Goal: Transaction & Acquisition: Purchase product/service

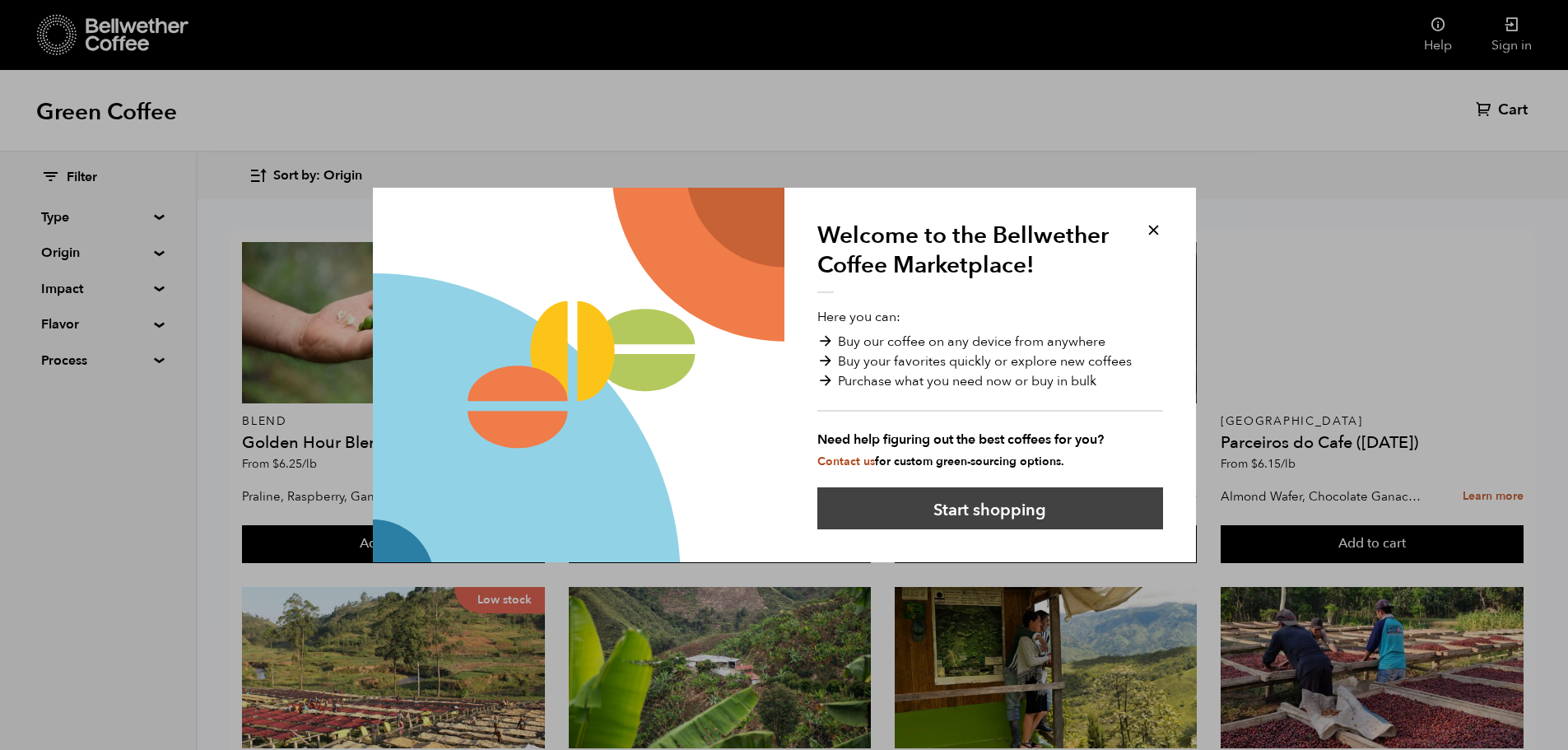
click at [987, 507] on button "Start shopping" at bounding box center [990, 508] width 345 height 42
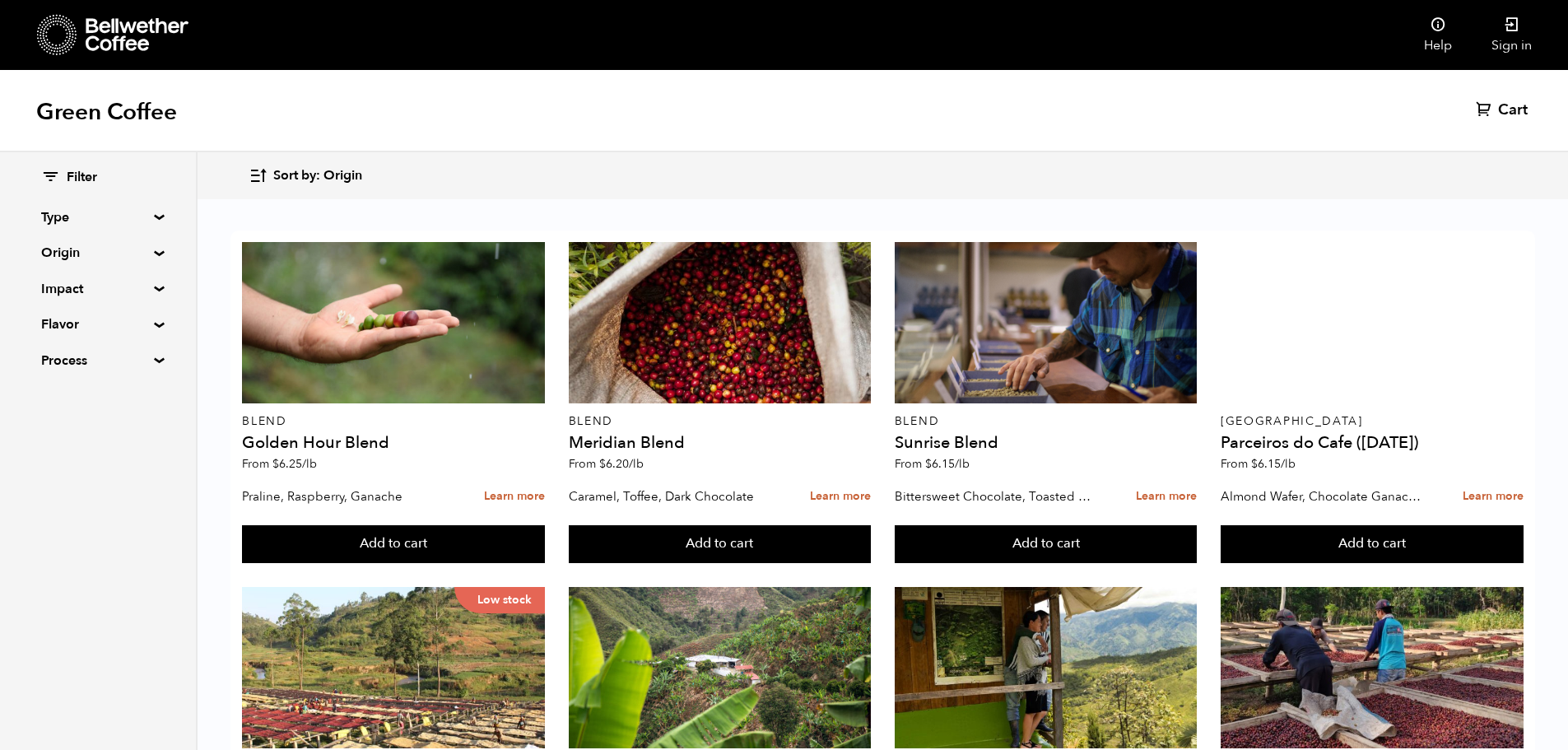
click at [143, 231] on div "Filter Type Blend Single Origin Decaf Seasonal Year Round Origin Blend Brazil B…" at bounding box center [98, 270] width 113 height 201
click at [155, 219] on summary "Type" at bounding box center [98, 218] width 113 height 20
click at [155, 219] on summary "Type" at bounding box center [98, 218] width 114 height 20
click at [151, 246] on div "Filter Type Blend Single Origin Decaf Seasonal Year Round Origin Blend Brazil B…" at bounding box center [98, 269] width 196 height 235
click at [151, 254] on summary "Origin" at bounding box center [98, 253] width 113 height 20
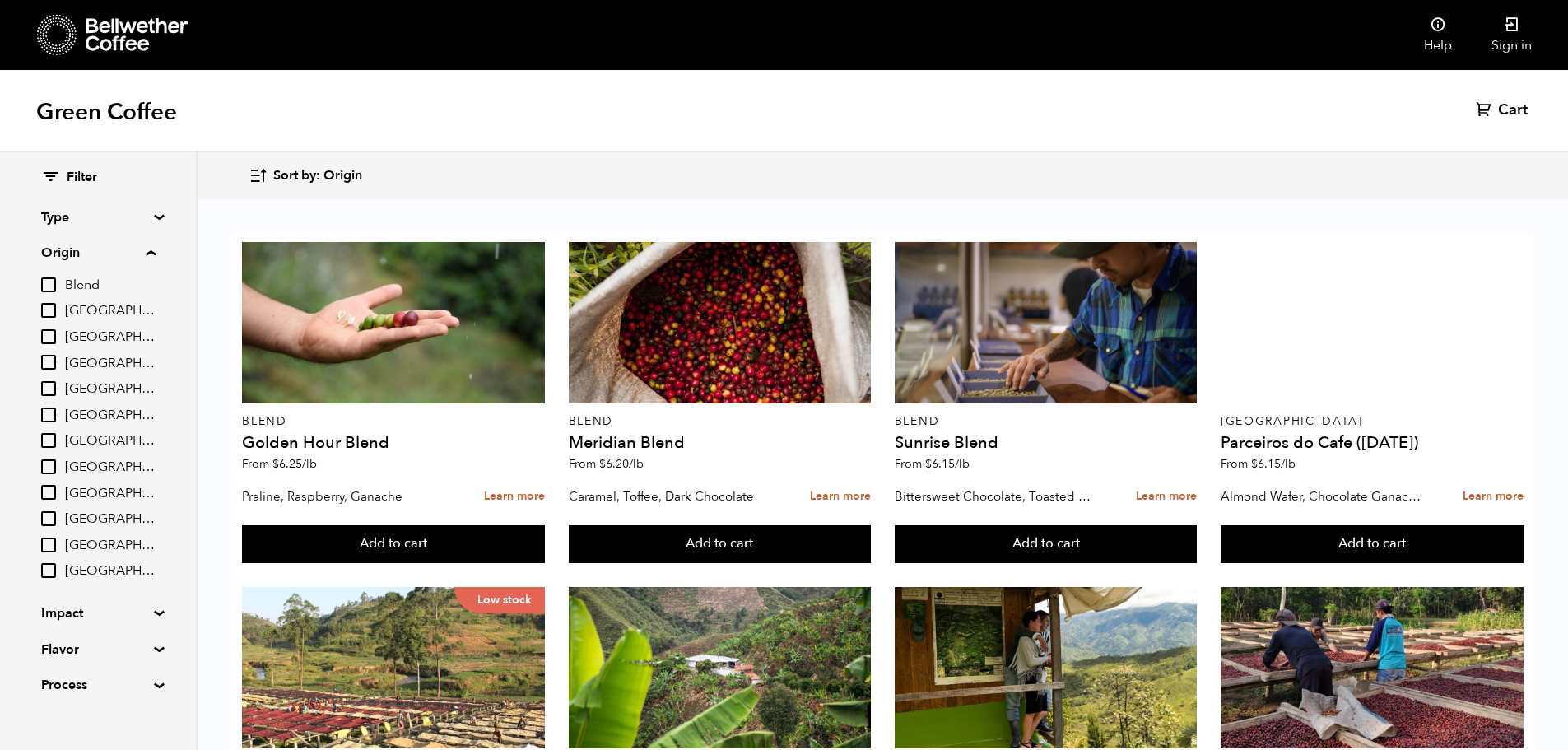
click at [54, 312] on input "Brazil" at bounding box center [49, 310] width 14 height 14
checkbox input "true"
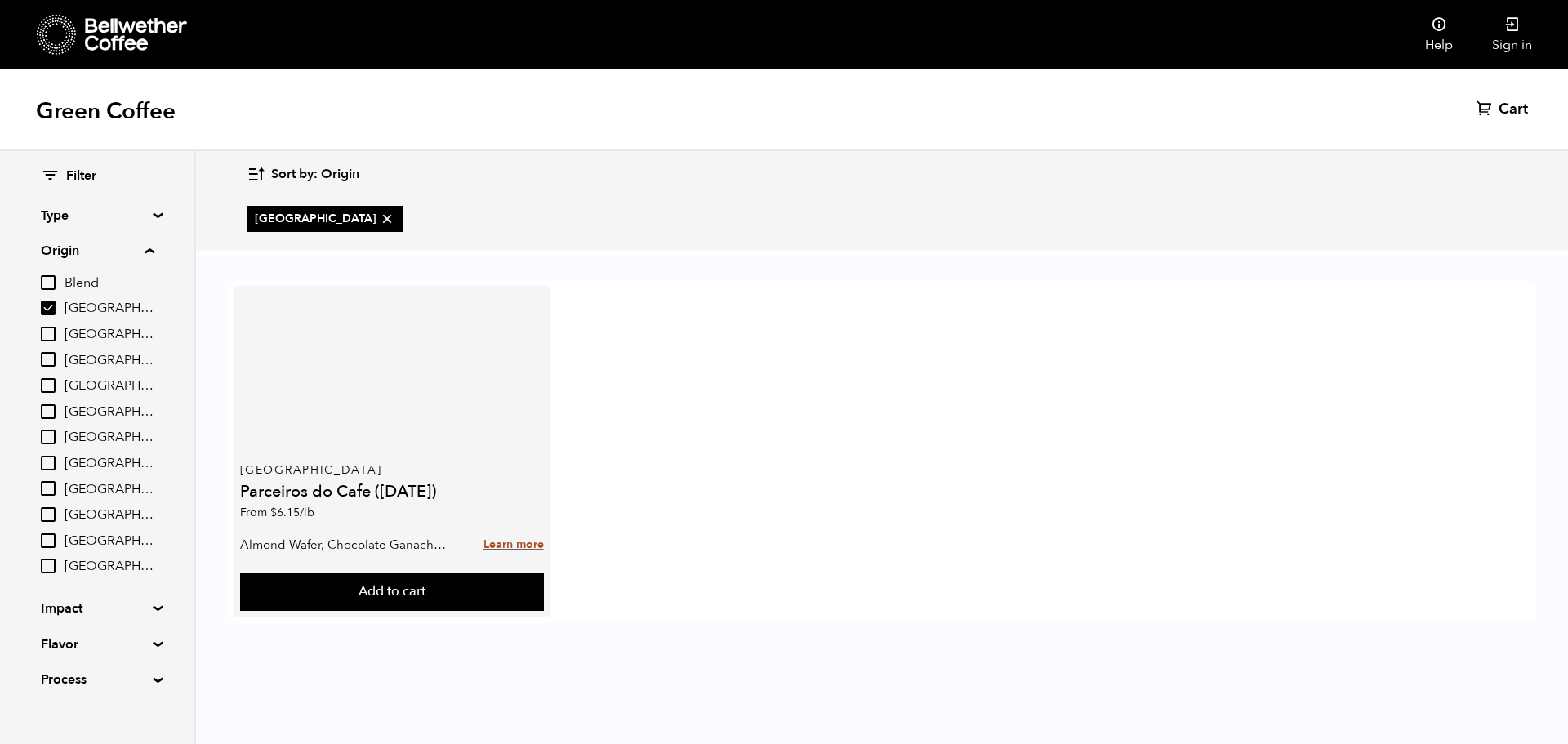
click at [528, 547] on link "Learn more" at bounding box center [514, 544] width 61 height 35
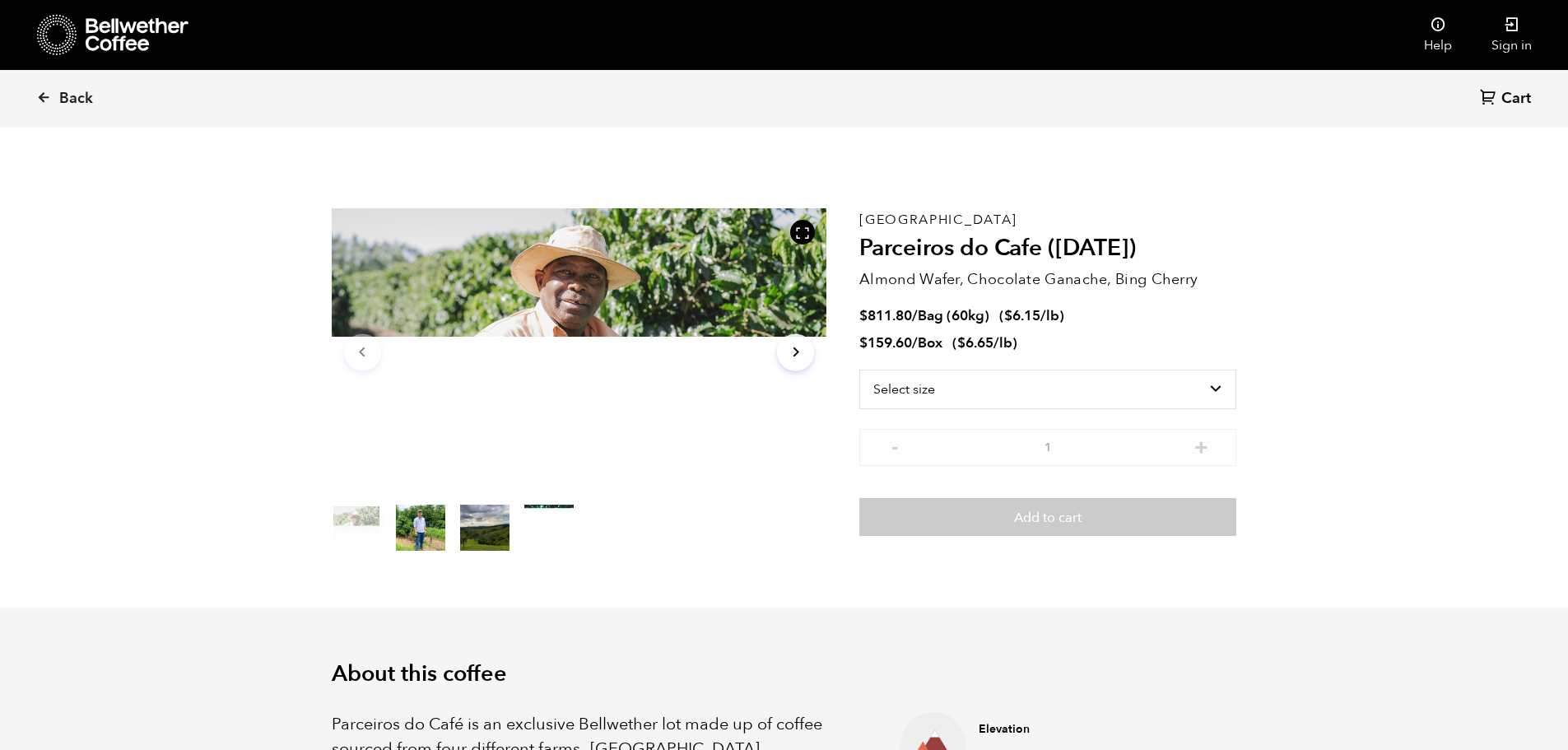
scroll to position [716, 877]
click at [1064, 382] on select "Select size Bag (60kg) (132 lbs) Box (24 lbs)" at bounding box center [1047, 389] width 377 height 40
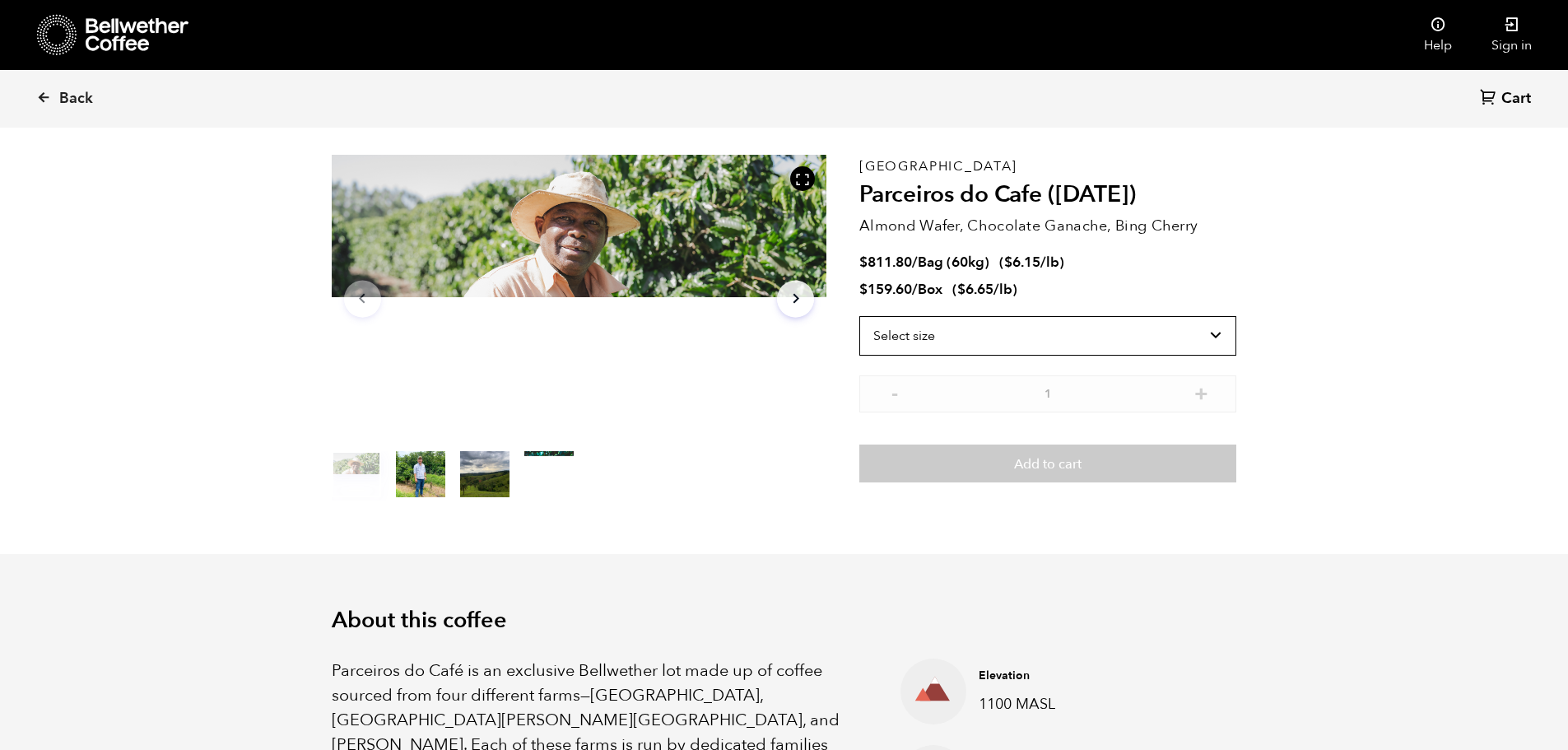
scroll to position [83, 0]
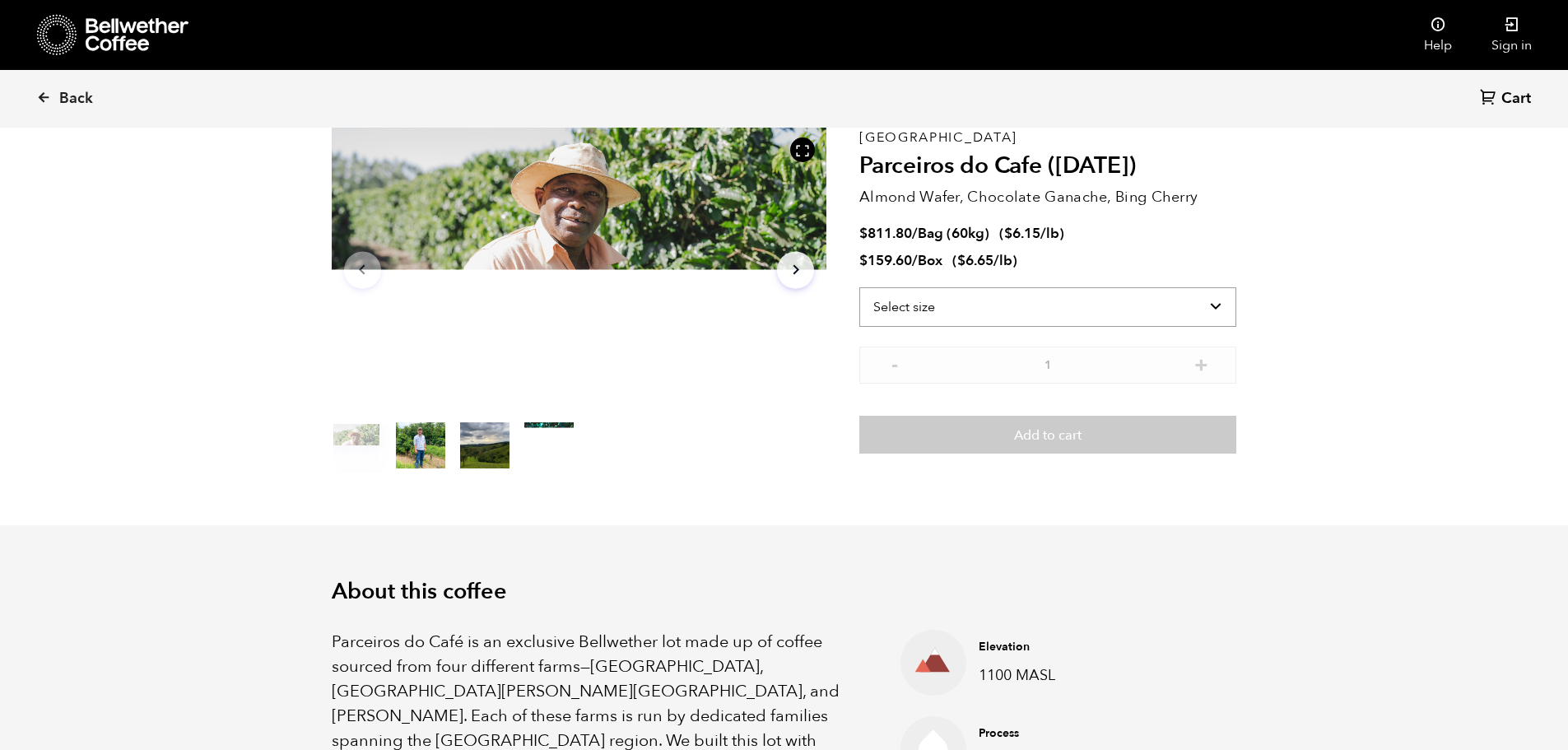
click at [1047, 315] on select "Select size Bag (60kg) (132 lbs) Box (24 lbs)" at bounding box center [1047, 307] width 377 height 40
select select "bag-3"
click at [860, 287] on select "Select size Bag (60kg) (132 lbs) Box (24 lbs)" at bounding box center [1047, 307] width 377 height 40
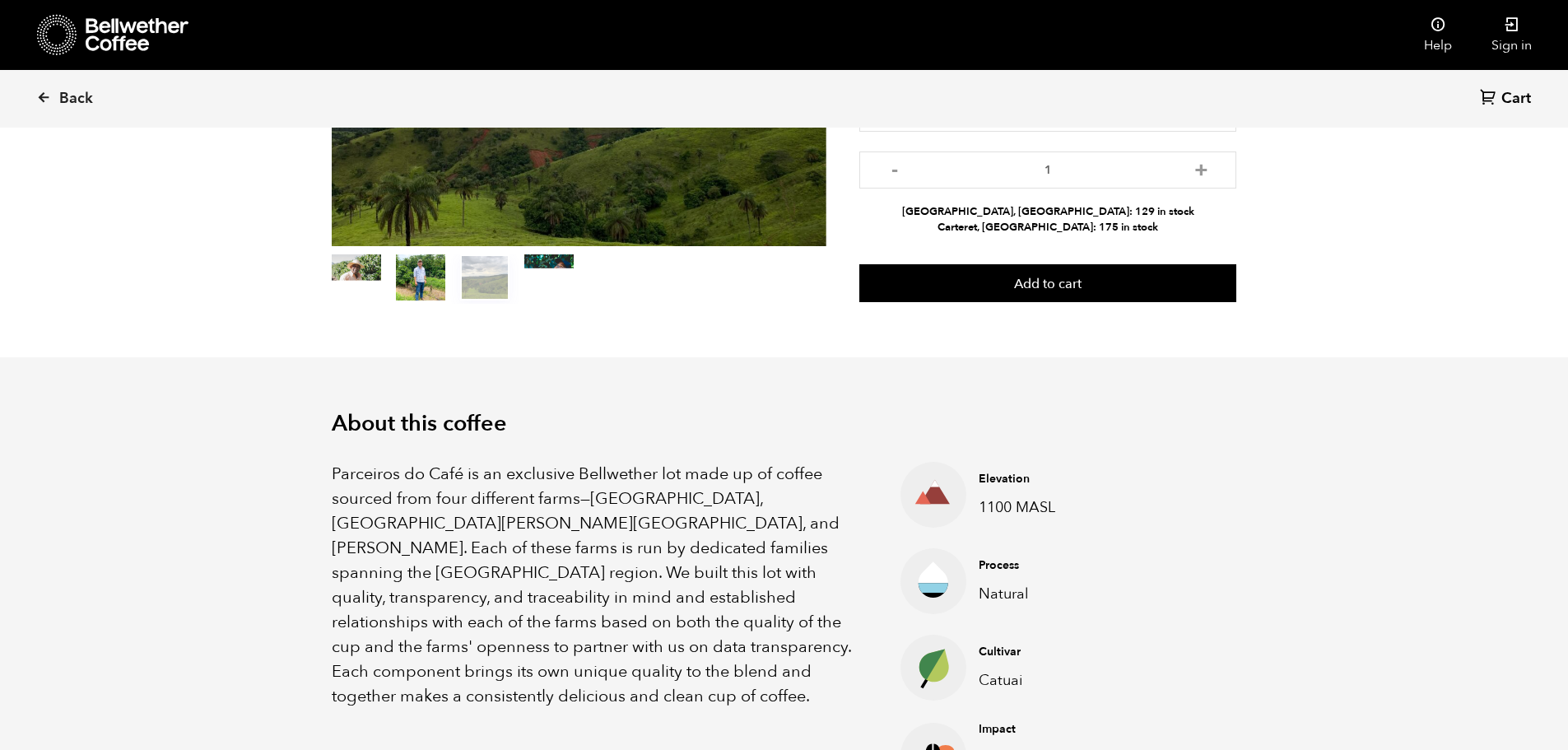
scroll to position [329, 0]
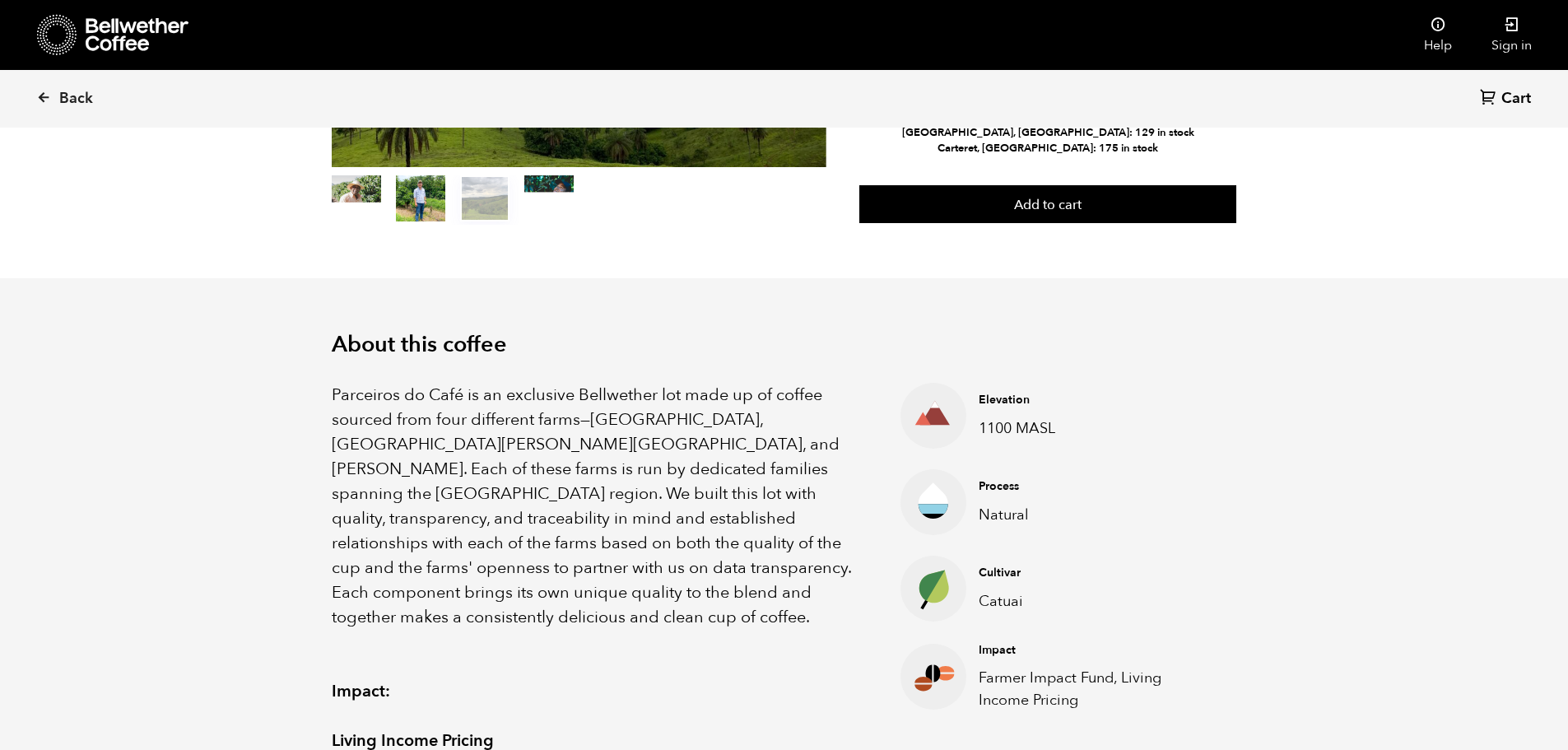
click at [440, 491] on p "Parceiros do Café is an exclusive Bellwether lot made up of coffee sourced from…" at bounding box center [596, 506] width 529 height 247
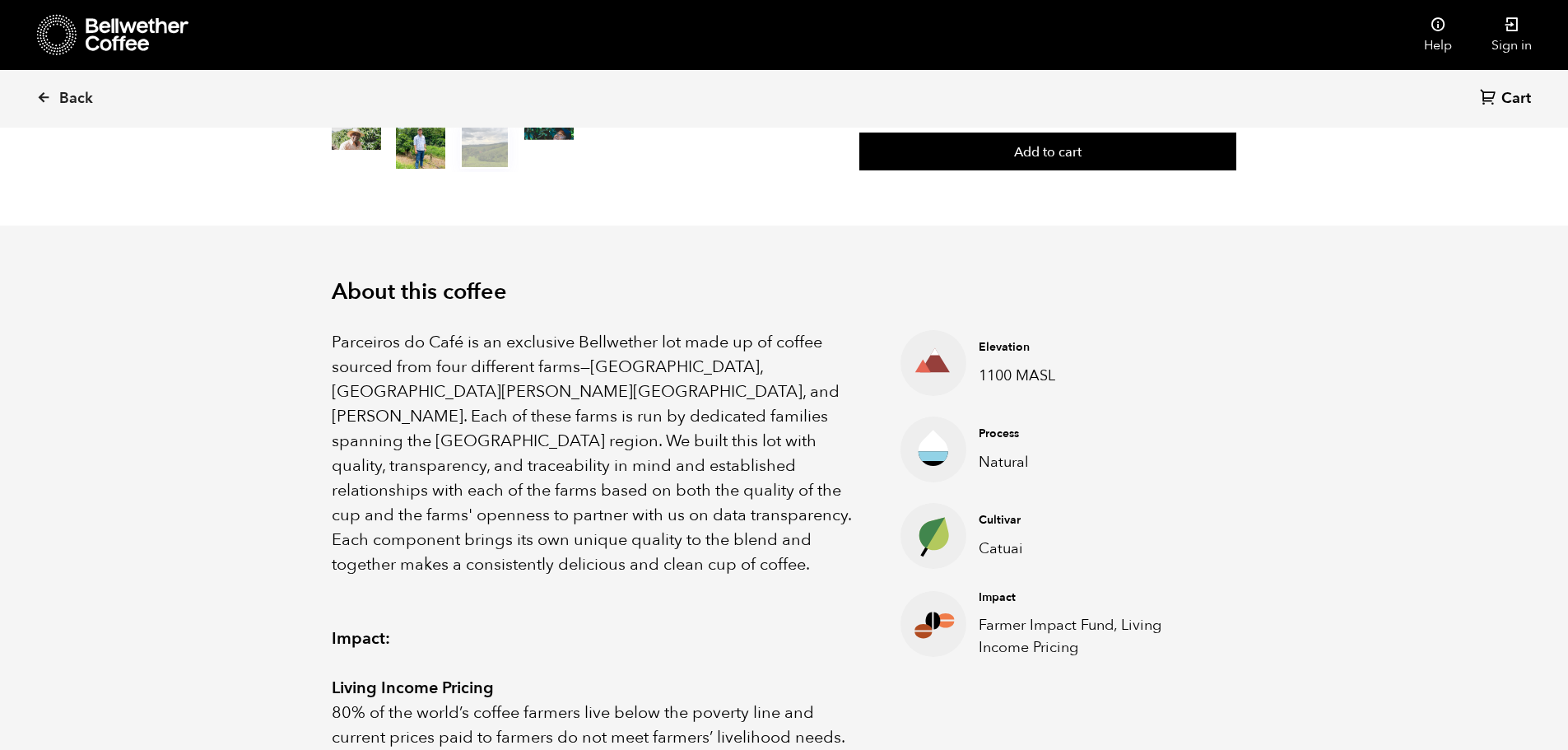
scroll to position [412, 0]
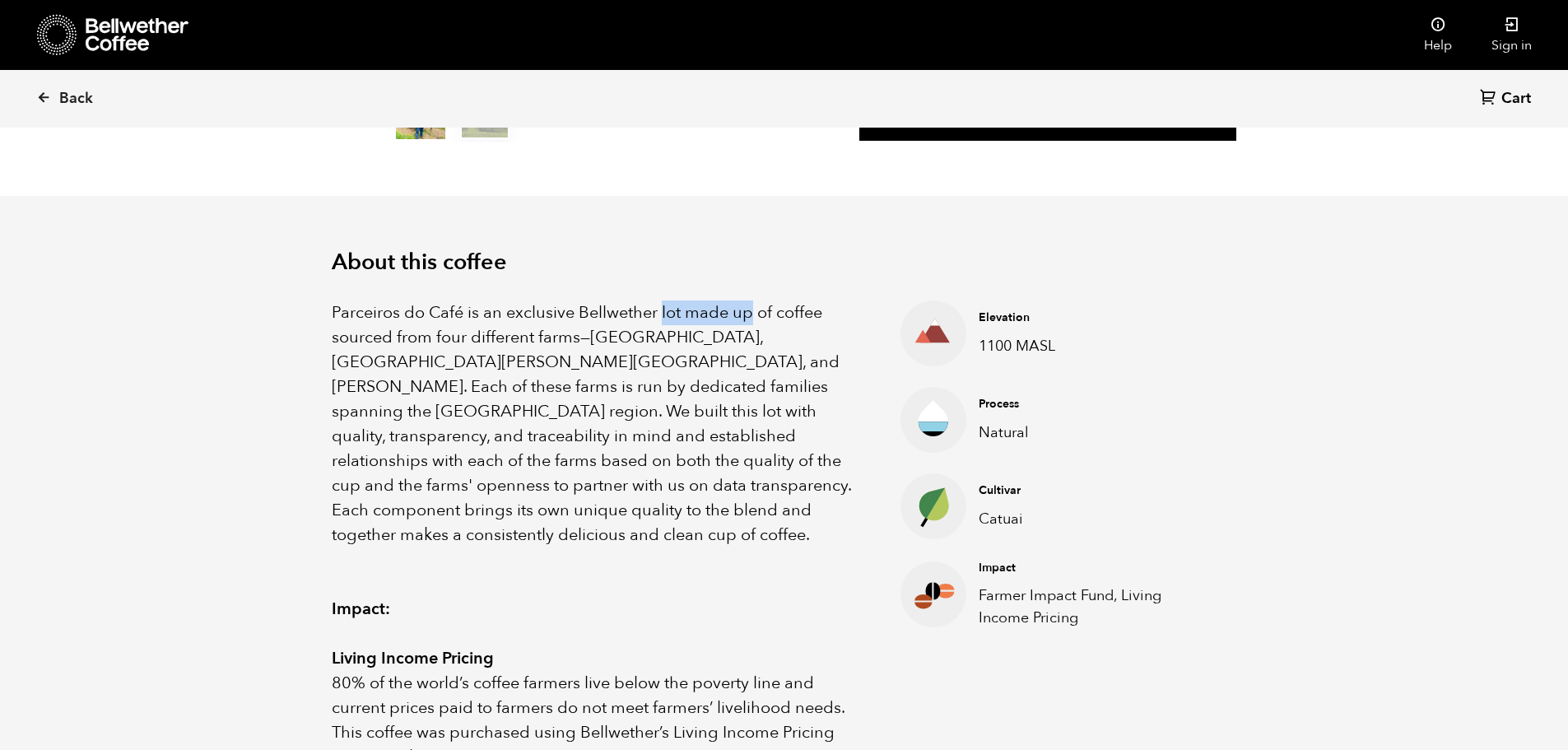
drag, startPoint x: 659, startPoint y: 317, endPoint x: 727, endPoint y: 313, distance: 68.1
click at [749, 317] on p "Parceiros do Café is an exclusive Bellwether lot made up of coffee sourced from…" at bounding box center [596, 424] width 529 height 247
click at [455, 349] on p "Parceiros do Café is an exclusive Bellwether lot made up of coffee sourced from…" at bounding box center [596, 424] width 529 height 247
drag, startPoint x: 509, startPoint y: 338, endPoint x: 683, endPoint y: 338, distance: 174.0
click at [683, 338] on p "Parceiros do Café is an exclusive Bellwether lot made up of coffee sourced from…" at bounding box center [596, 424] width 529 height 247
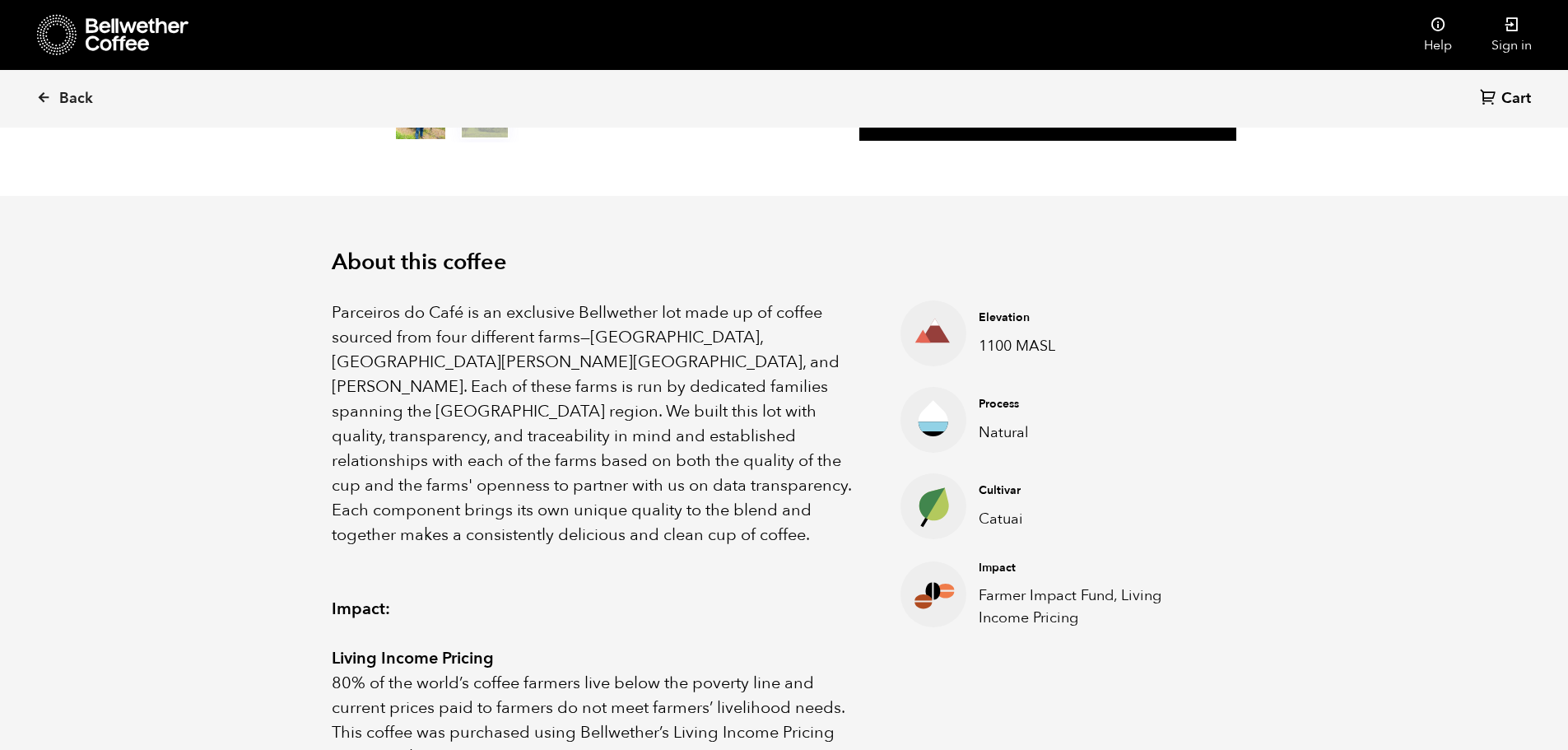
drag, startPoint x: 585, startPoint y: 367, endPoint x: 619, endPoint y: 355, distance: 36.1
click at [586, 366] on p "Parceiros do Café is an exclusive Bellwether lot made up of coffee sourced from…" at bounding box center [596, 424] width 529 height 247
drag, startPoint x: 357, startPoint y: 369, endPoint x: 444, endPoint y: 368, distance: 87.0
click at [444, 369] on p "Parceiros do Café is an exclusive Bellwether lot made up of coffee sourced from…" at bounding box center [596, 424] width 529 height 247
click at [552, 367] on p "Parceiros do Café is an exclusive Bellwether lot made up of coffee sourced from…" at bounding box center [596, 424] width 529 height 247
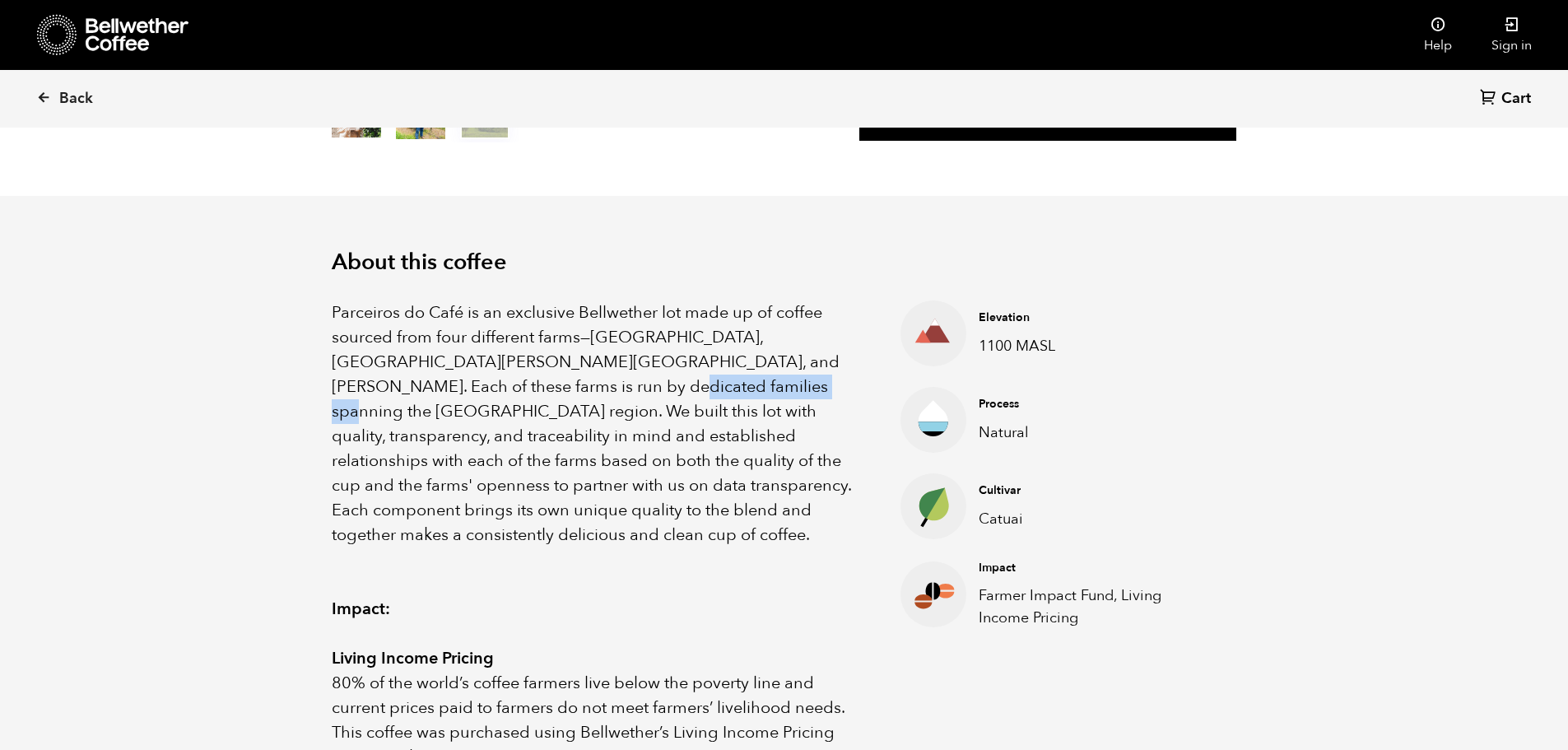
drag, startPoint x: 492, startPoint y: 386, endPoint x: 643, endPoint y: 385, distance: 151.0
click at [643, 385] on p "Parceiros do Café is an exclusive Bellwether lot made up of coffee sourced from…" at bounding box center [596, 424] width 529 height 247
copy p "Minas Gerais region"
click at [705, 376] on p "Parceiros do Café is an exclusive Bellwether lot made up of coffee sourced from…" at bounding box center [596, 424] width 529 height 247
click at [539, 393] on p "Parceiros do Café is an exclusive Bellwether lot made up of coffee sourced from…" at bounding box center [596, 424] width 529 height 247
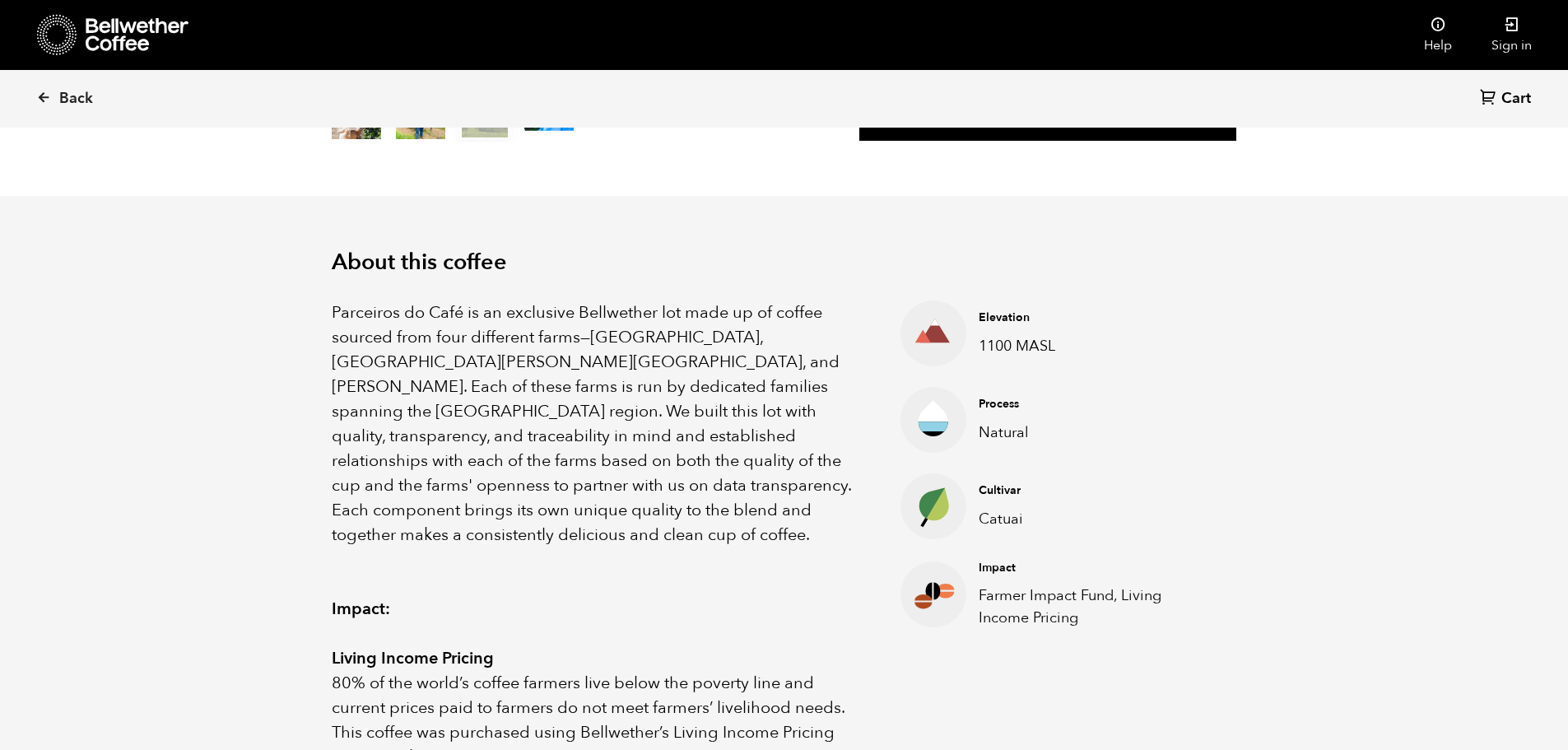
click at [646, 390] on p "Parceiros do Café is an exclusive Bellwether lot made up of coffee sourced from…" at bounding box center [596, 424] width 529 height 247
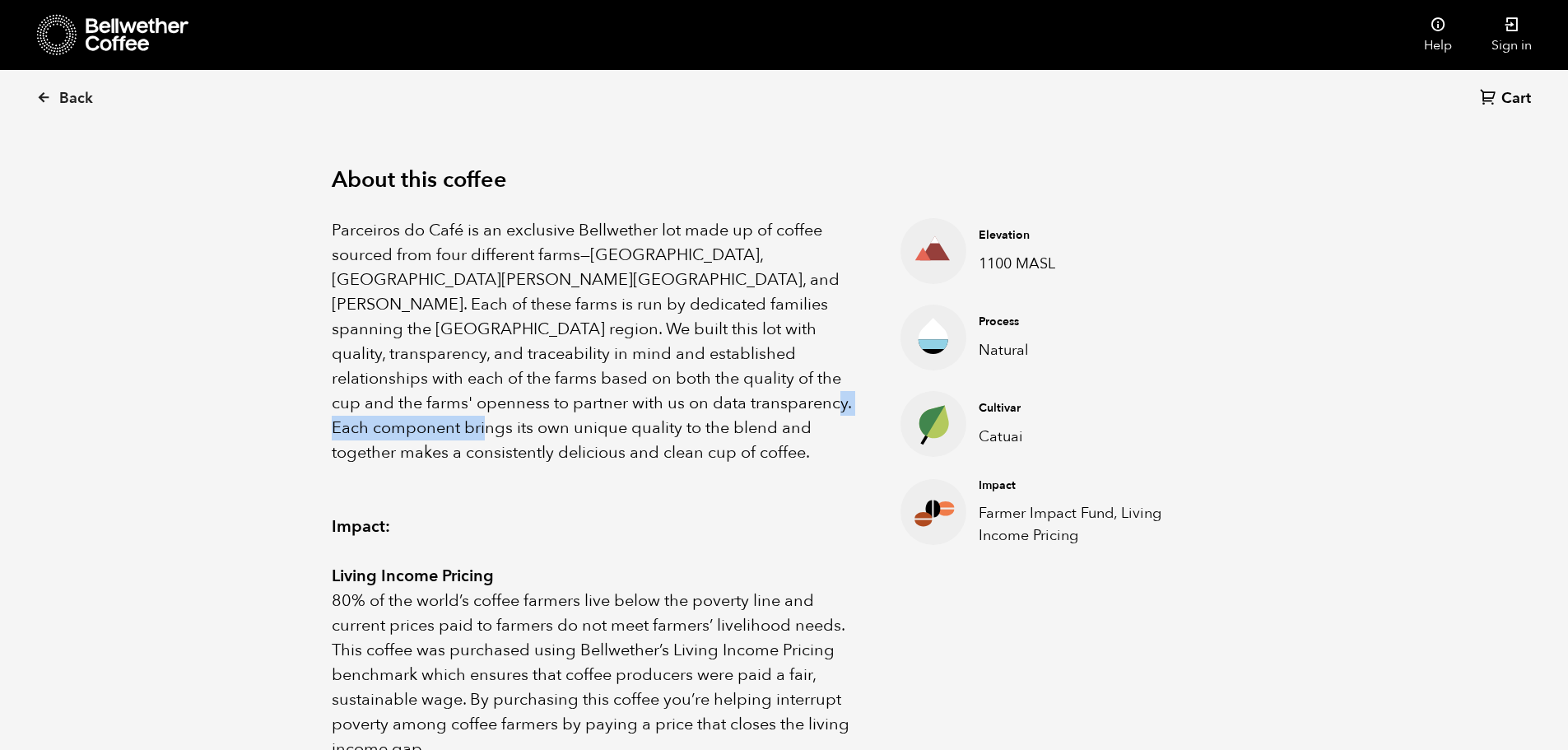
drag, startPoint x: 620, startPoint y: 406, endPoint x: 685, endPoint y: 420, distance: 66.5
click at [733, 409] on p "Parceiros do Café is an exclusive Bellwether lot made up of coffee sourced from…" at bounding box center [596, 342] width 529 height 247
drag, startPoint x: 325, startPoint y: 421, endPoint x: 316, endPoint y: 420, distance: 9.1
click at [325, 420] on div "About this coffee Parceiros do Café is an exclusive Bellwether lot made up of c…" at bounding box center [784, 587] width 987 height 949
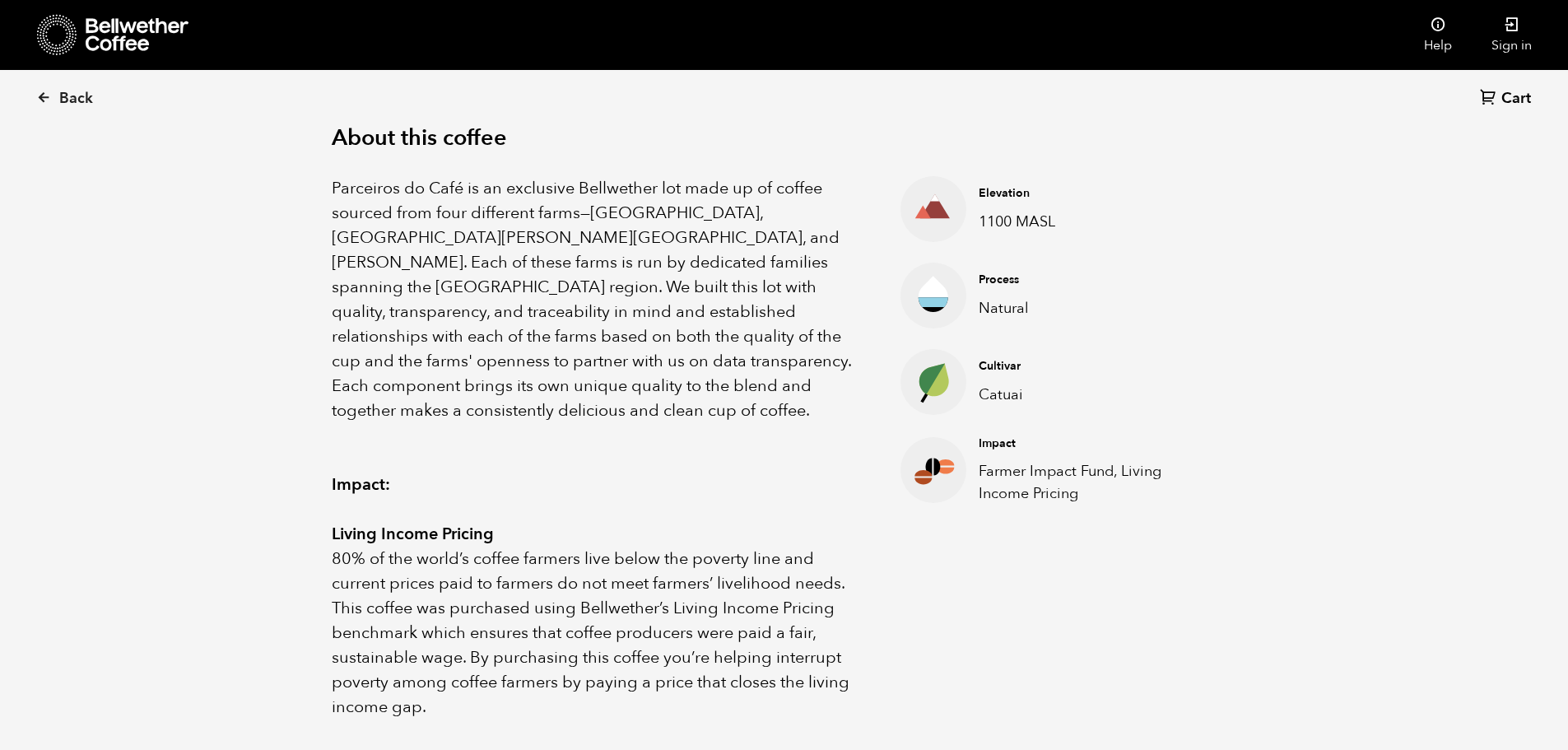
scroll to position [576, 0]
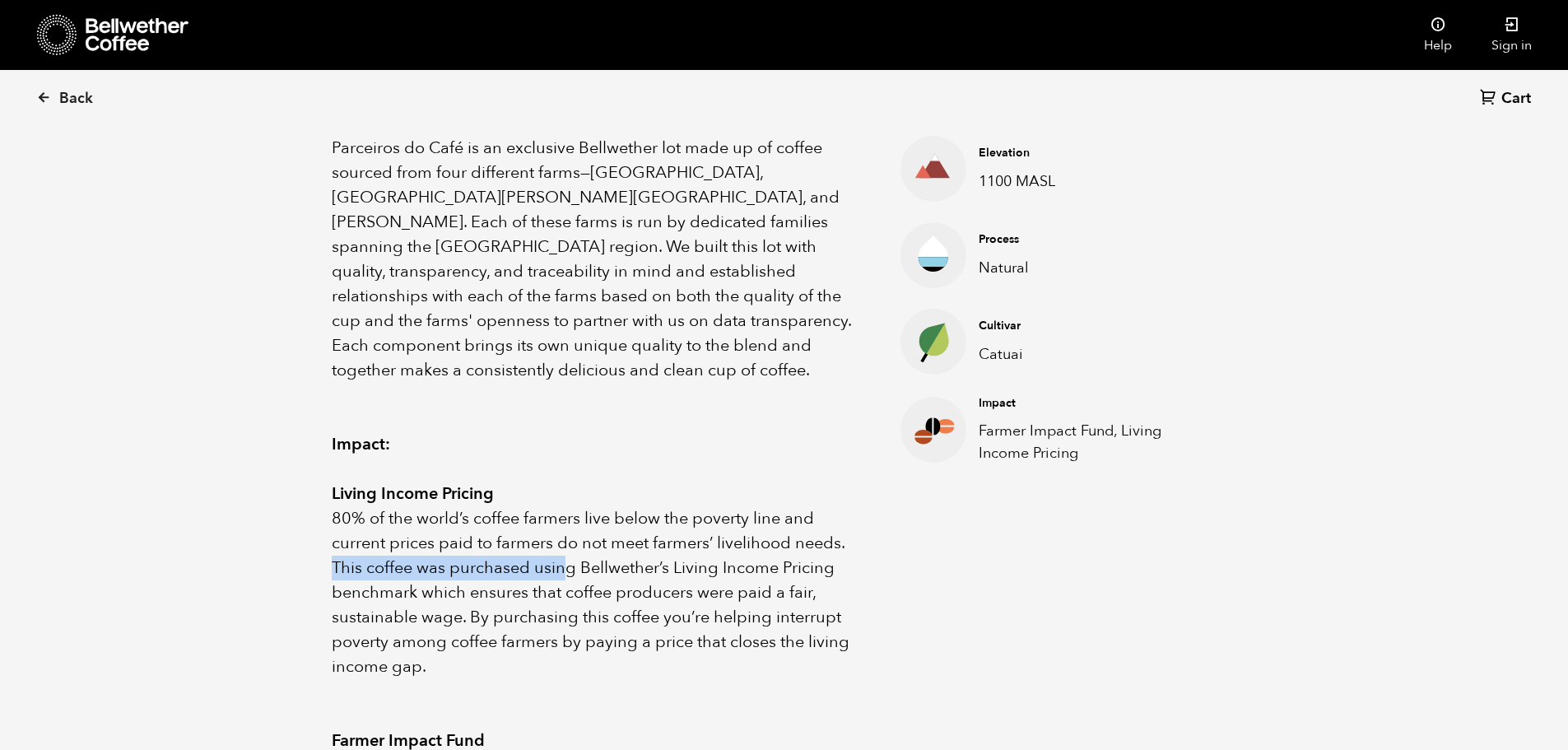
drag, startPoint x: 335, startPoint y: 542, endPoint x: 566, endPoint y: 540, distance: 231.0
click at [566, 540] on p "80% of the world’s coffee farmers live below the poverty line and current price…" at bounding box center [596, 593] width 529 height 173
click at [578, 541] on p "80% of the world’s coffee farmers live below the poverty line and current price…" at bounding box center [596, 593] width 529 height 173
click at [528, 544] on p "80% of the world’s coffee farmers live below the poverty line and current price…" at bounding box center [596, 593] width 529 height 173
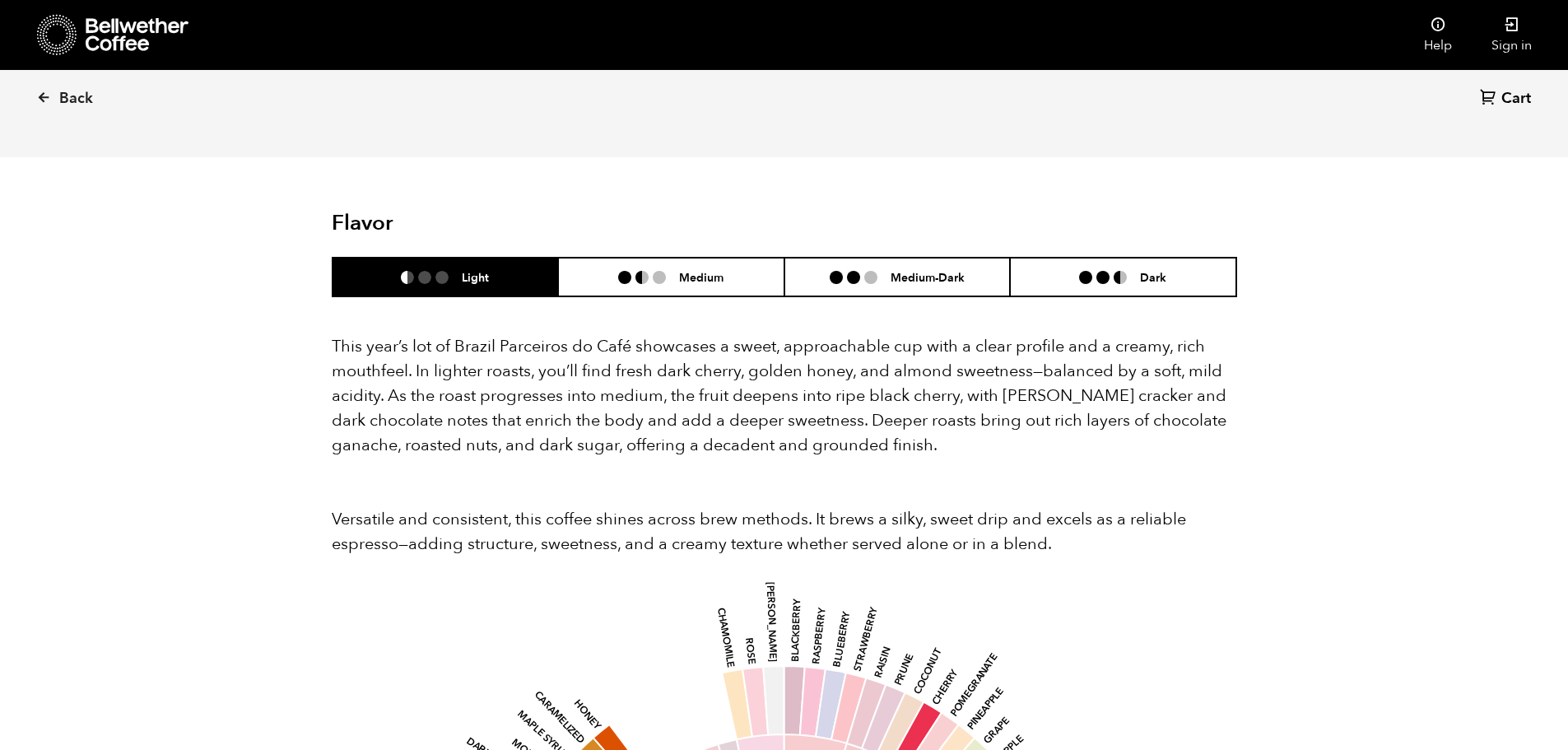
scroll to position [1399, 0]
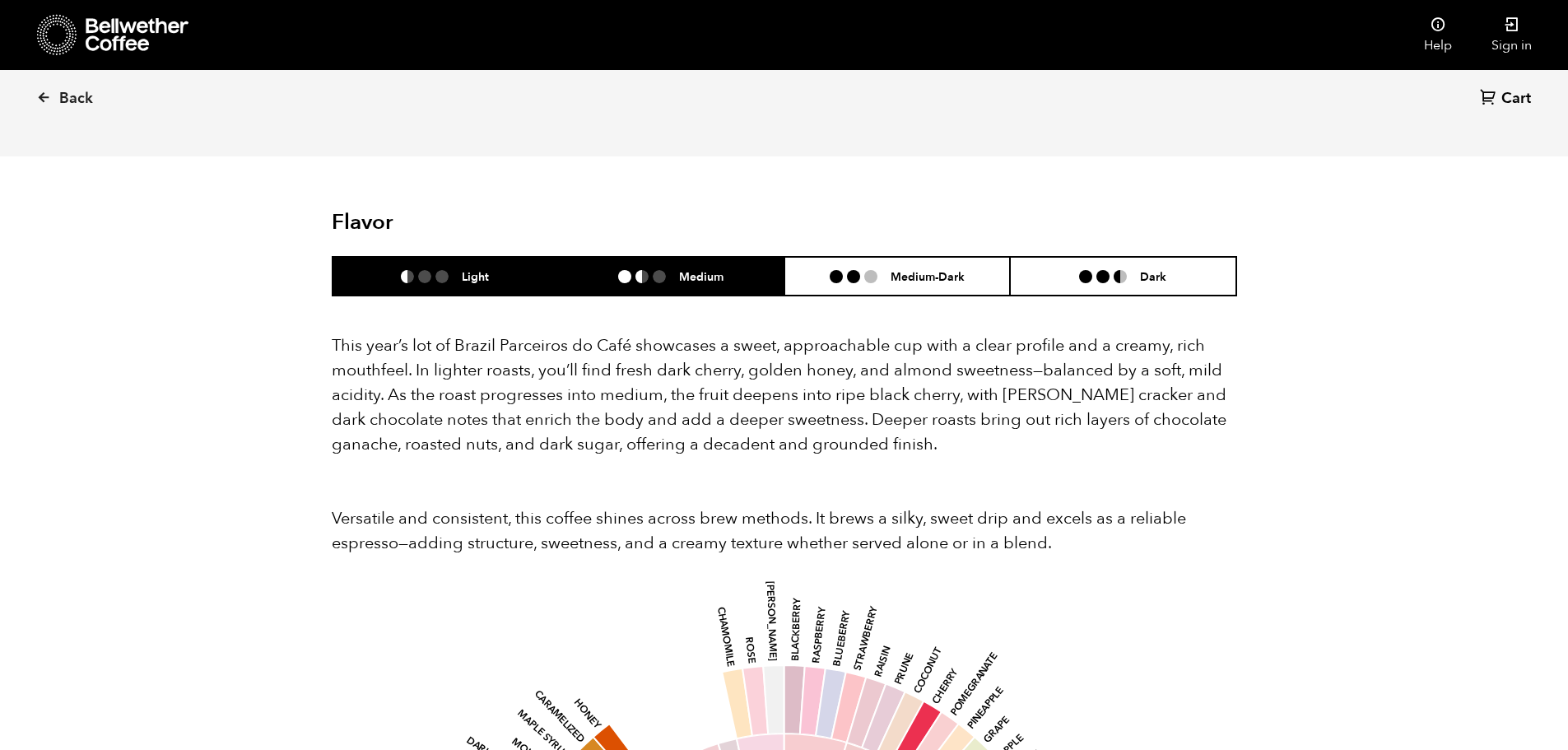
click at [682, 269] on h6 "Medium" at bounding box center [700, 276] width 44 height 14
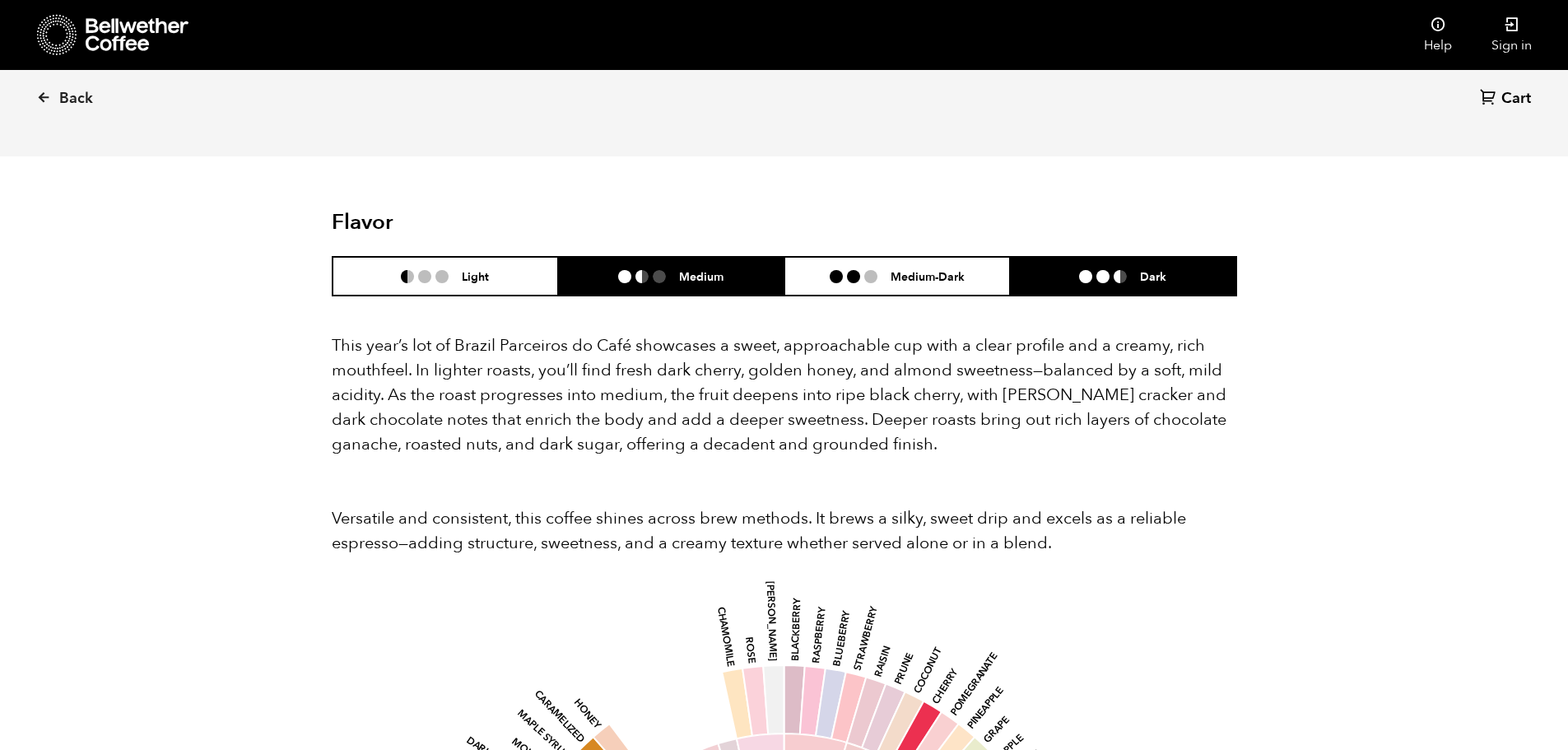
click at [1060, 257] on li "Dark" at bounding box center [1123, 276] width 227 height 39
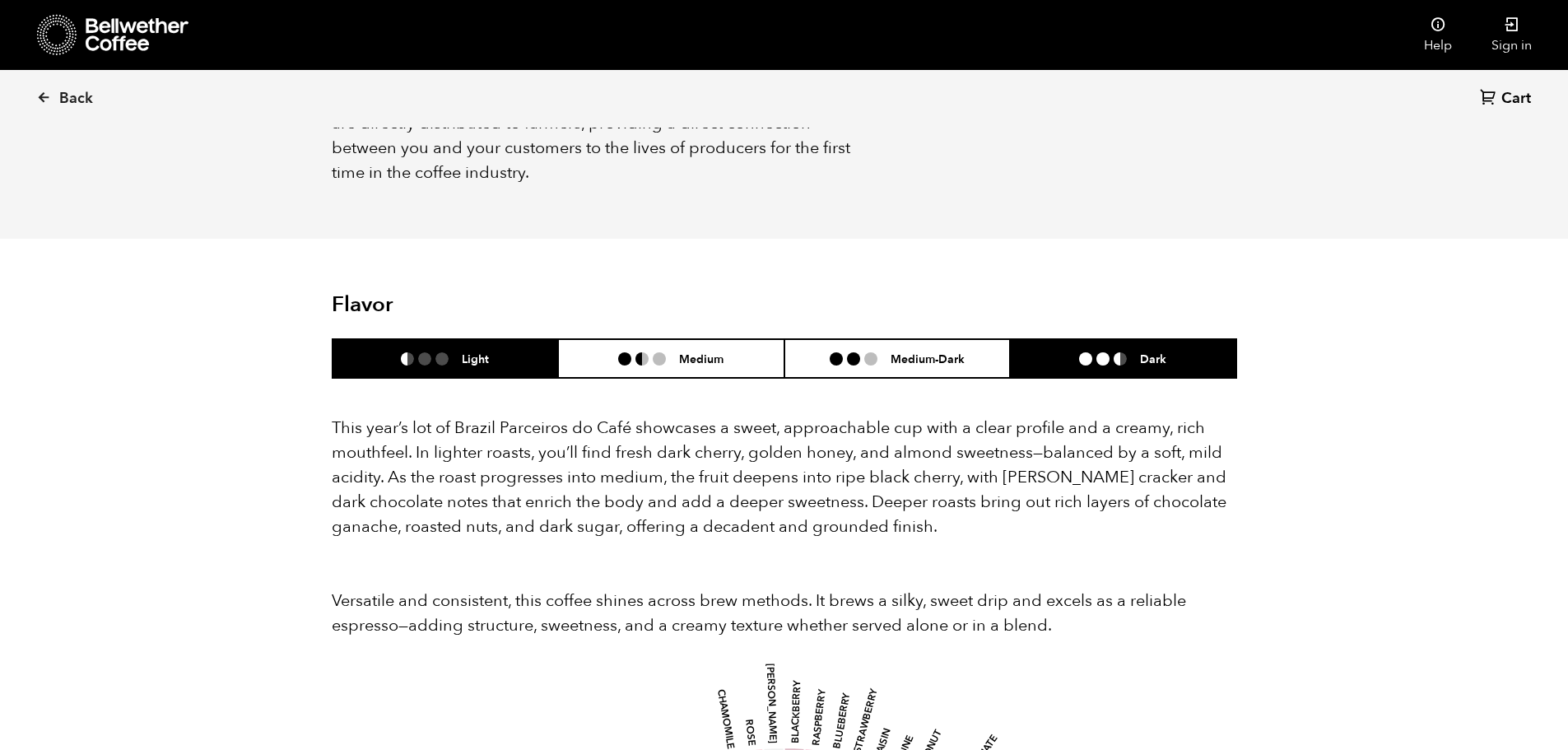
click at [428, 344] on li "Light" at bounding box center [446, 358] width 227 height 39
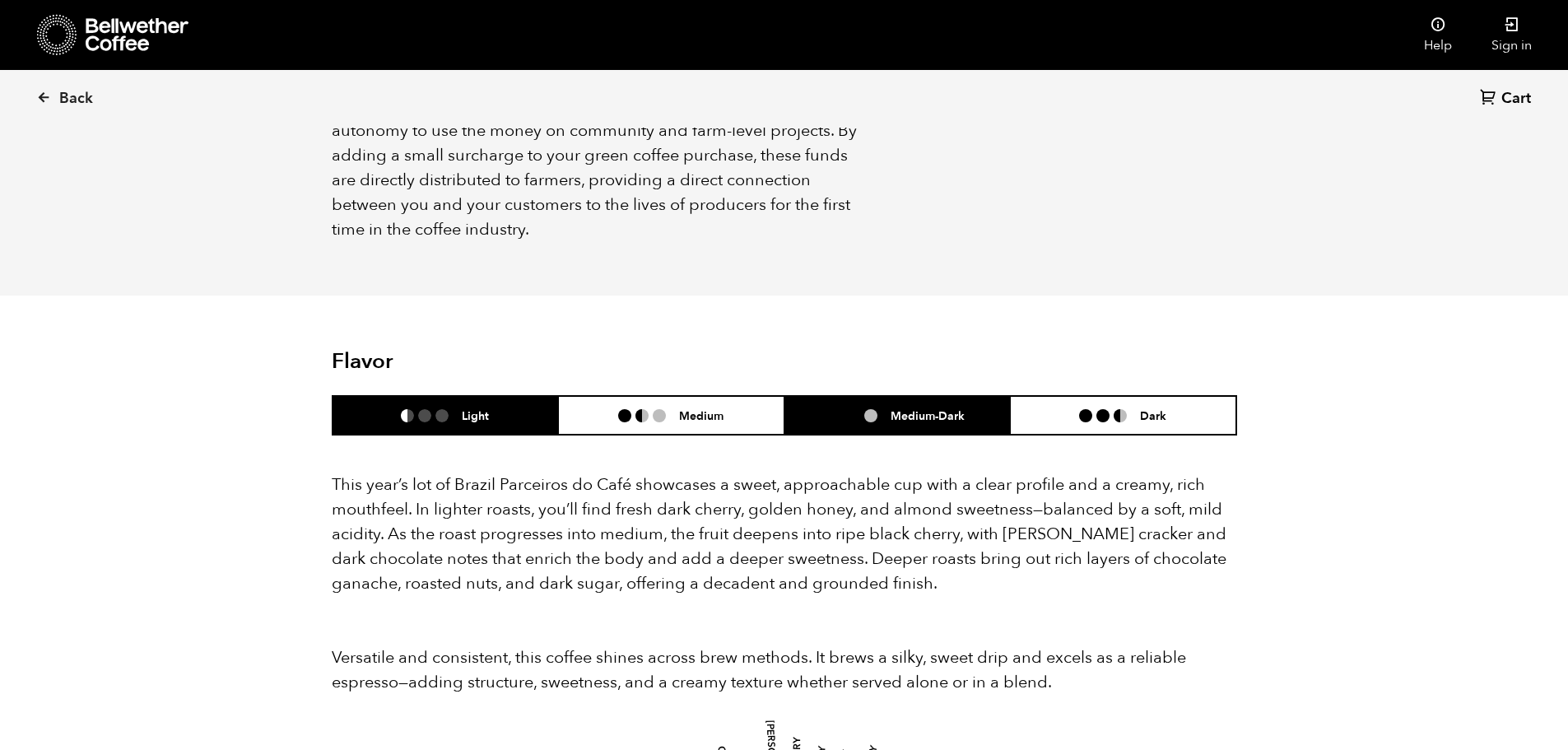
scroll to position [1231, 0]
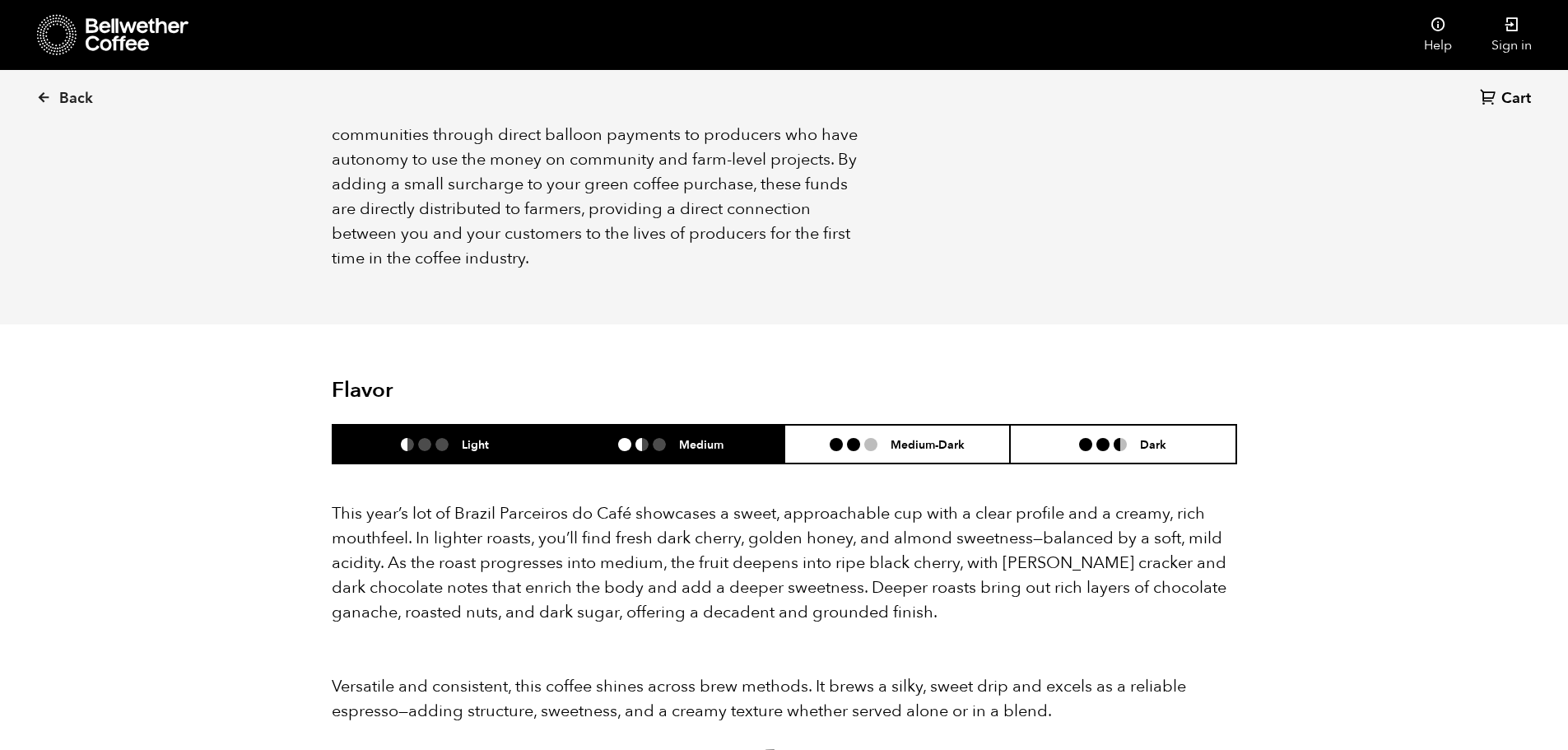
click at [624, 430] on li "Medium" at bounding box center [672, 443] width 227 height 39
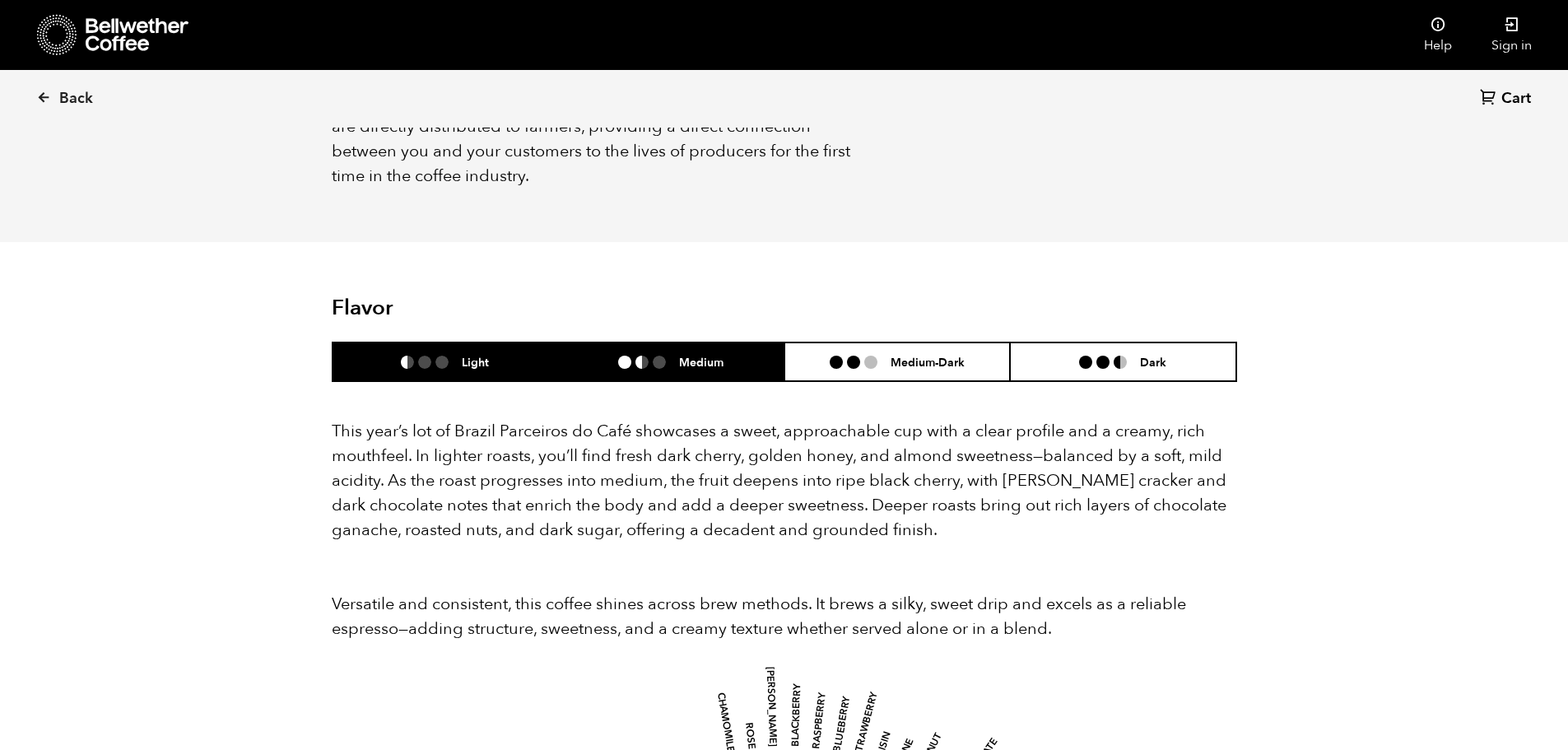
click at [444, 355] on li at bounding box center [441, 362] width 13 height 13
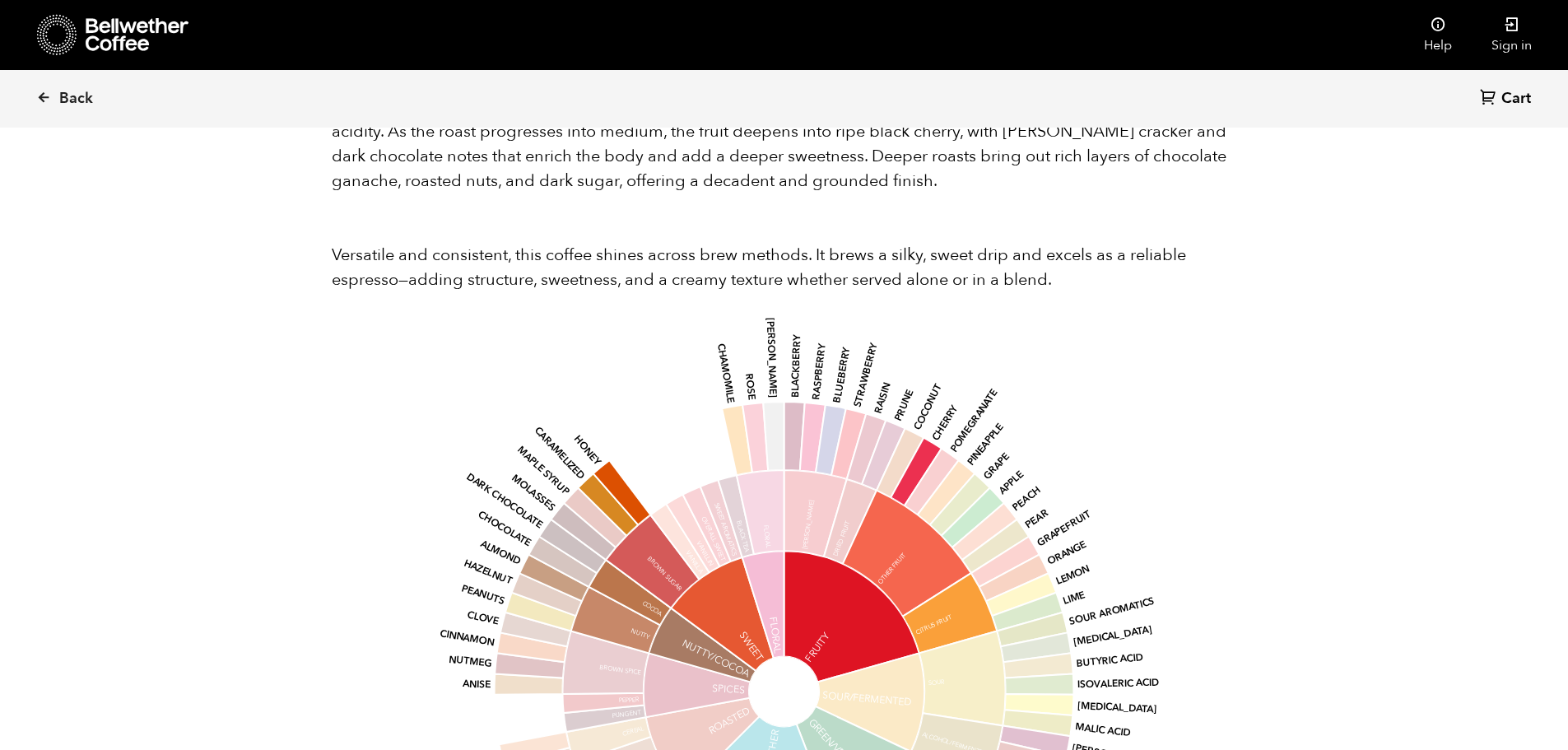
scroll to position [1726, 0]
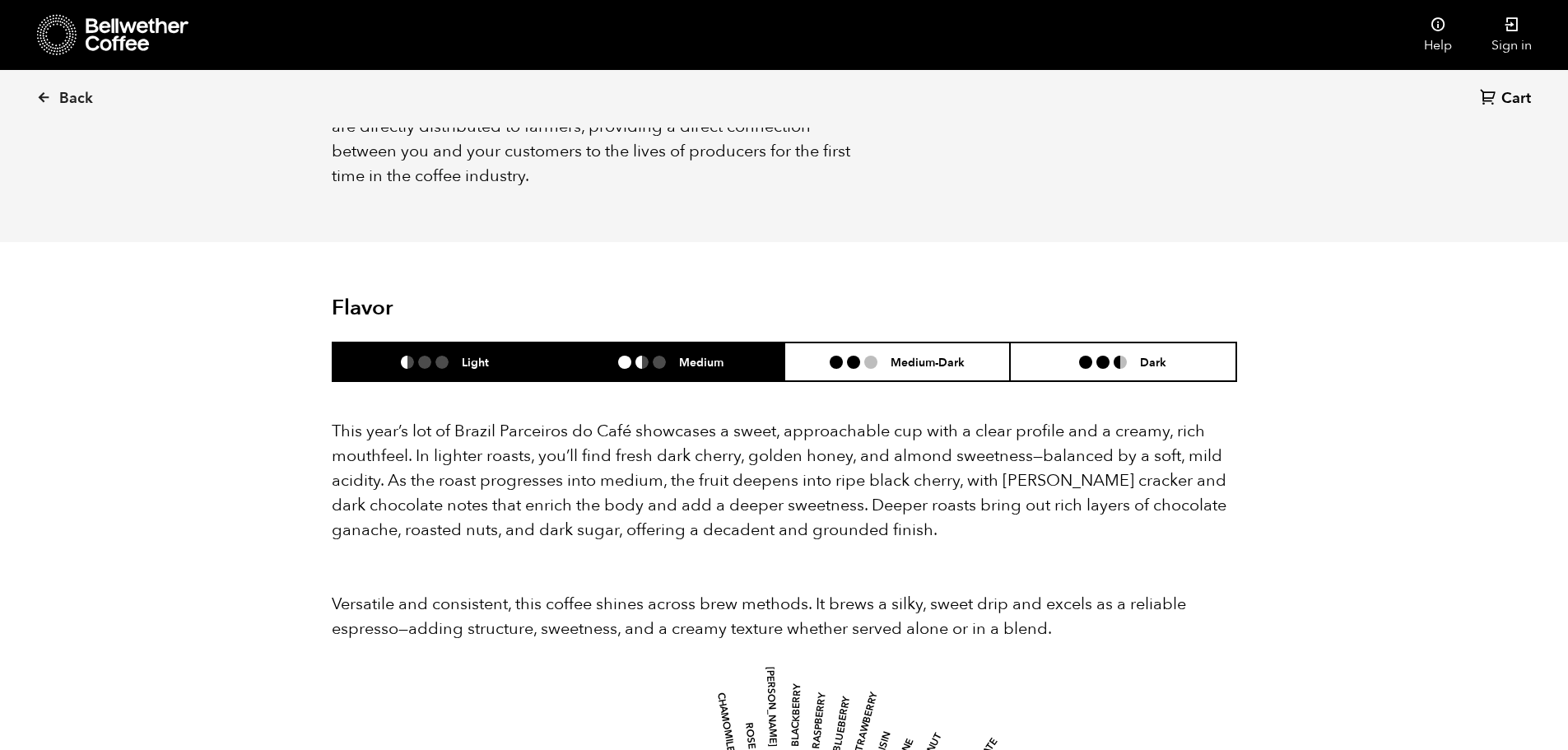
click at [646, 355] on li at bounding box center [642, 362] width 13 height 13
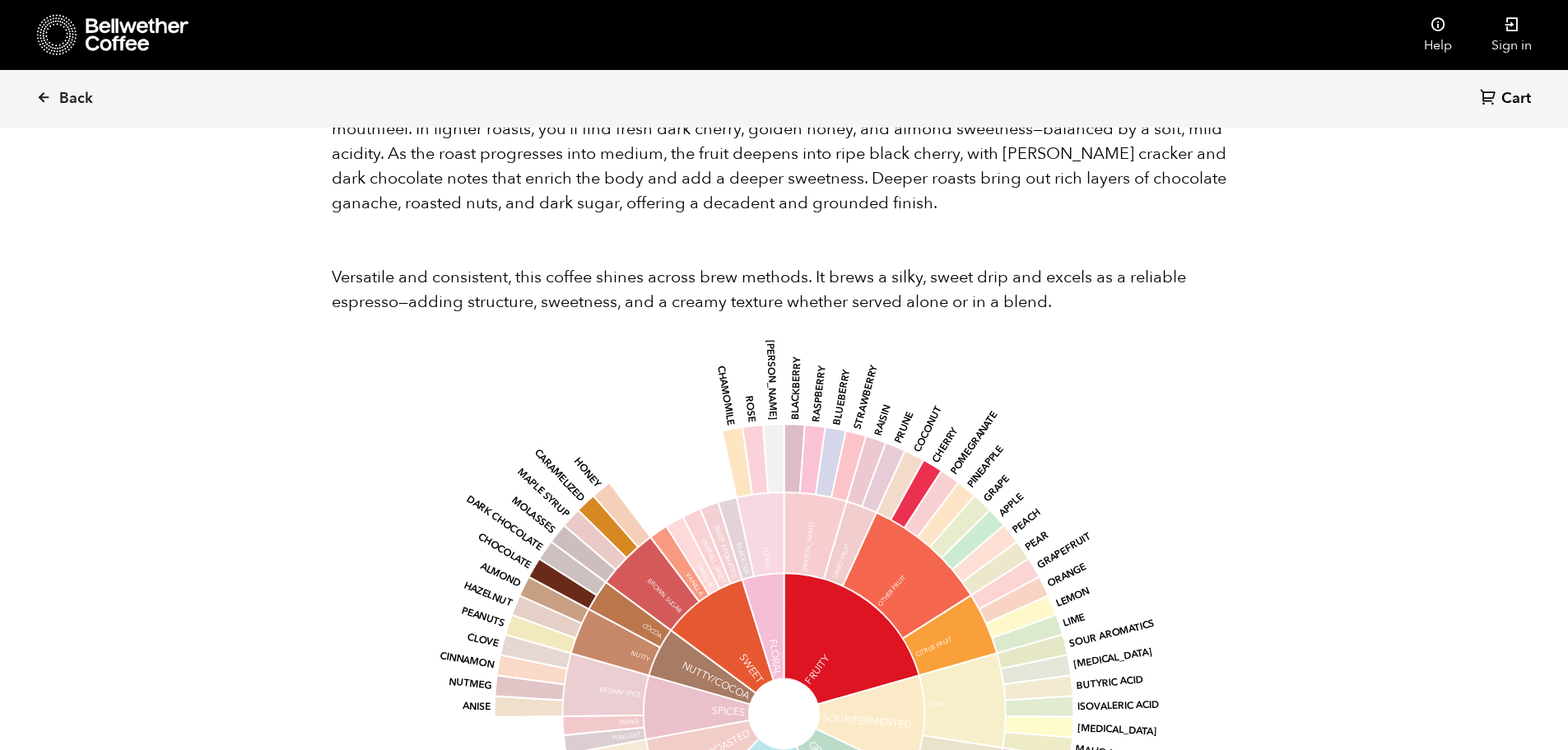
scroll to position [1478, 0]
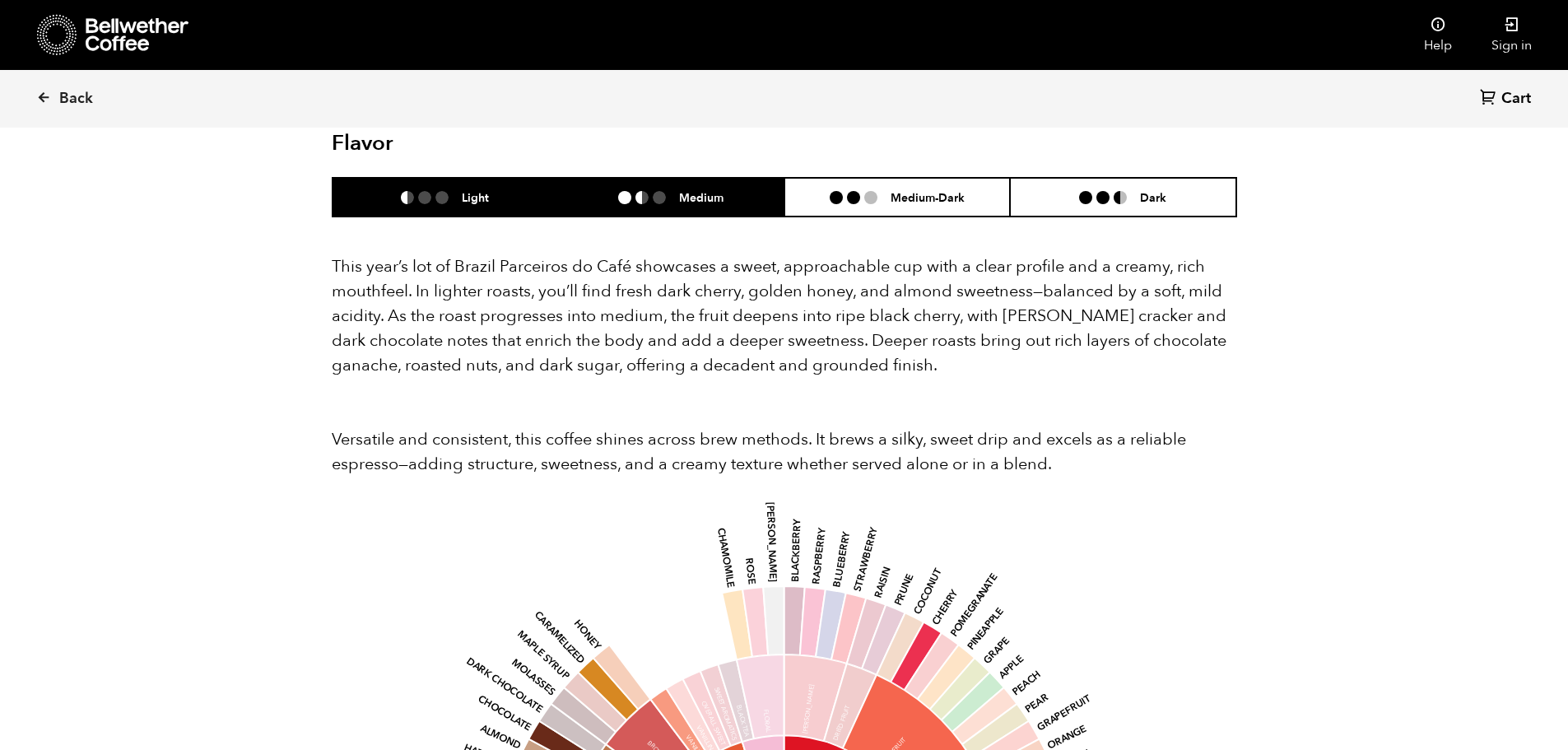
click at [472, 185] on li "Light" at bounding box center [446, 197] width 227 height 39
click at [640, 184] on li "Medium" at bounding box center [672, 197] width 227 height 39
click at [436, 184] on li "Light" at bounding box center [446, 197] width 227 height 39
click at [643, 191] on li at bounding box center [642, 197] width 13 height 13
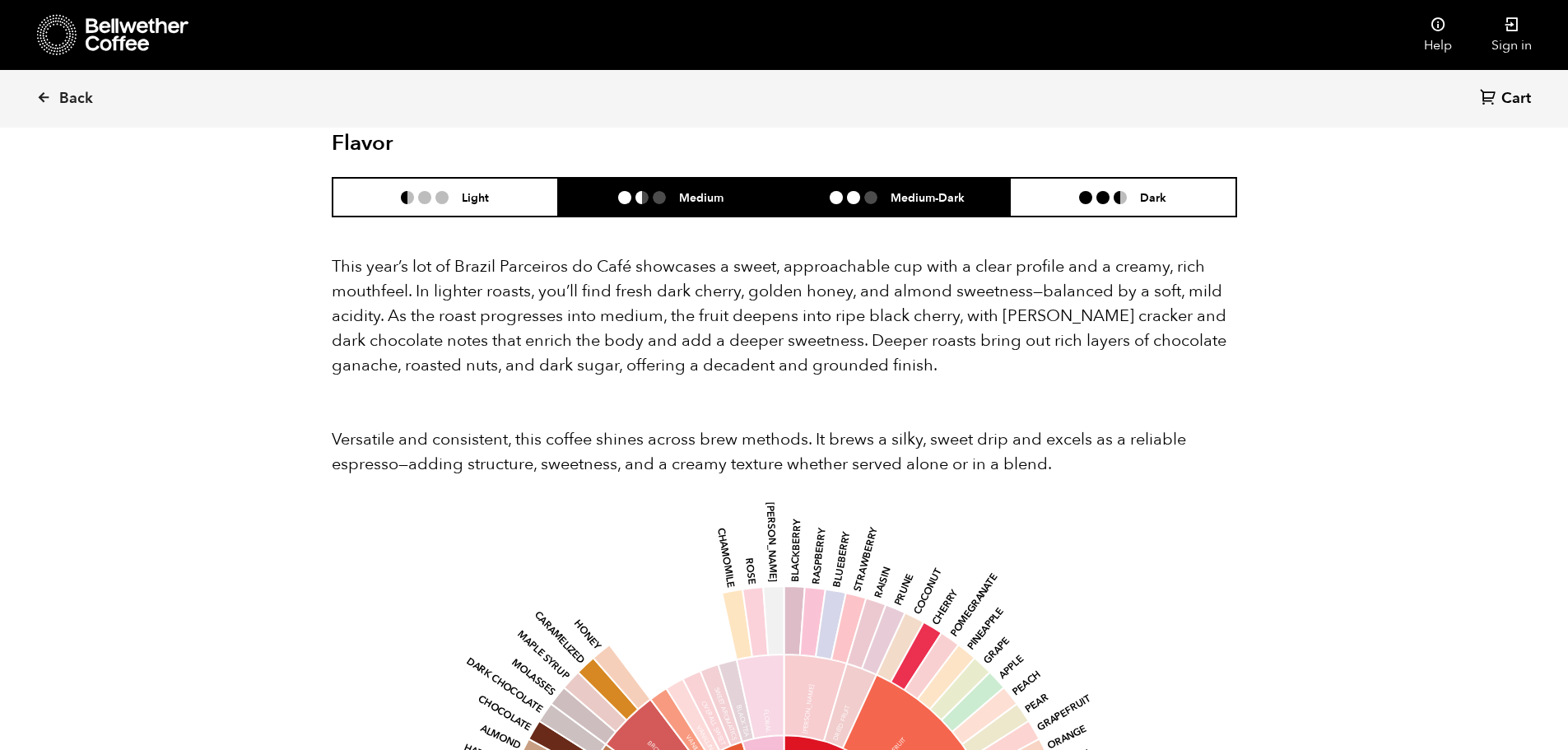
click at [844, 191] on ul at bounding box center [860, 197] width 61 height 13
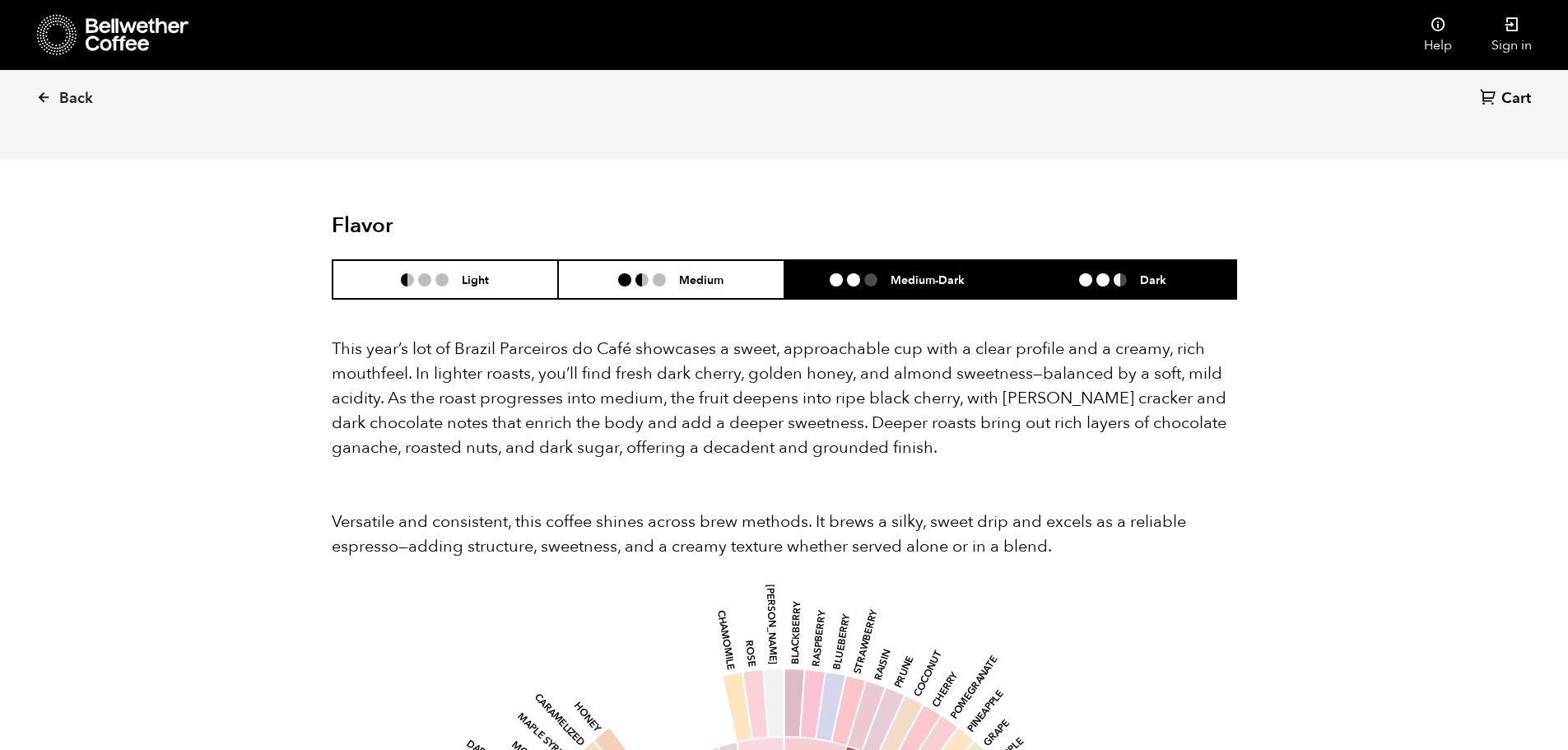
click at [1109, 260] on li "Dark" at bounding box center [1123, 279] width 227 height 39
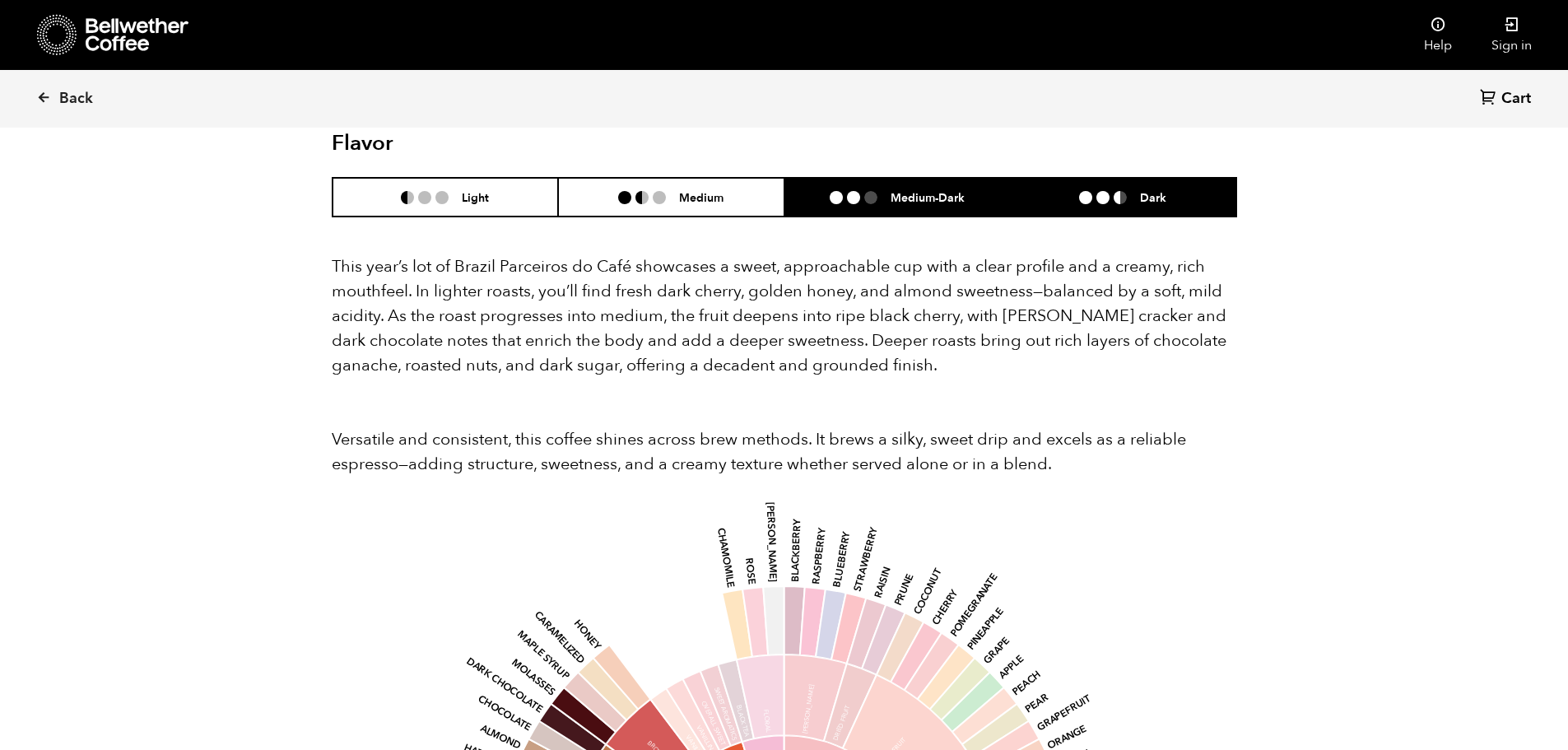
click at [891, 189] on li "Medium-Dark" at bounding box center [897, 197] width 227 height 39
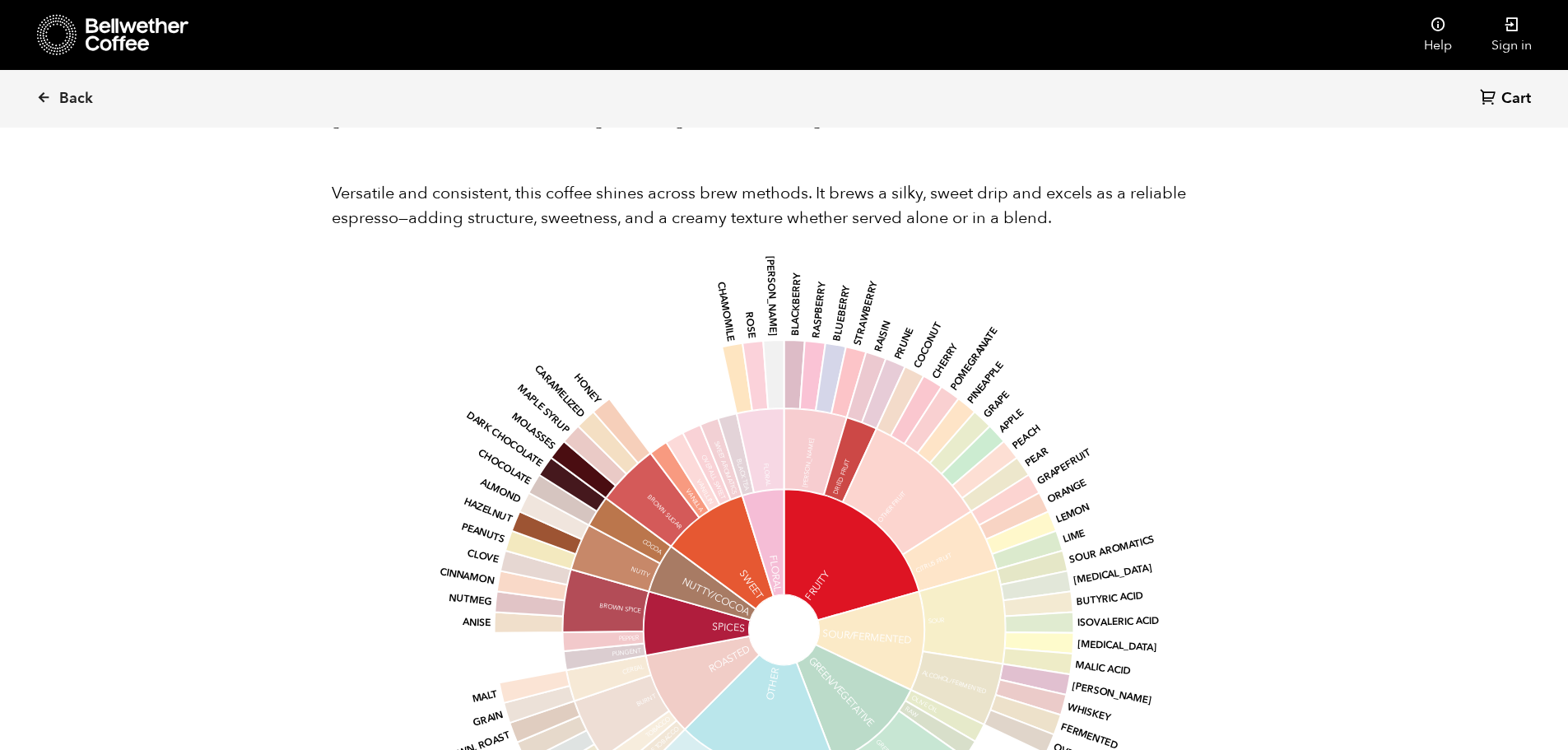
scroll to position [1726, 0]
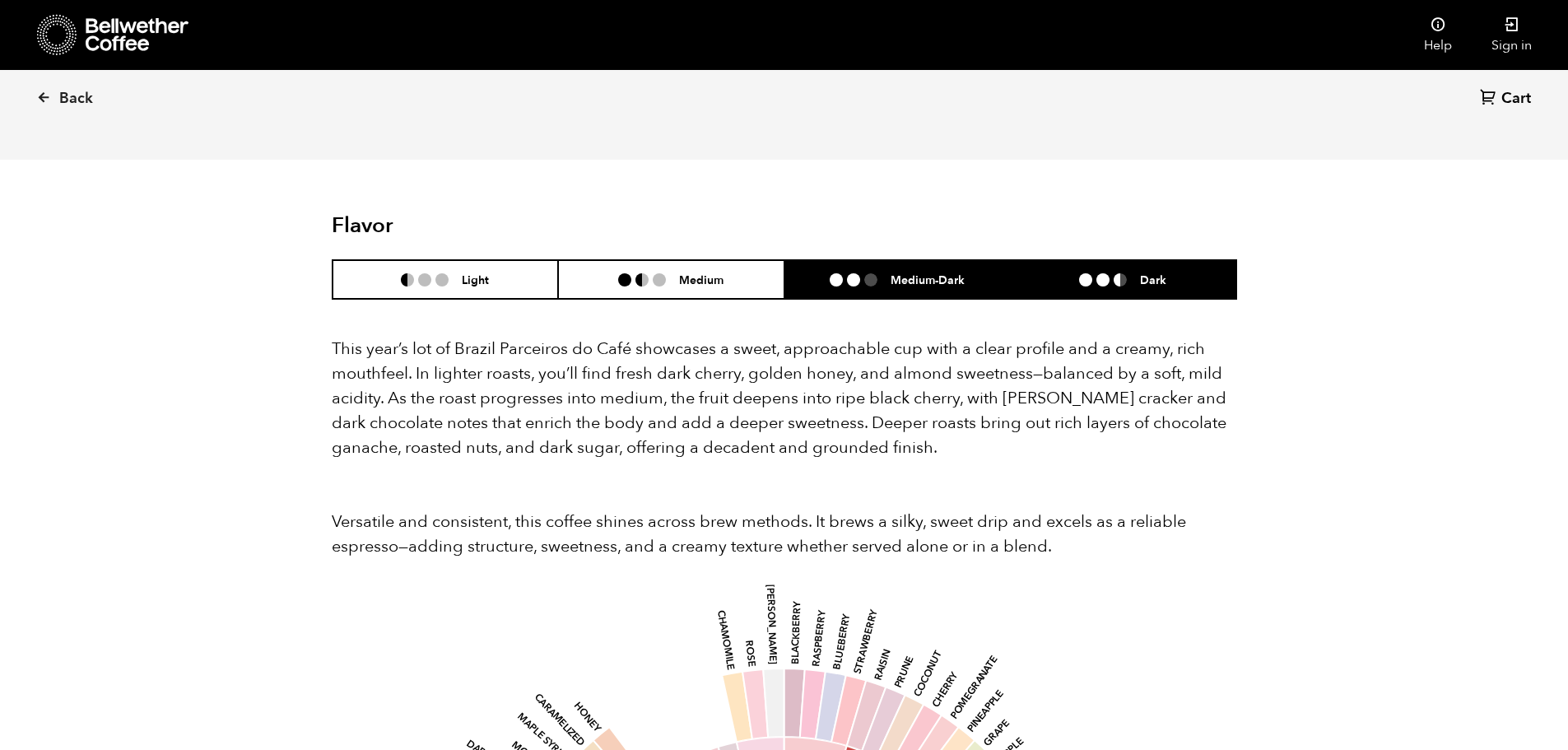
click at [1074, 260] on li "Dark" at bounding box center [1123, 279] width 227 height 39
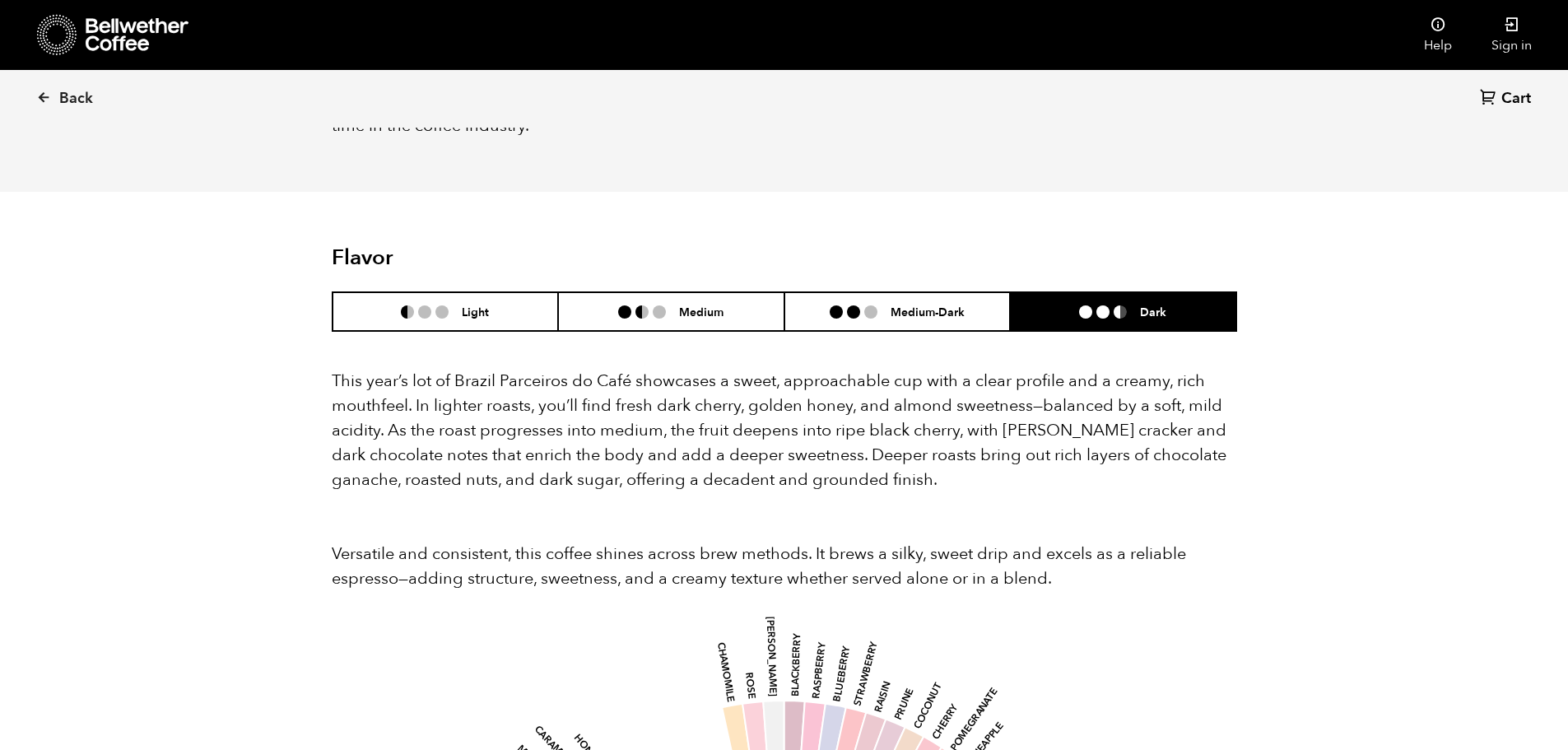
scroll to position [1314, 0]
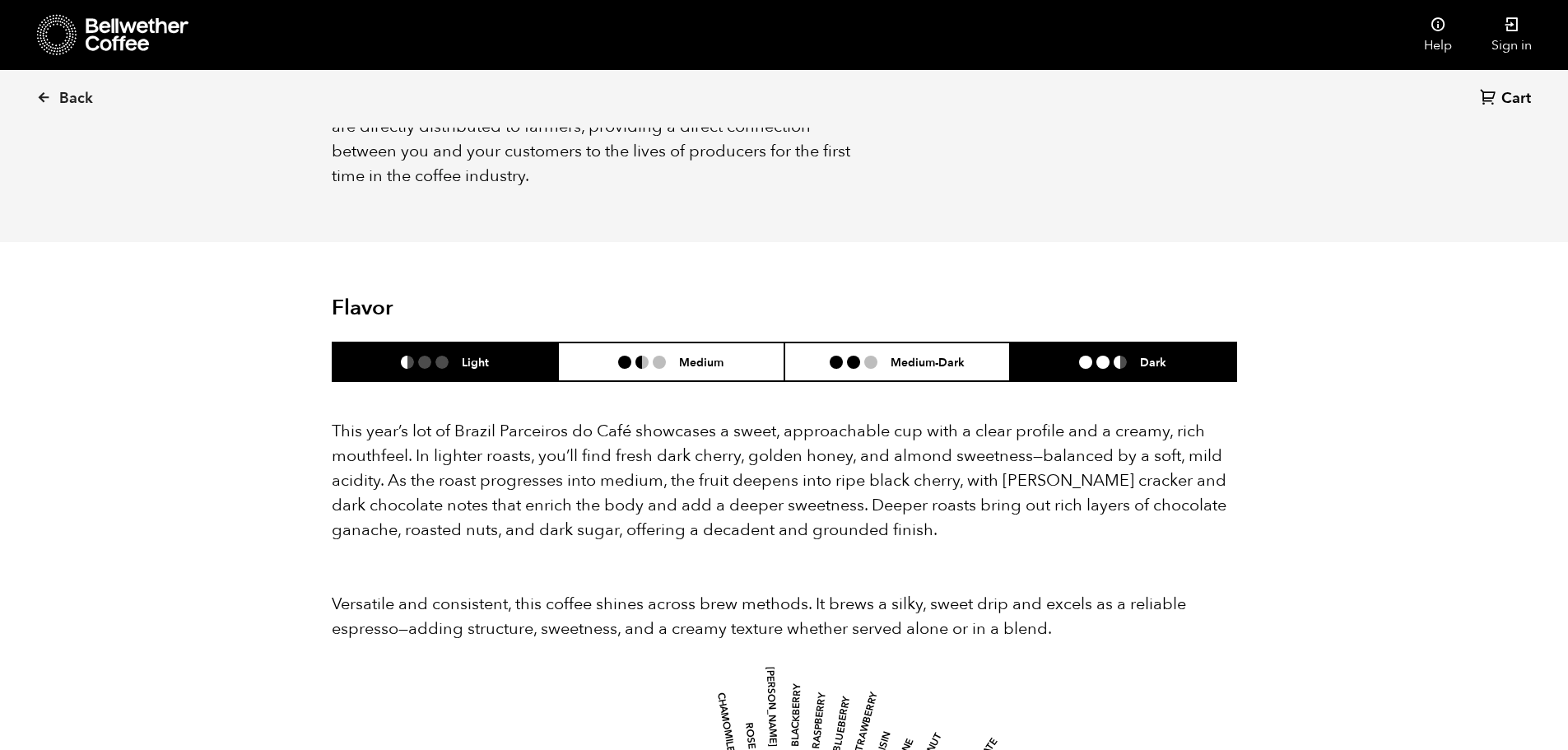
click at [423, 345] on li "Light" at bounding box center [446, 362] width 227 height 39
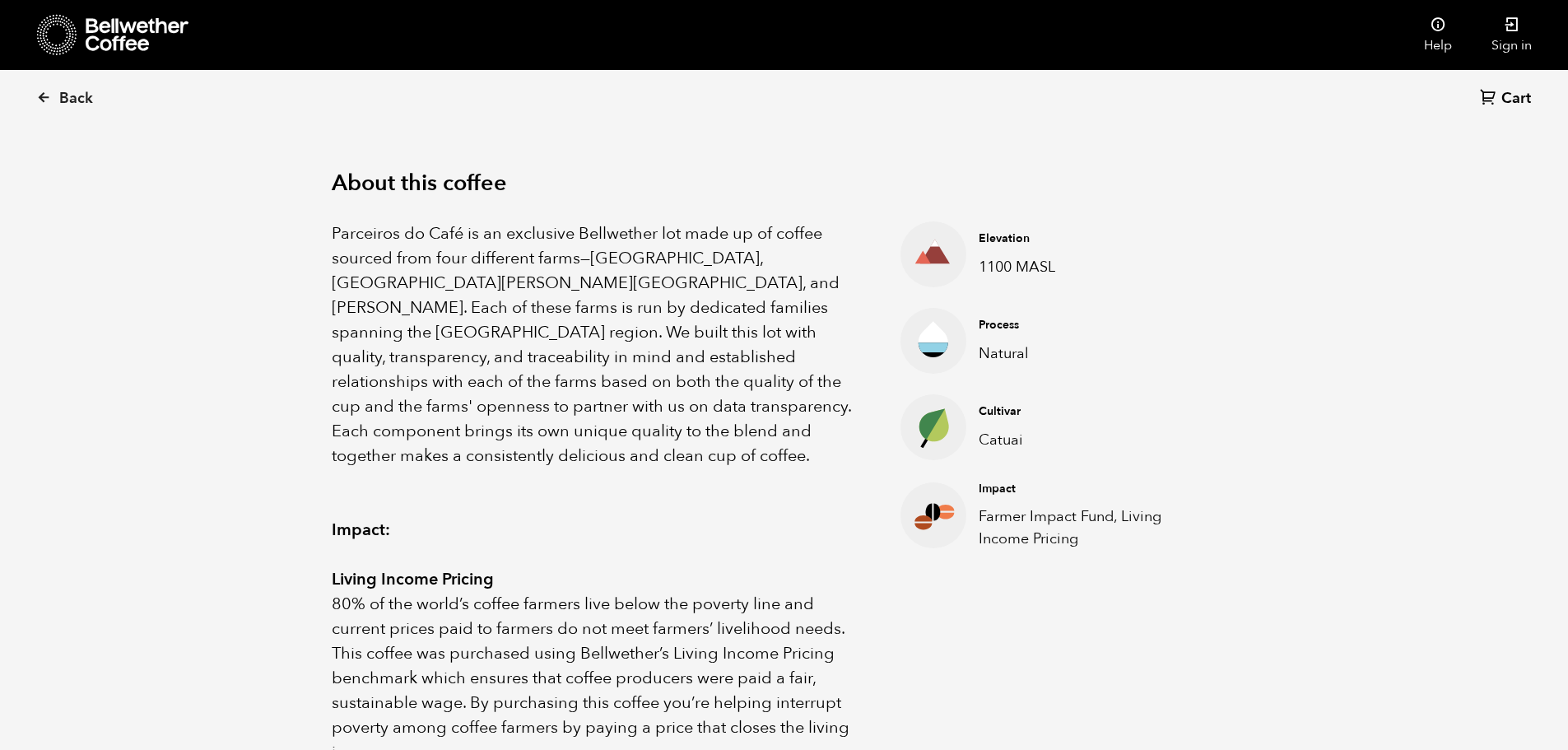
scroll to position [0, 0]
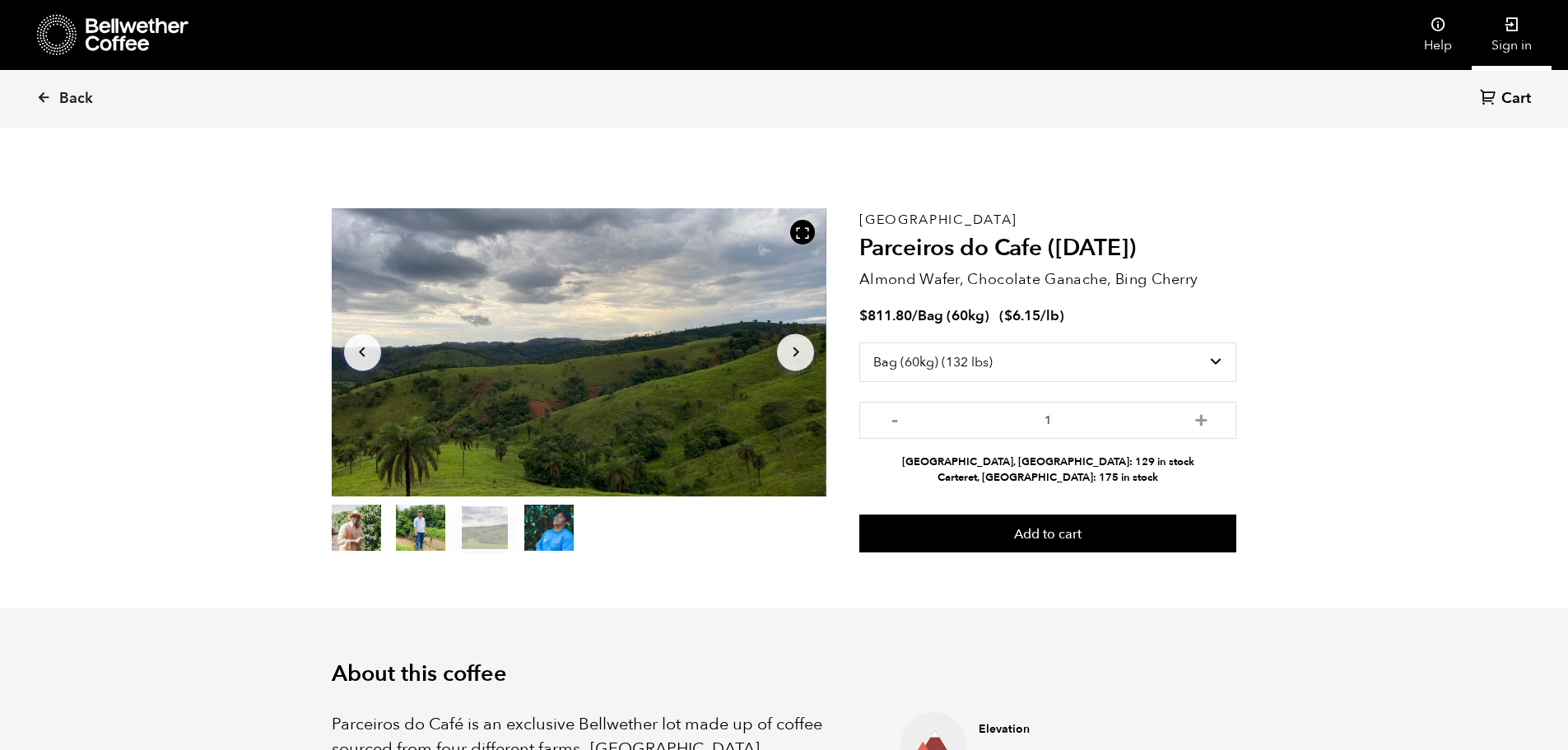
click at [1511, 34] on link "Sign in" at bounding box center [1511, 35] width 80 height 70
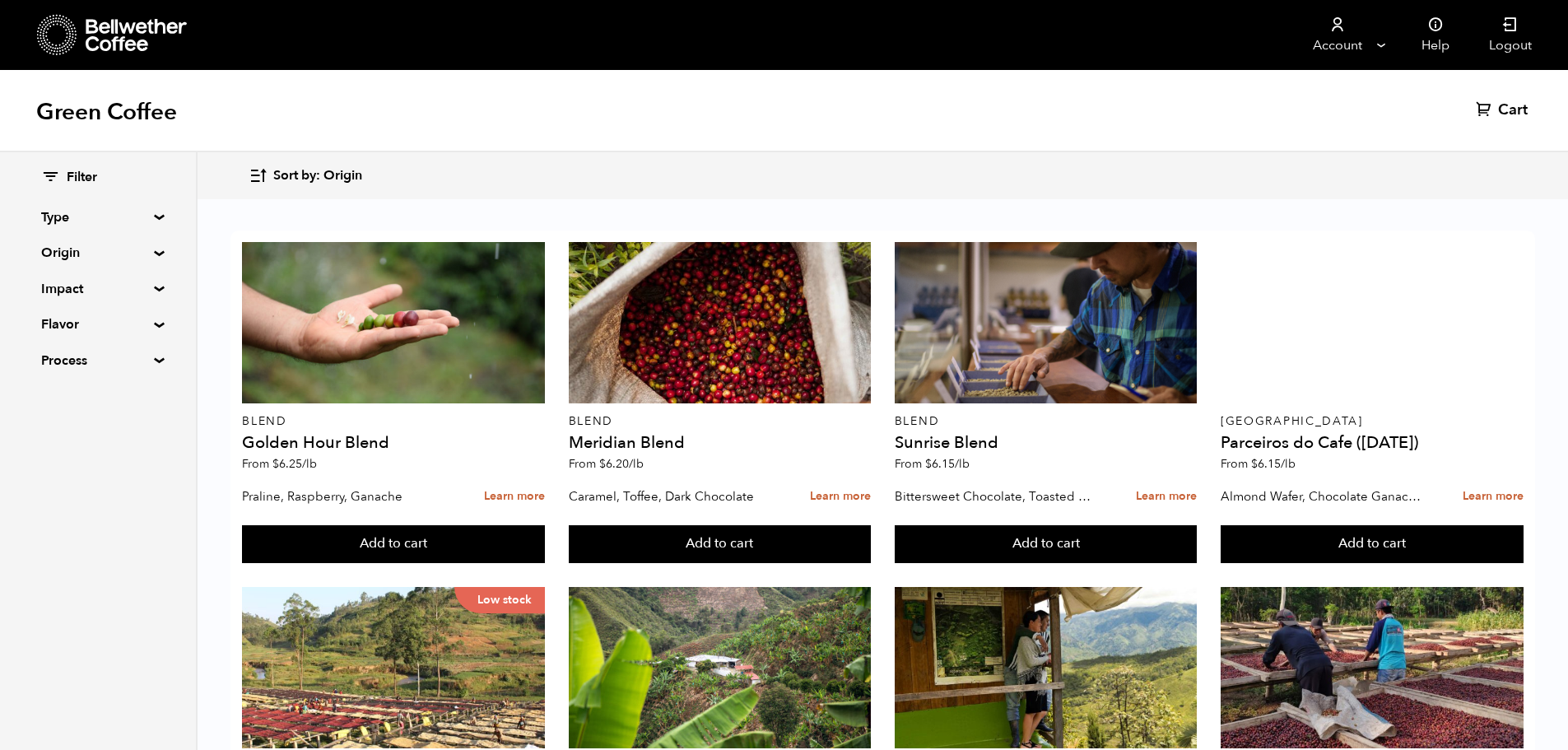
click at [155, 251] on summary "Origin" at bounding box center [98, 253] width 113 height 20
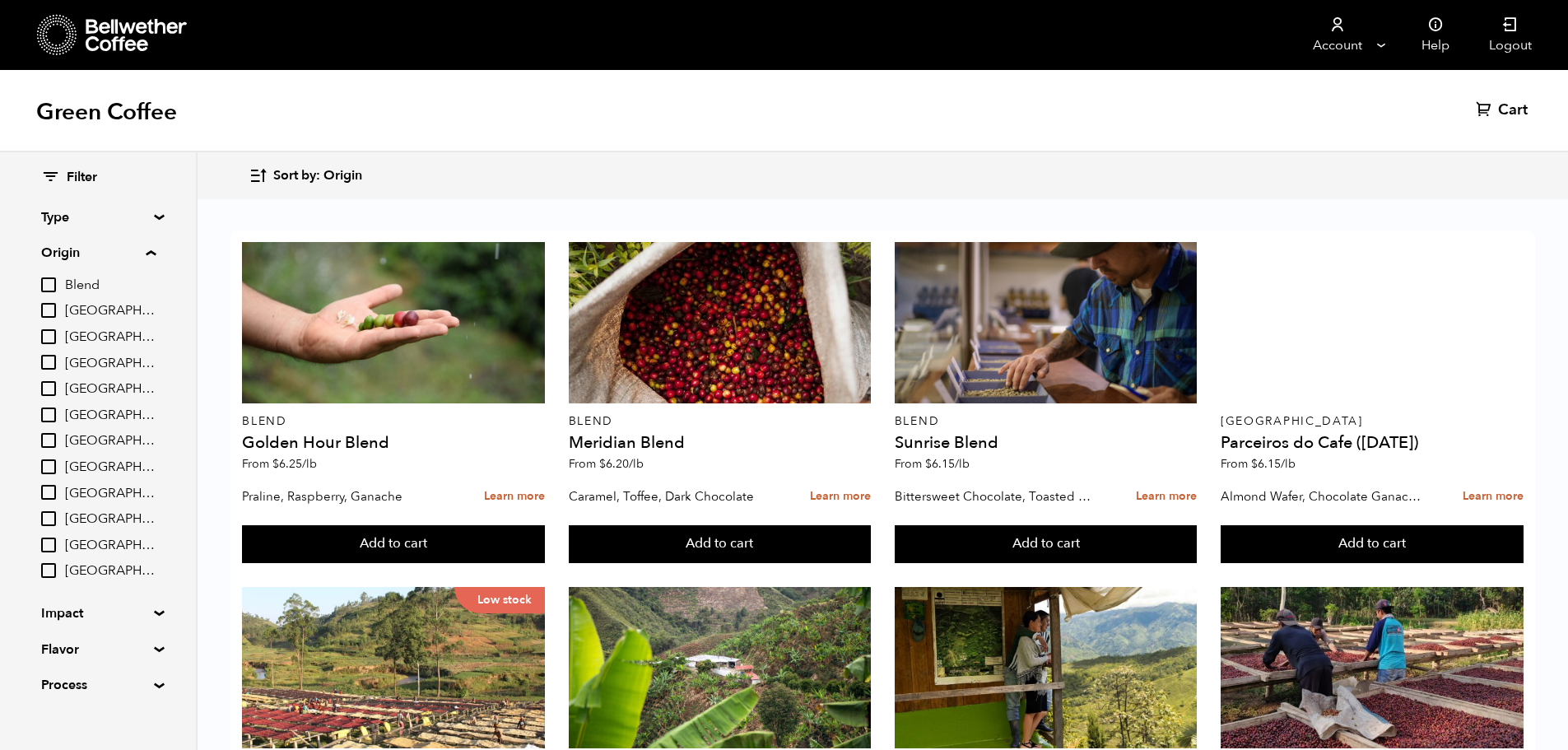
click at [48, 310] on input "Brazil" at bounding box center [49, 310] width 14 height 14
checkbox input "true"
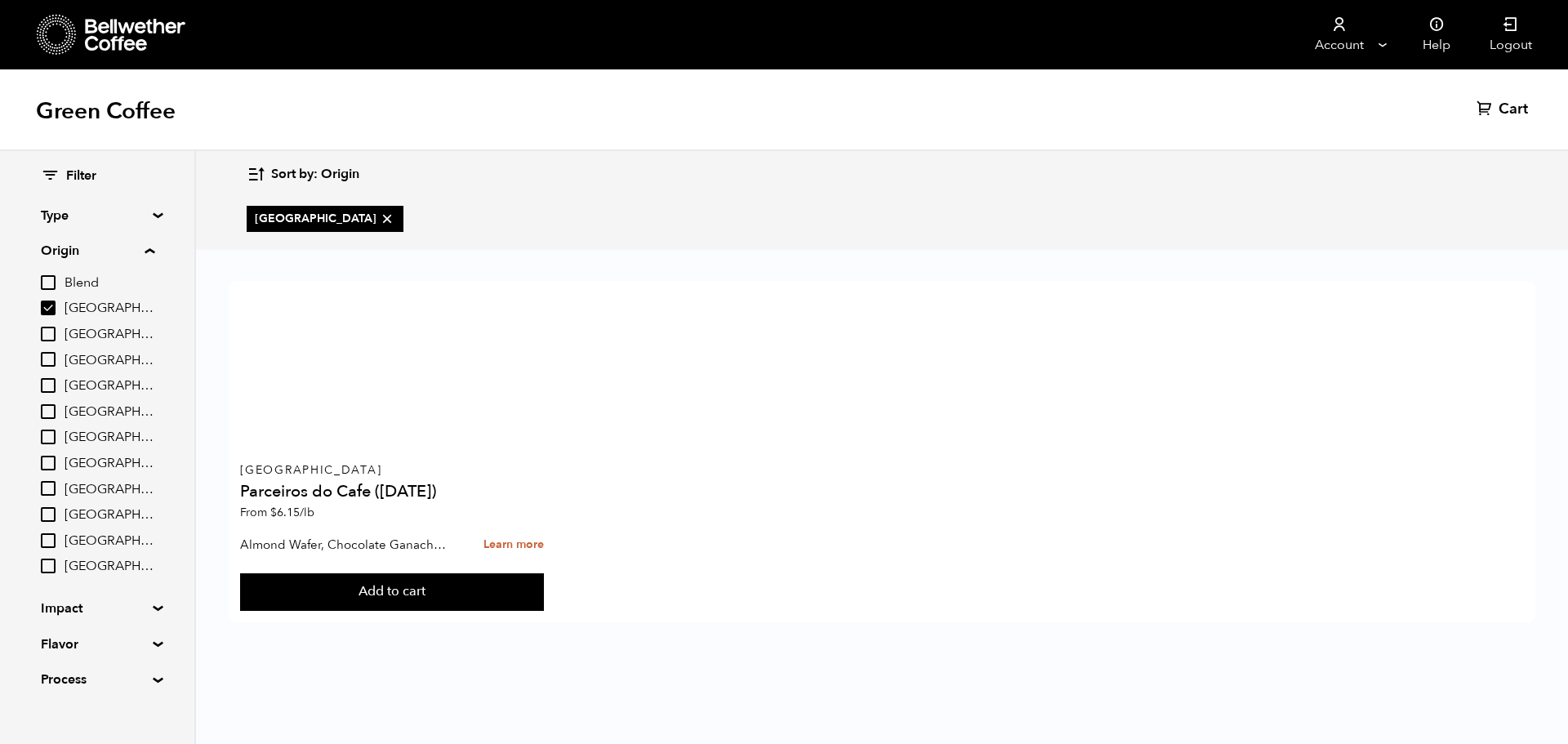
click at [154, 249] on summary "Origin" at bounding box center [97, 251] width 113 height 20
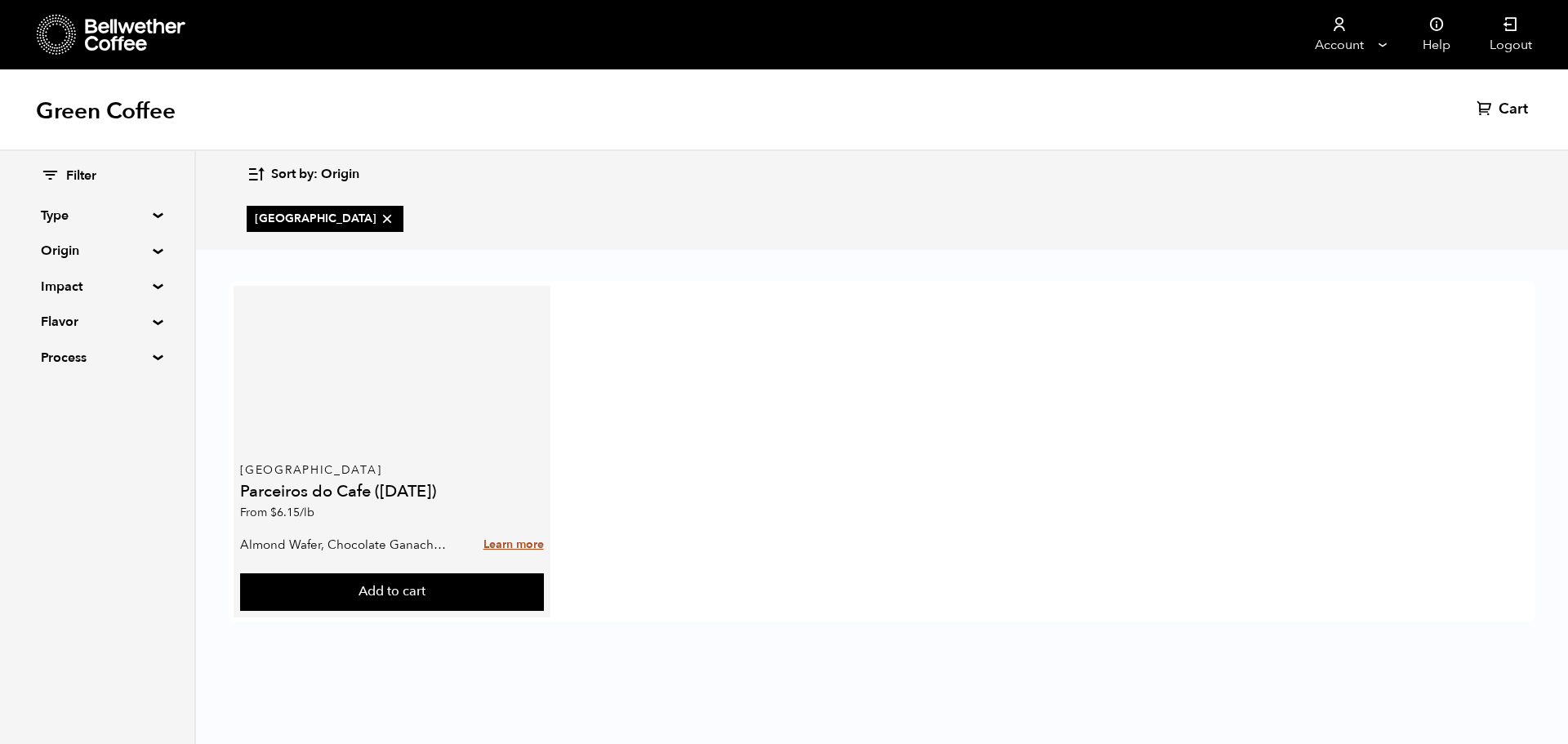
click at [506, 541] on link "Learn more" at bounding box center [514, 544] width 61 height 35
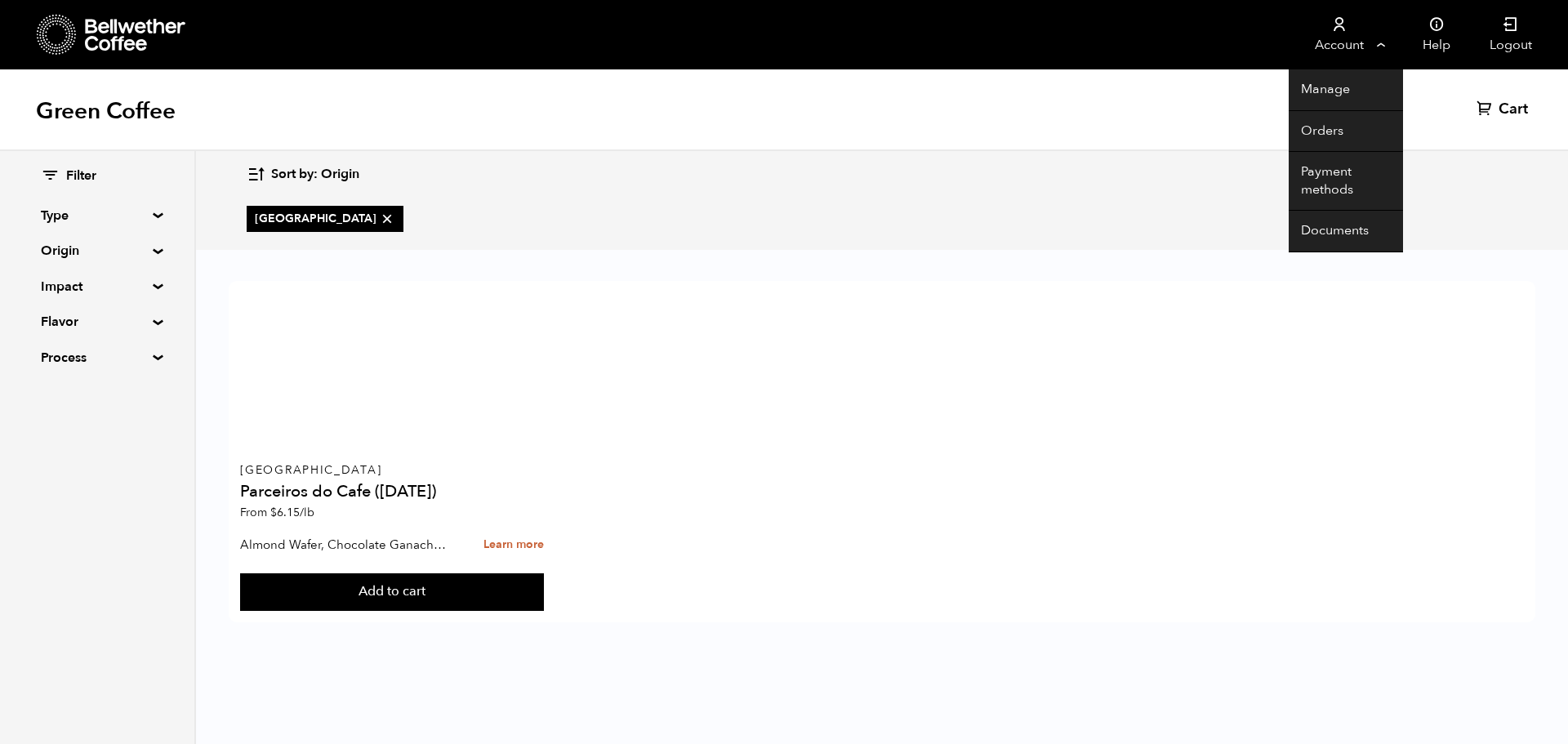
click at [1355, 44] on link "Account" at bounding box center [1338, 35] width 101 height 70
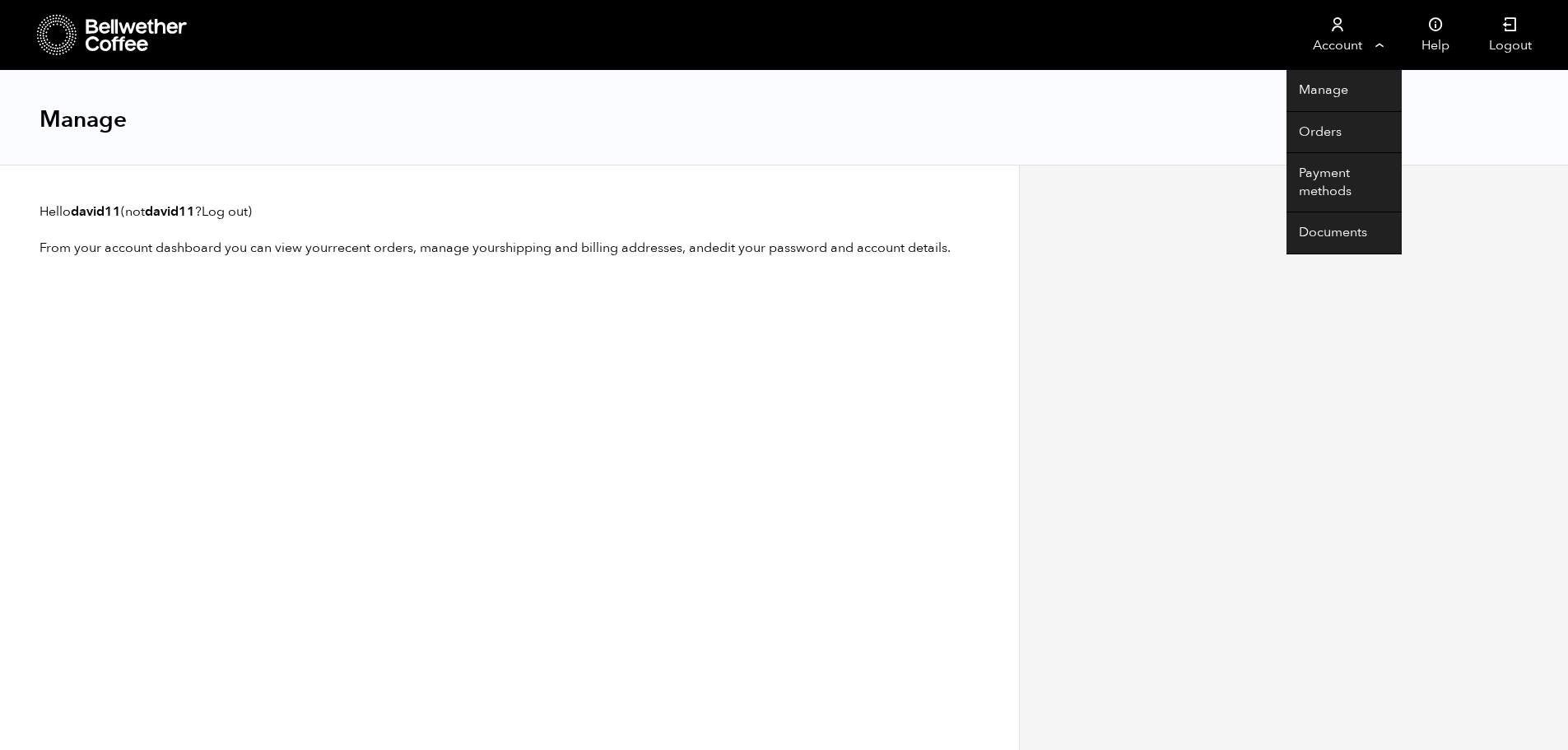
click at [1363, 44] on link "Account" at bounding box center [1337, 35] width 102 height 70
click at [1325, 85] on link "Manage" at bounding box center [1344, 91] width 115 height 42
click at [1325, 178] on link "Payment methods" at bounding box center [1344, 183] width 115 height 59
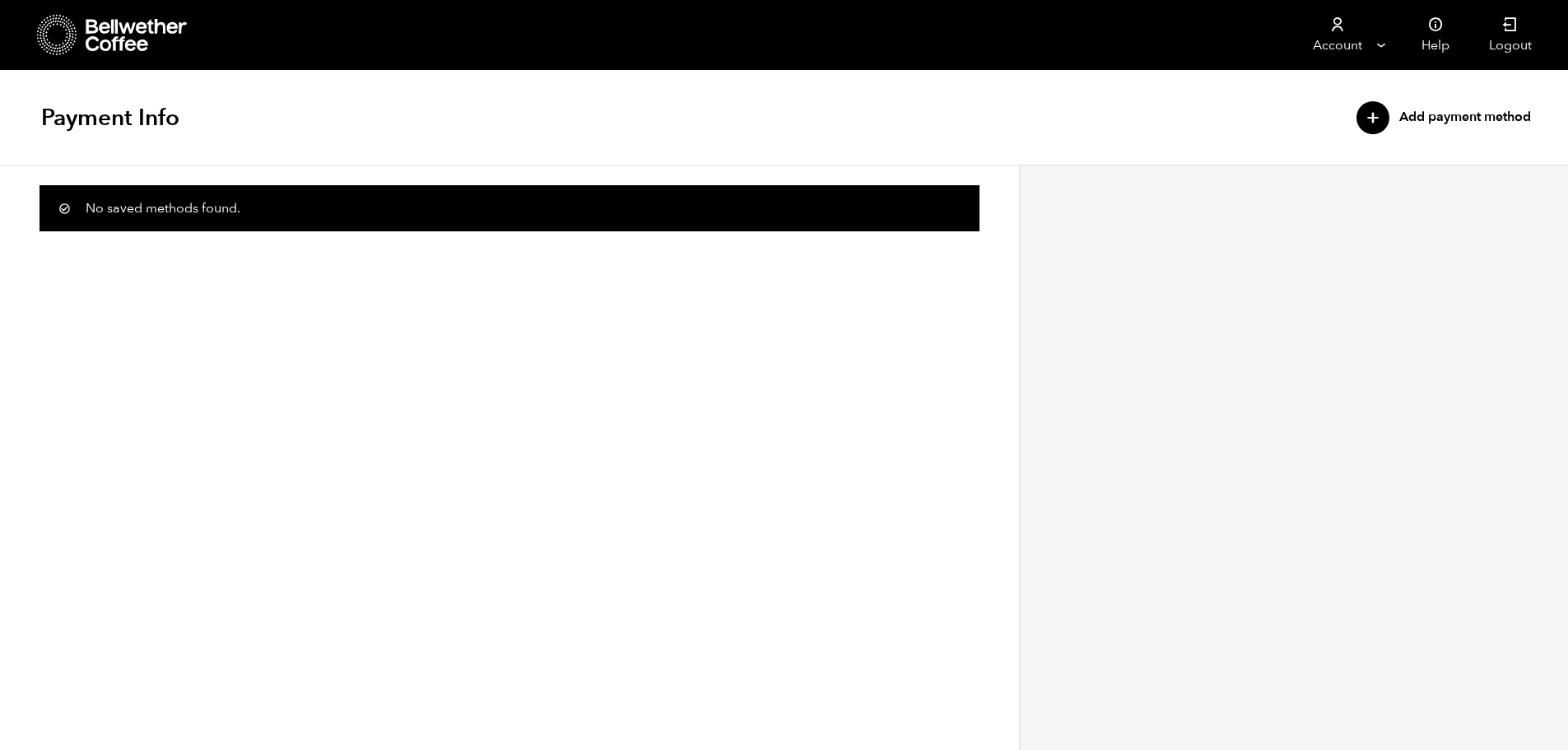
click at [1371, 116] on div "+" at bounding box center [1373, 118] width 33 height 33
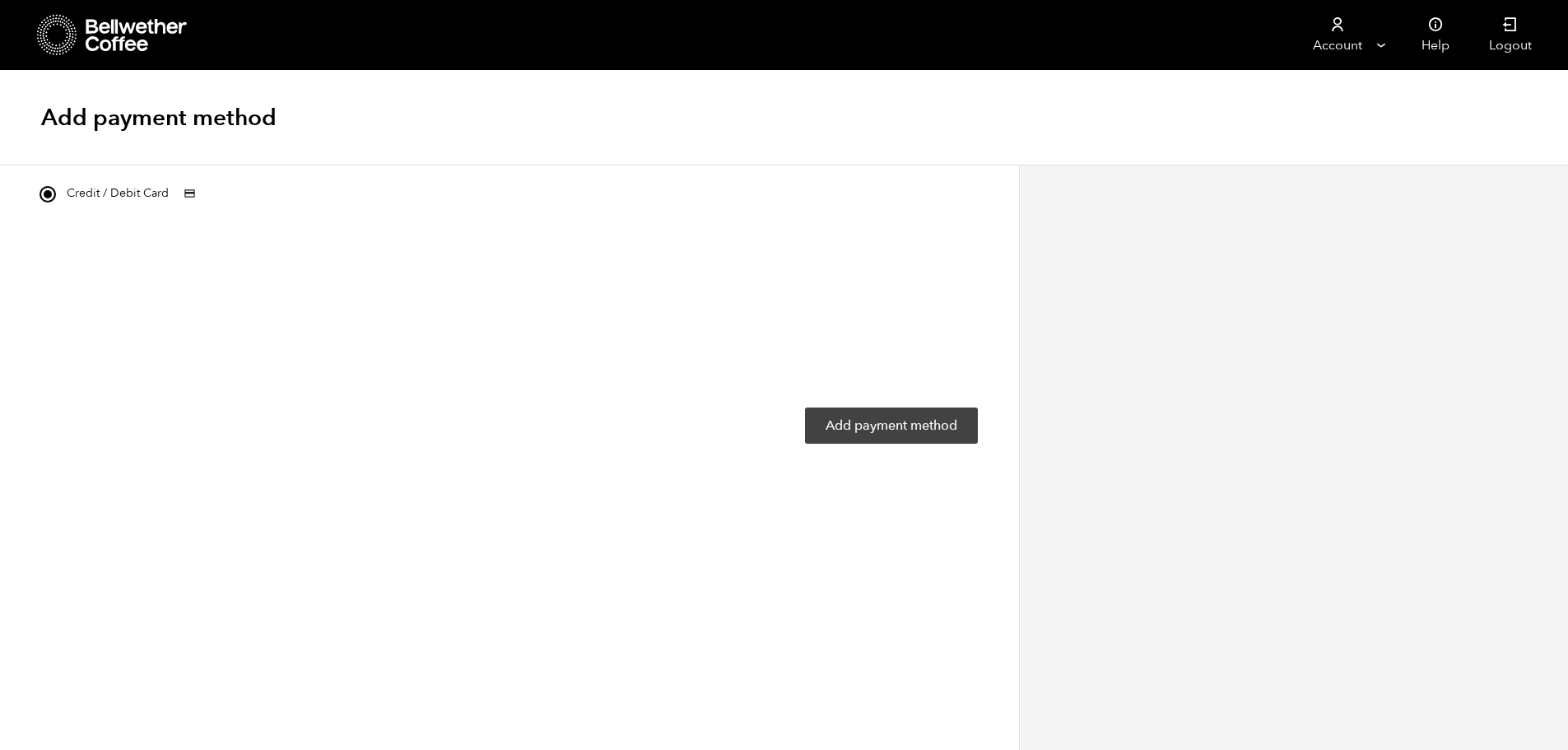
click at [867, 428] on button "Add payment method" at bounding box center [891, 425] width 173 height 36
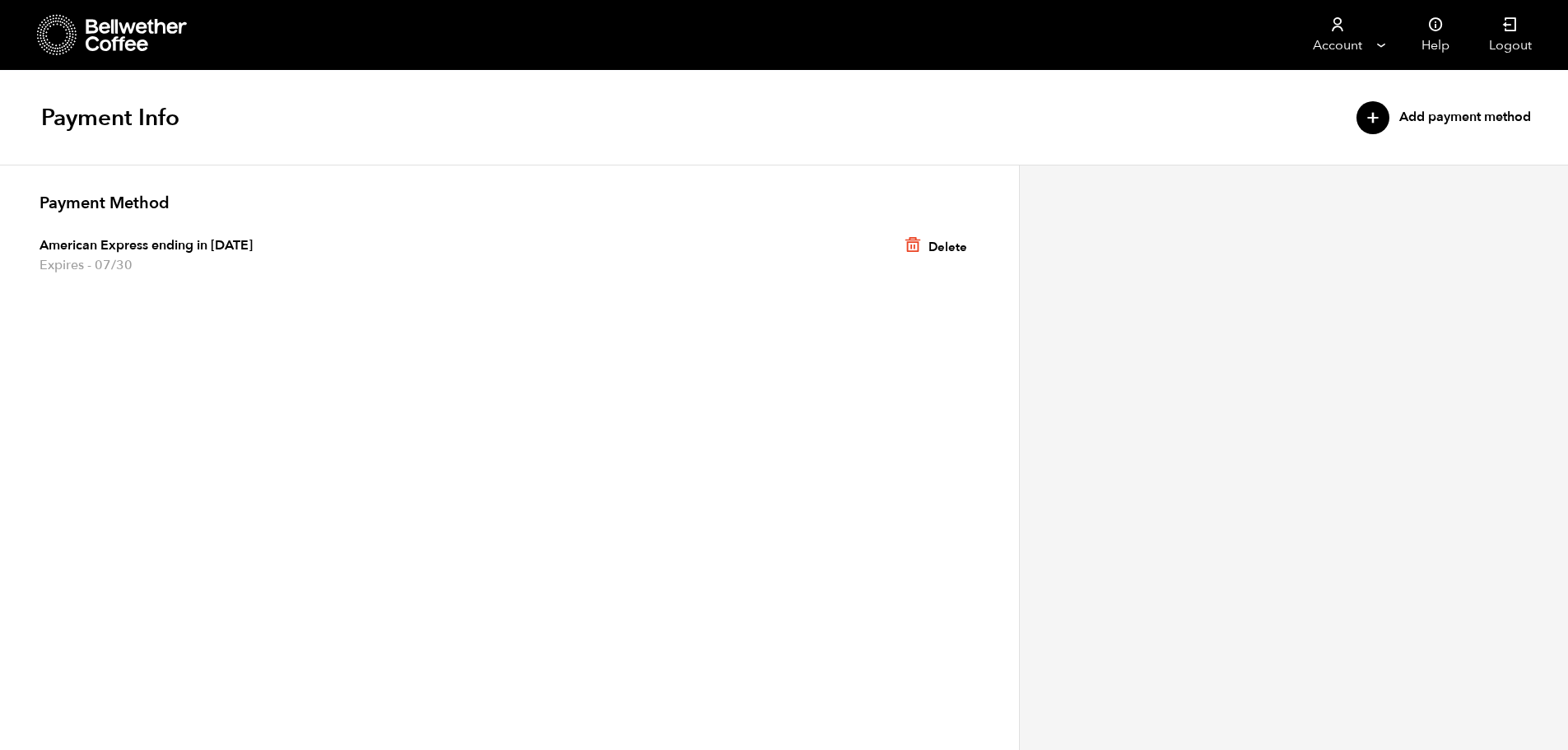
click at [1374, 121] on div "+" at bounding box center [1373, 118] width 33 height 33
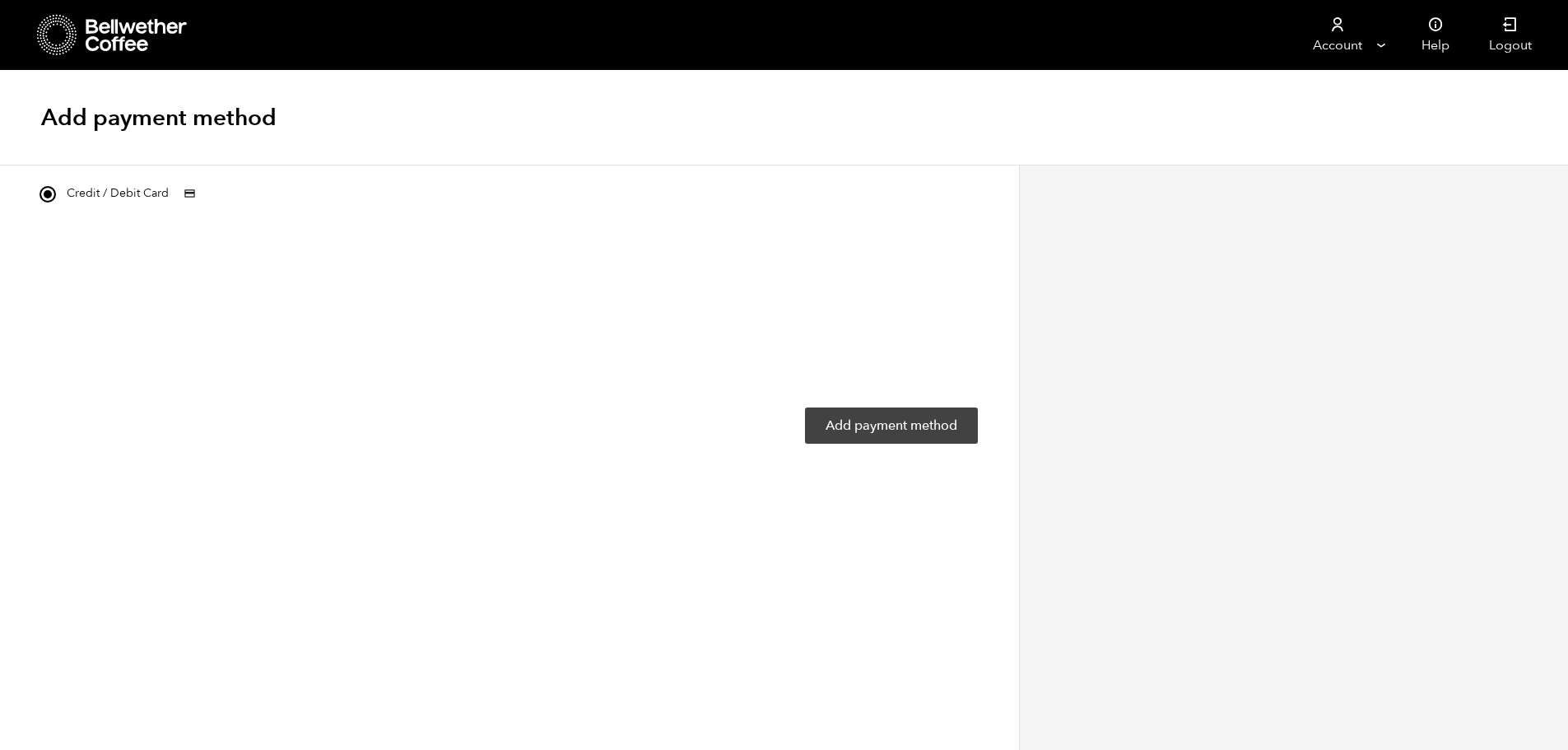
click at [899, 415] on button "Add payment method" at bounding box center [891, 425] width 173 height 36
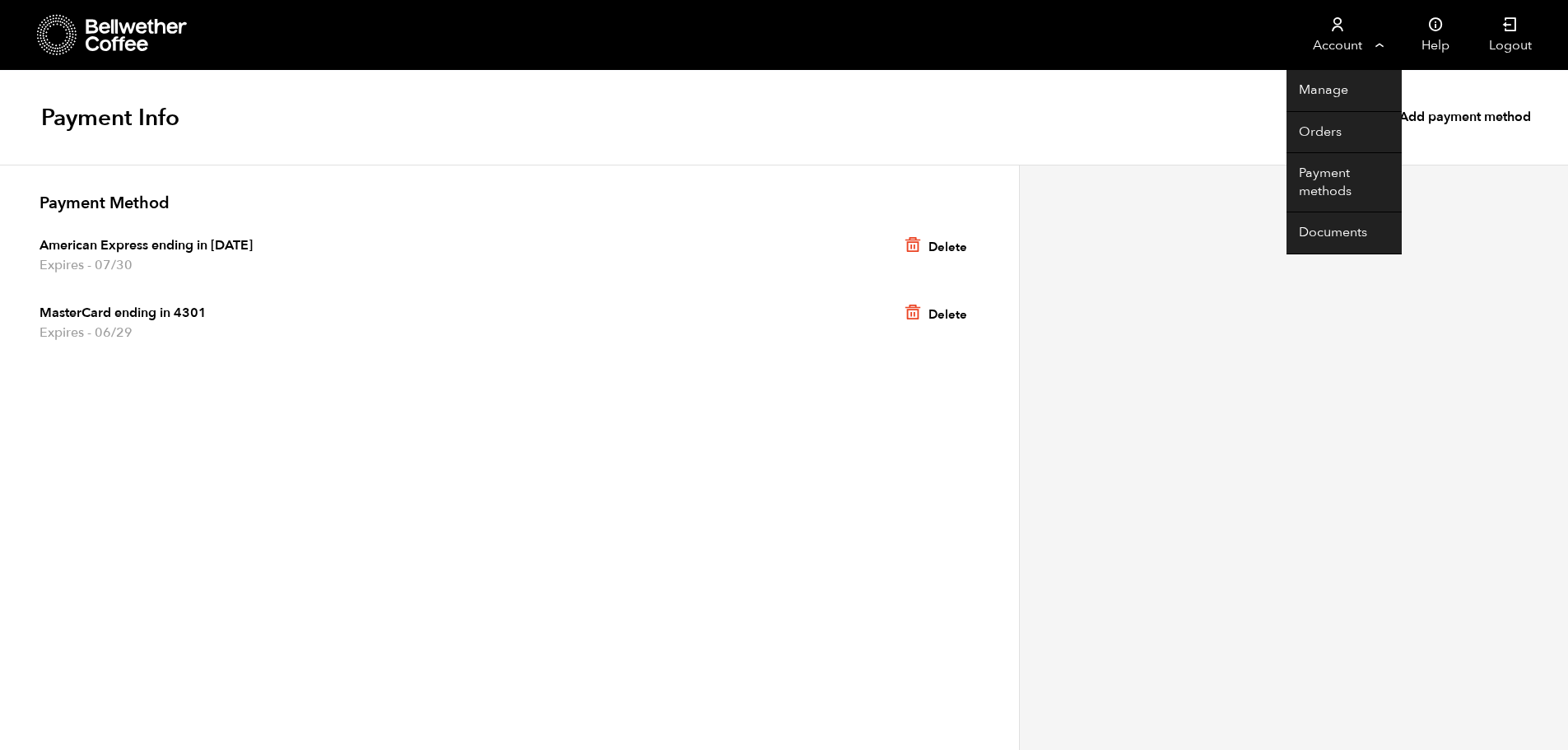
click at [1340, 38] on link "Account" at bounding box center [1337, 35] width 102 height 70
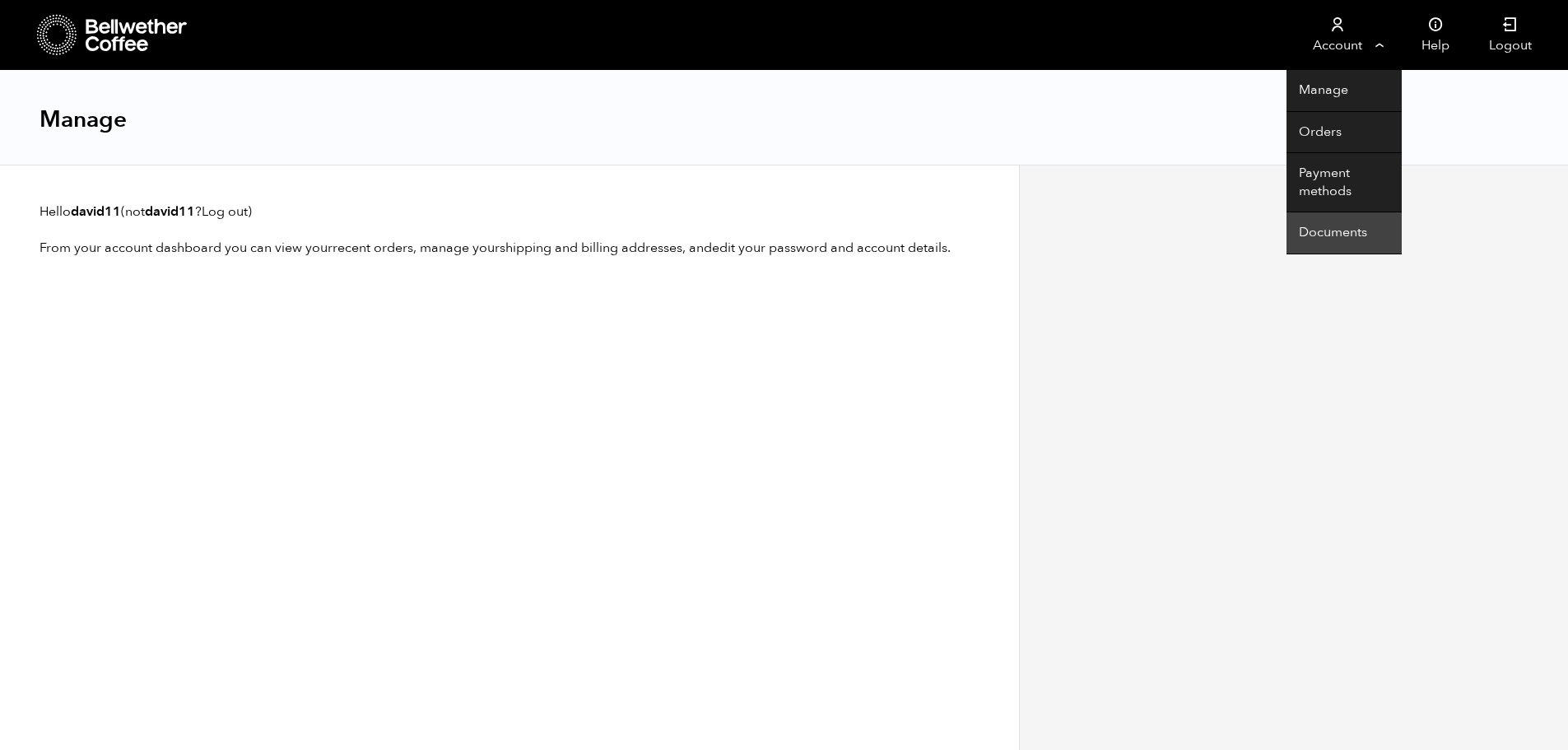
click at [1322, 230] on link "Documents" at bounding box center [1344, 233] width 115 height 42
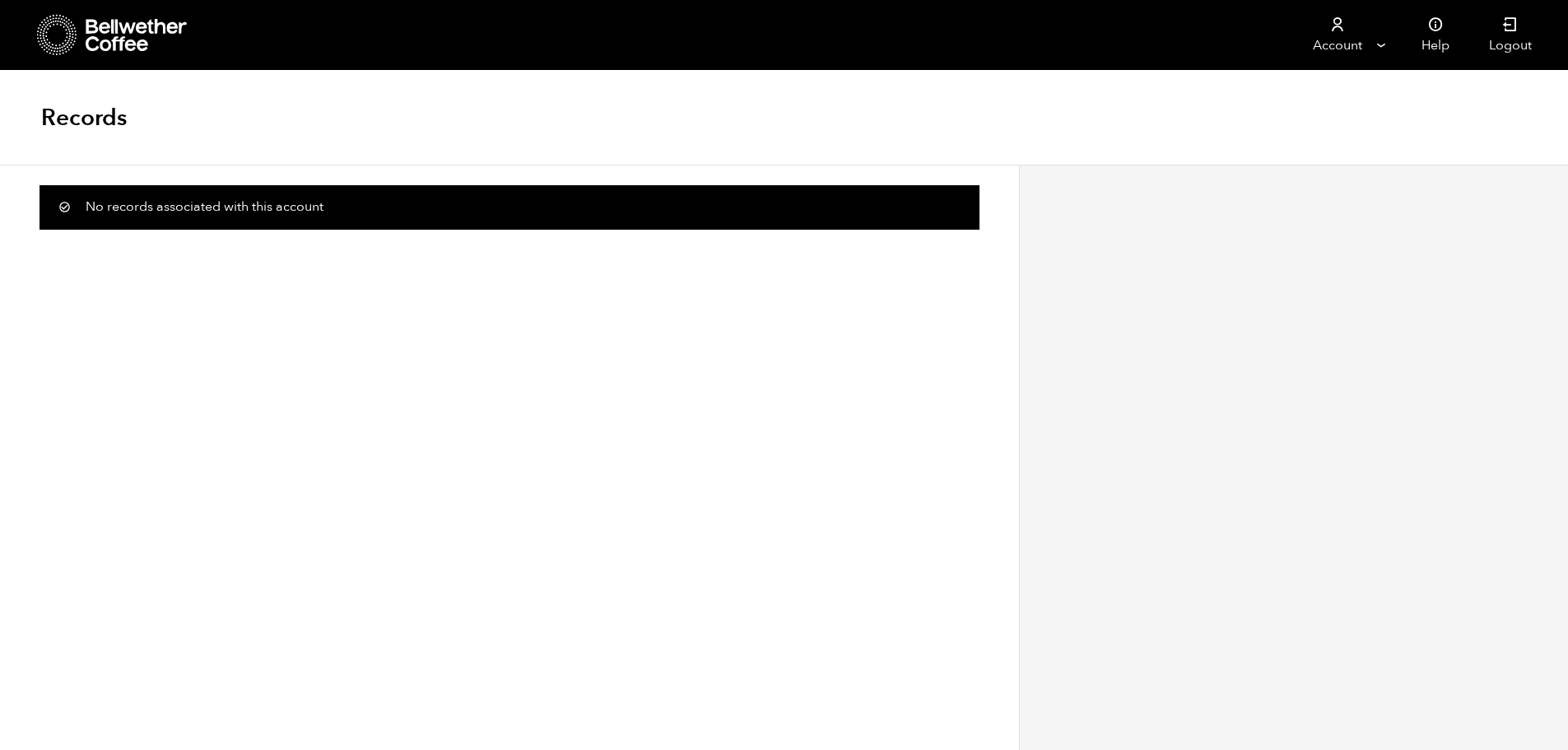
click at [93, 35] on icon at bounding box center [137, 35] width 102 height 33
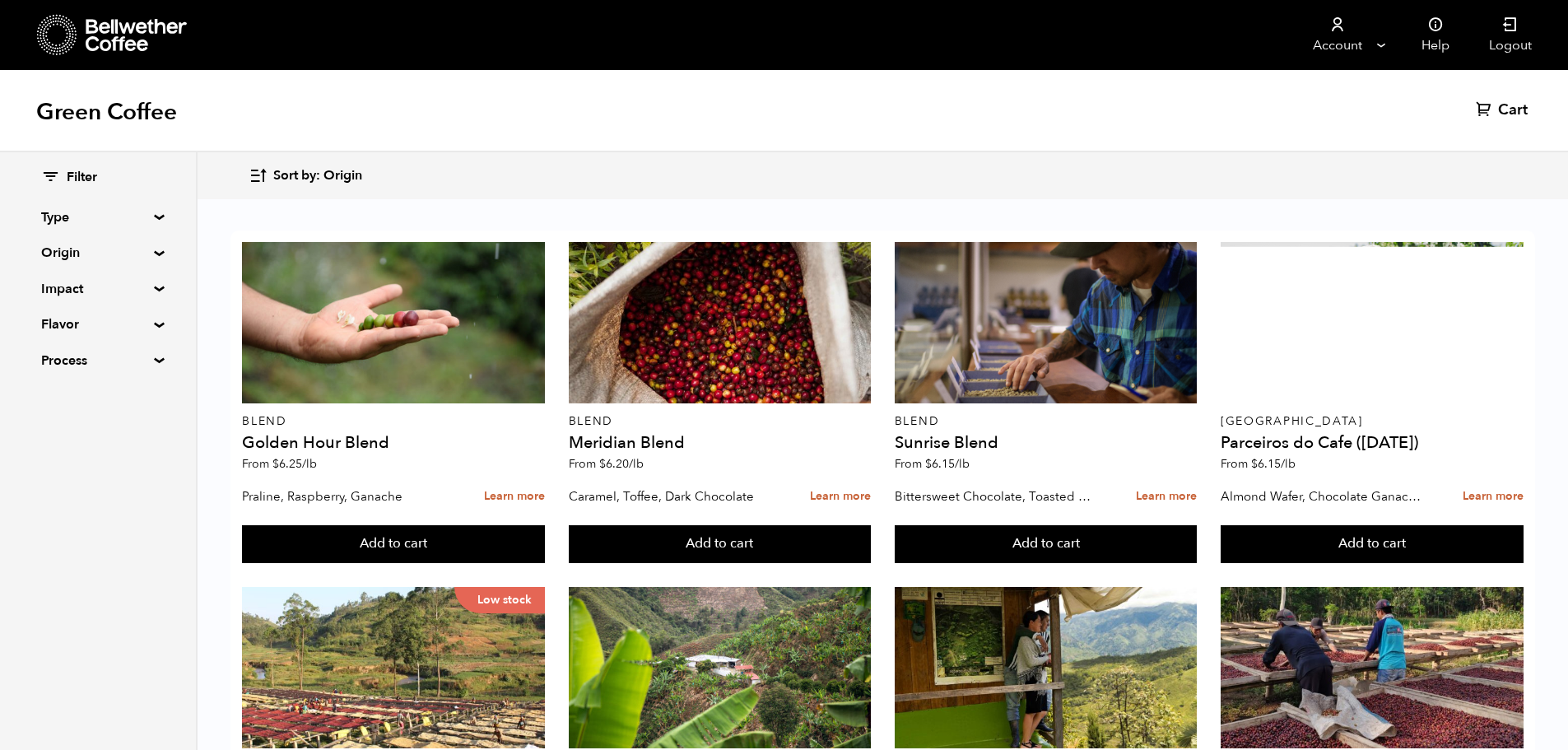
click at [300, 179] on span "Sort by: Origin" at bounding box center [317, 176] width 89 height 18
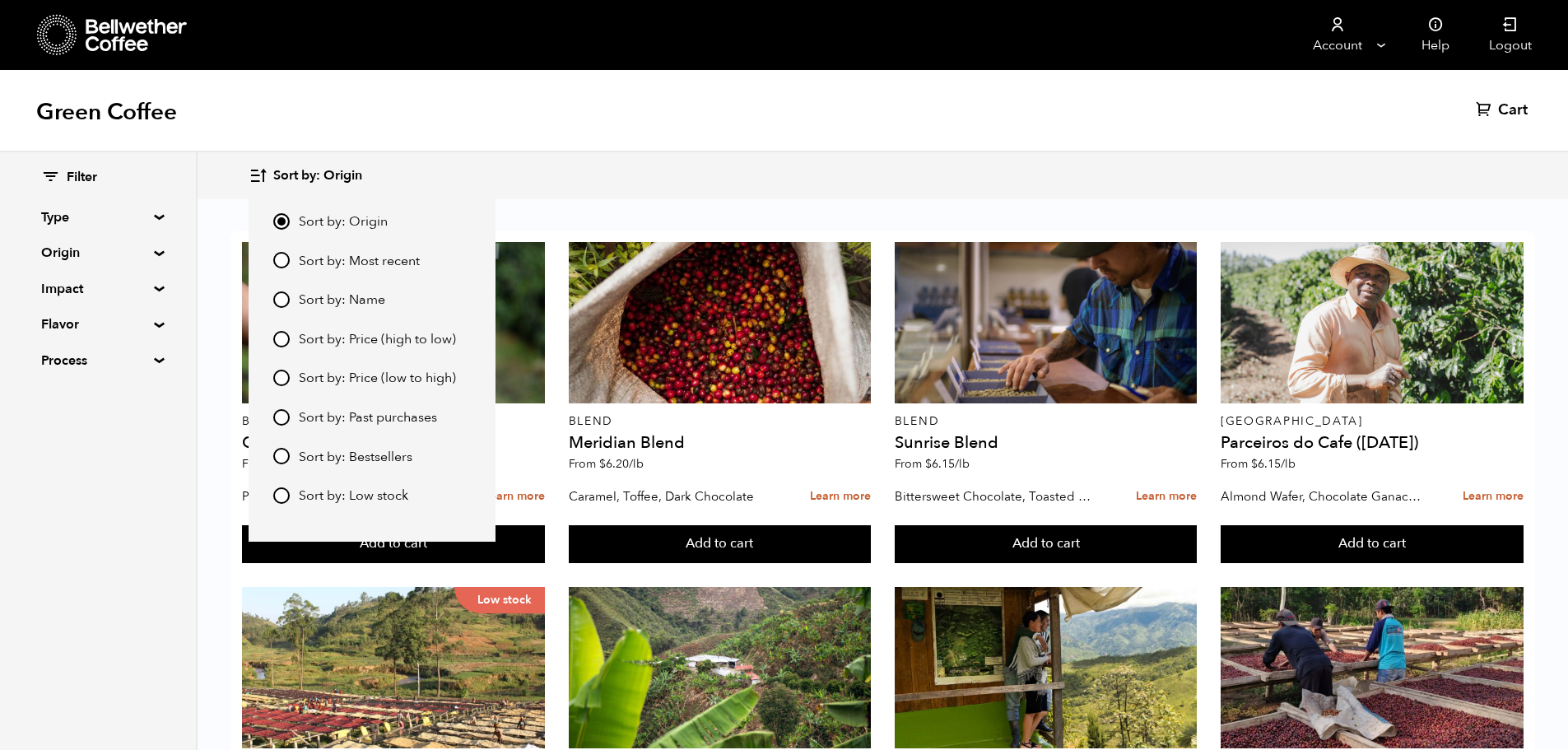
click at [316, 380] on span "Sort by: Price (low to high)" at bounding box center [377, 379] width 157 height 18
click at [290, 380] on input "Sort by: Price (low to high)" at bounding box center [281, 378] width 16 height 16
radio input "true"
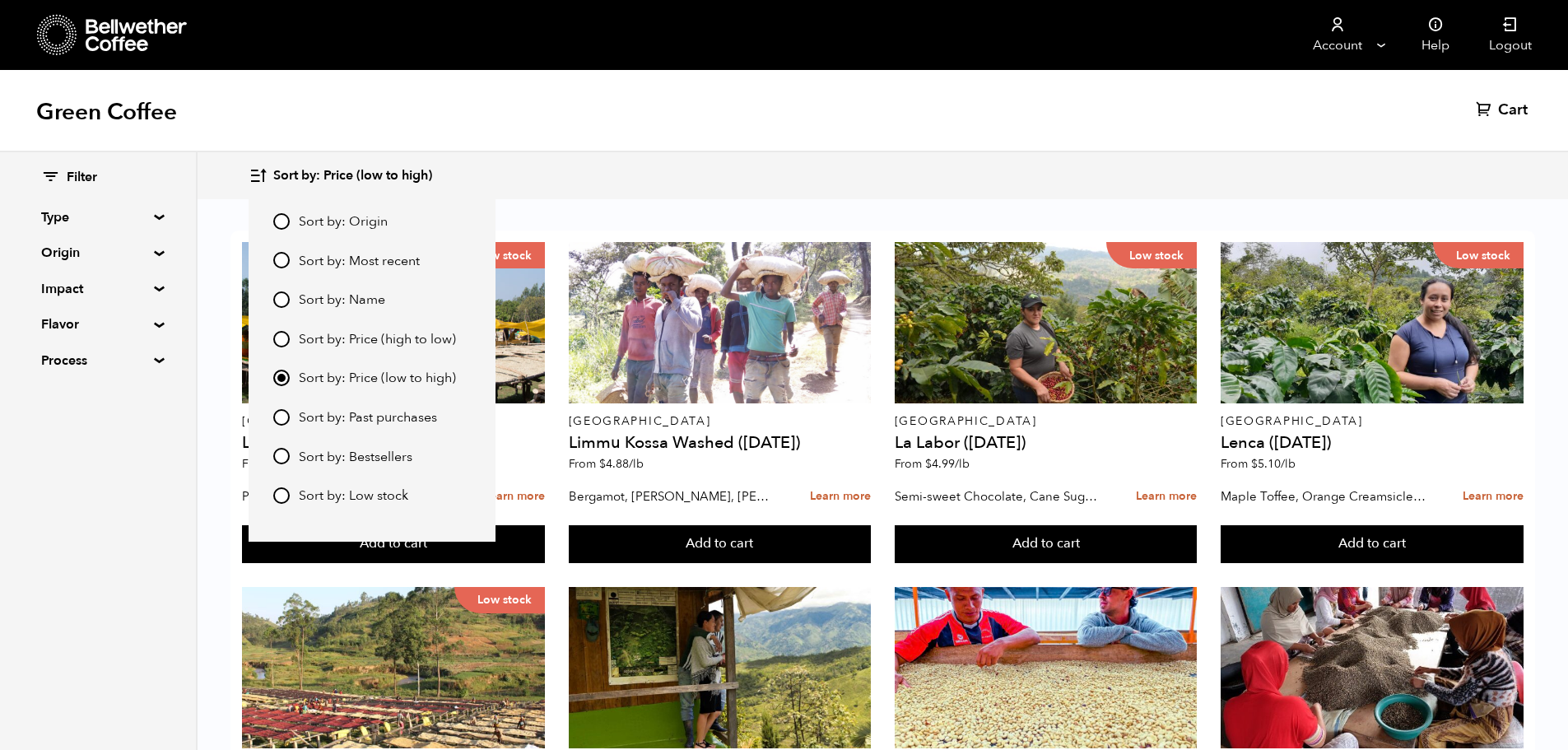
click at [612, 162] on div "Sort by: Price (low to high) Sort by: Origin Sort by: Most recent Sort by: Name…" at bounding box center [882, 175] width 1268 height 39
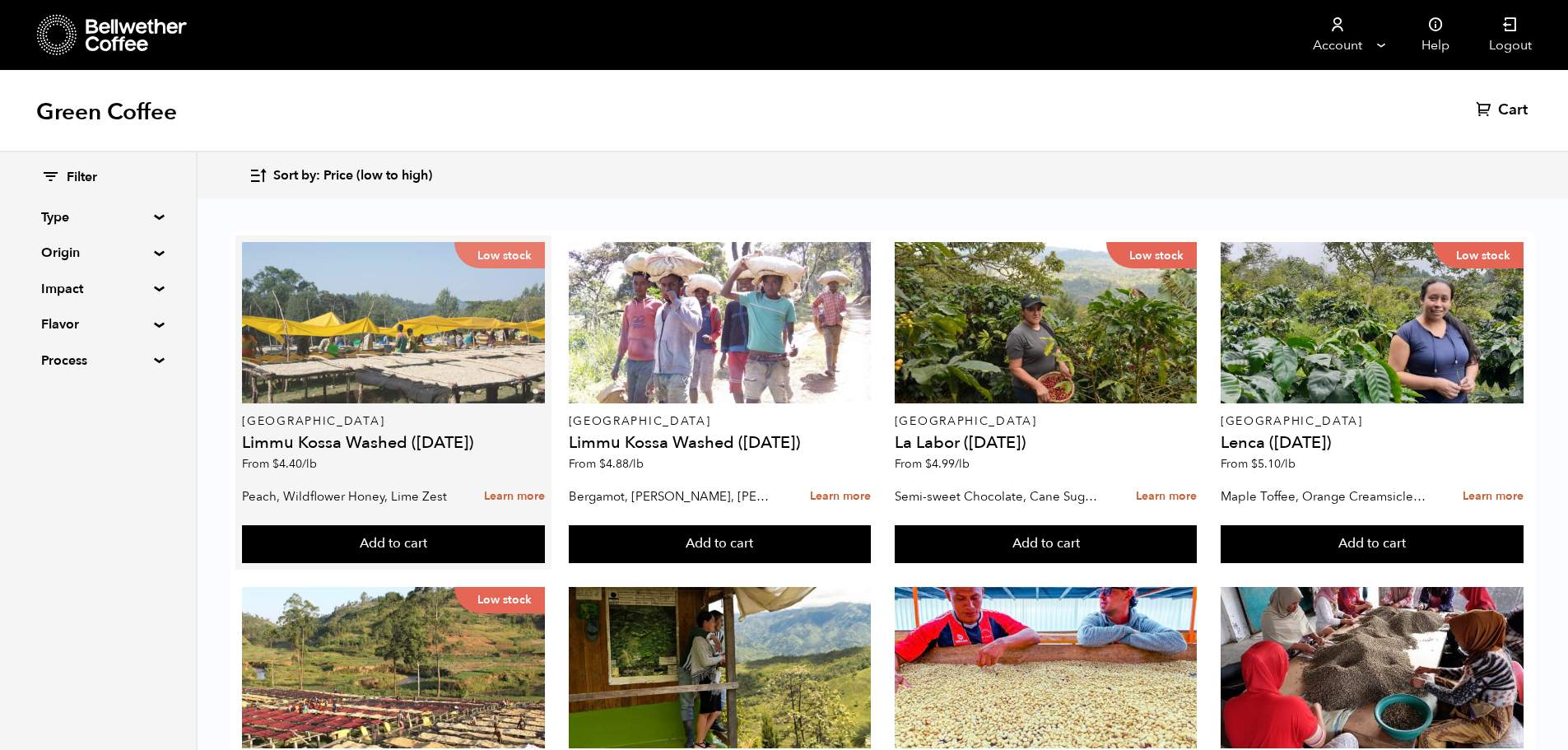
click at [389, 306] on div "Low stock" at bounding box center [393, 322] width 303 height 161
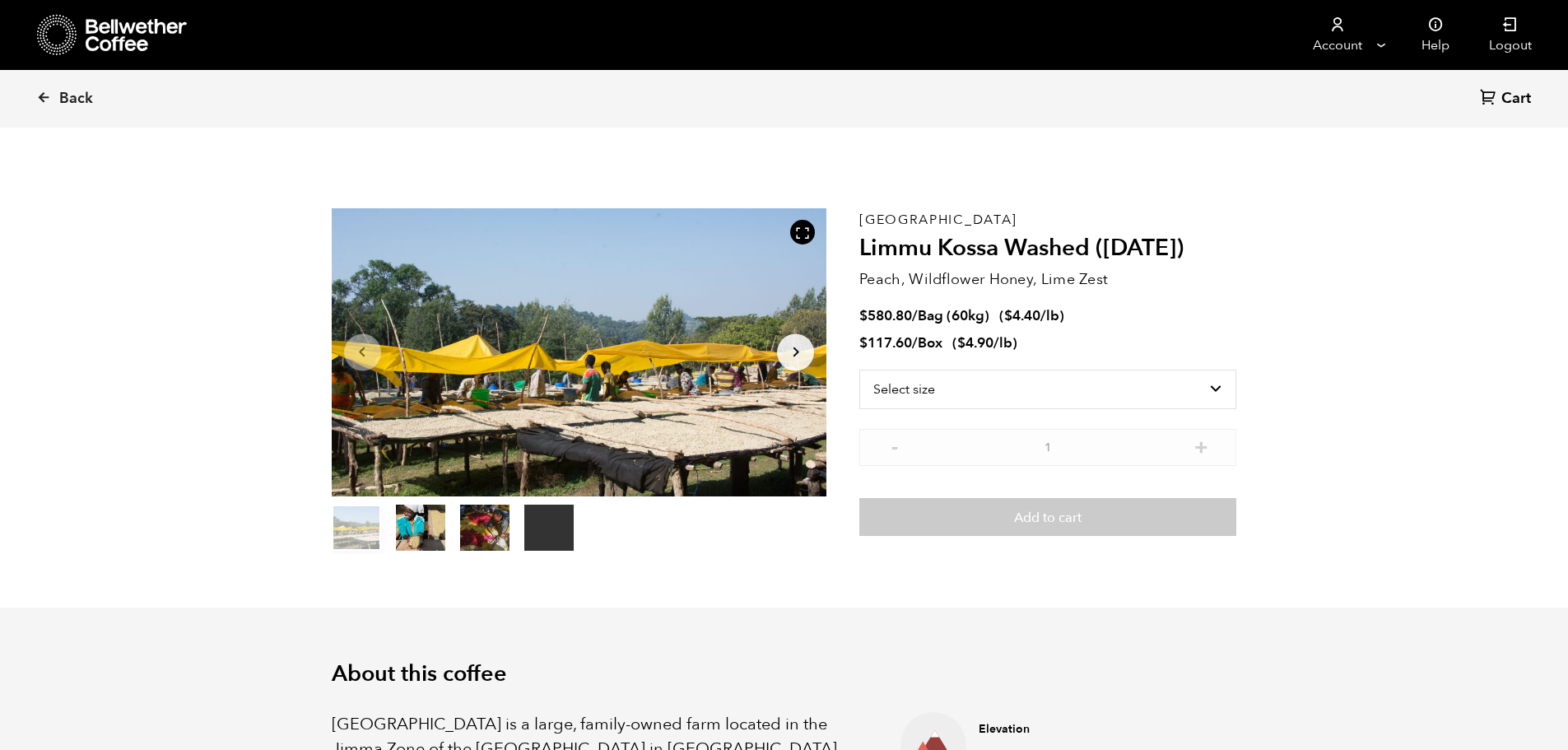
scroll to position [716, 877]
click at [991, 391] on select "Select size Bag (60kg) (132 lbs) Box (24 lbs)" at bounding box center [1047, 389] width 377 height 40
select select "box"
click at [860, 370] on select "Select size Bag (60kg) (132 lbs) Box (24 lbs)" at bounding box center [1047, 389] width 377 height 40
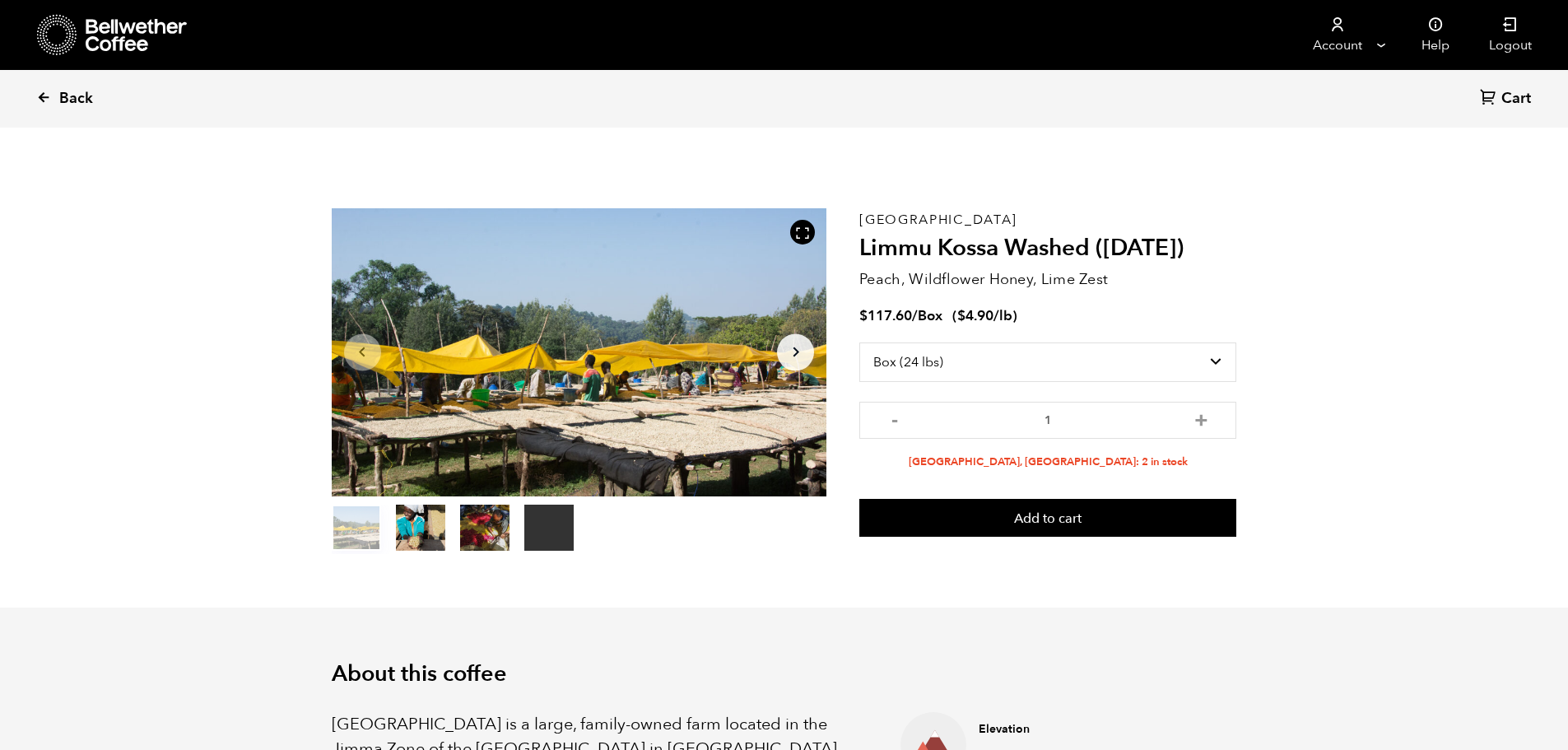
click at [54, 92] on link "Back" at bounding box center [87, 99] width 102 height 56
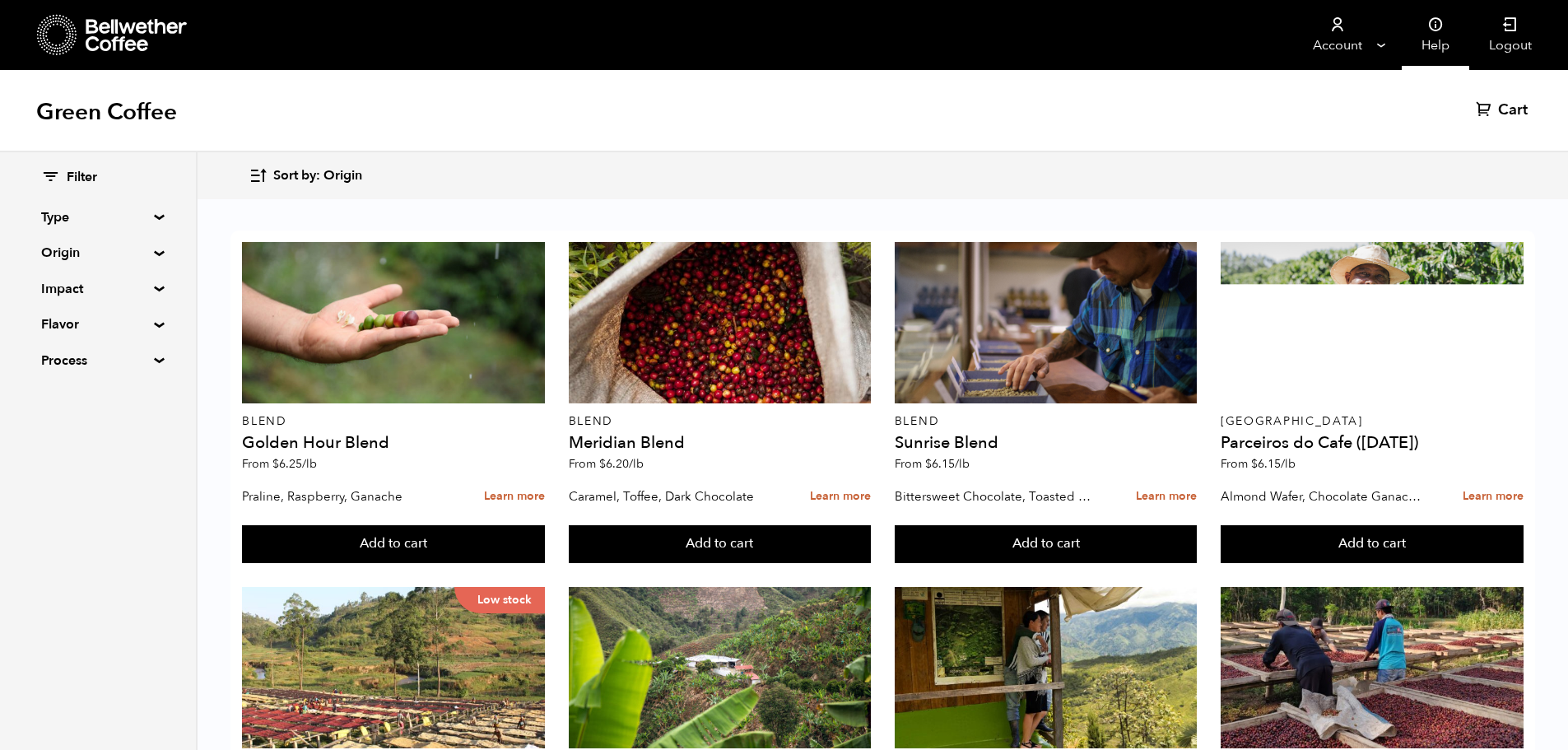
click at [1435, 45] on link "Help" at bounding box center [1435, 35] width 67 height 70
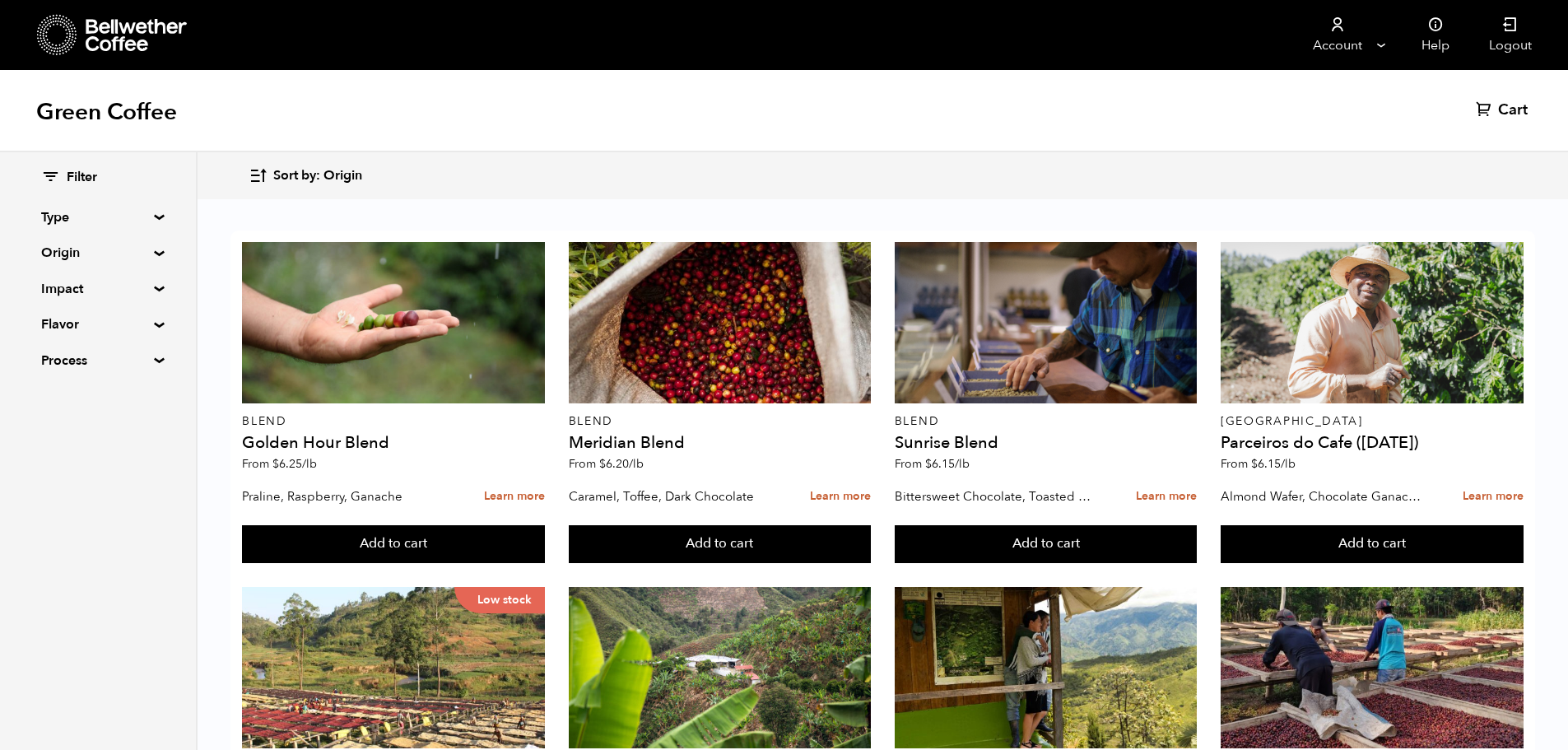
click at [147, 215] on summary "Type" at bounding box center [98, 218] width 113 height 20
click at [44, 248] on input "Blend" at bounding box center [49, 248] width 14 height 14
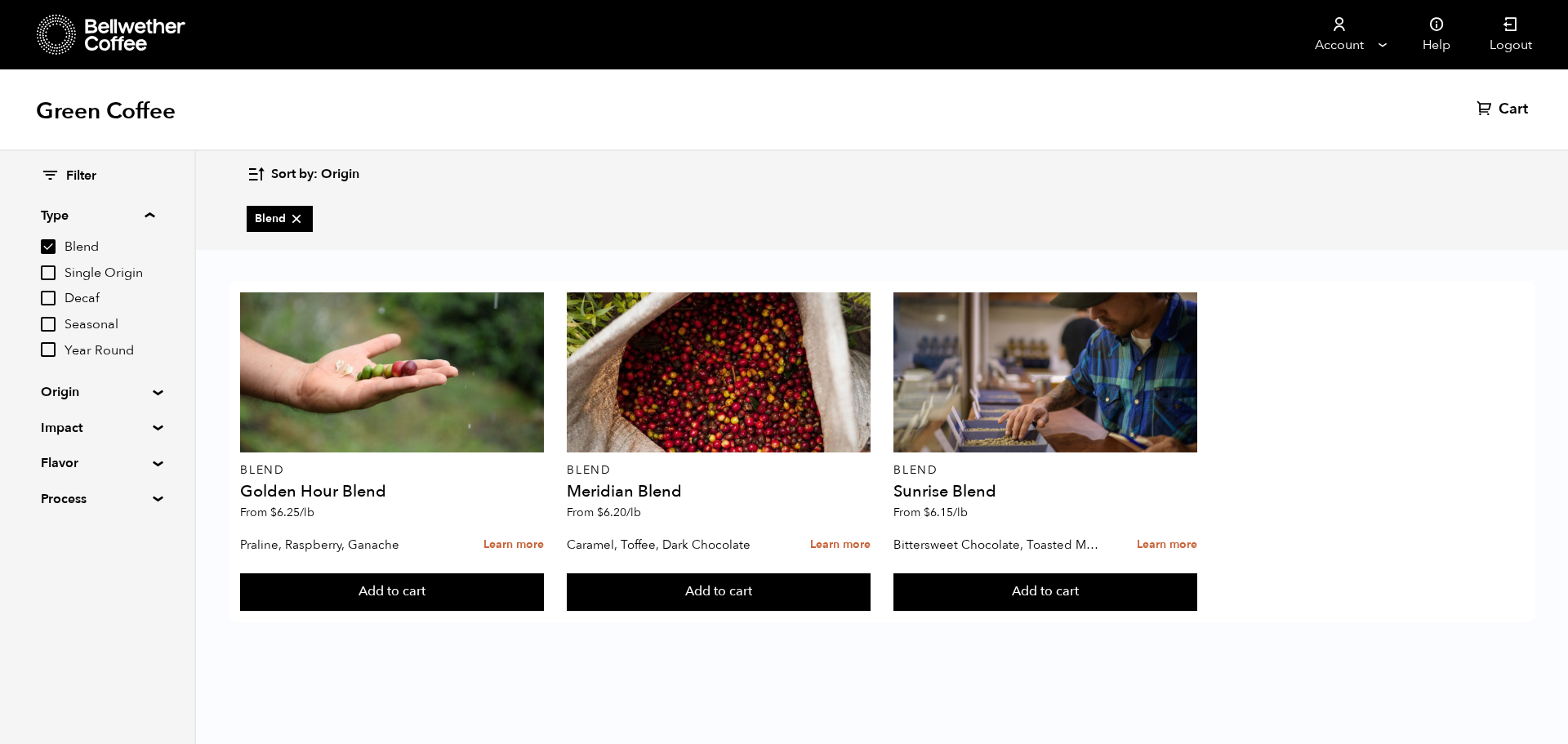
click at [45, 248] on input "Blend" at bounding box center [48, 246] width 14 height 14
checkbox input "false"
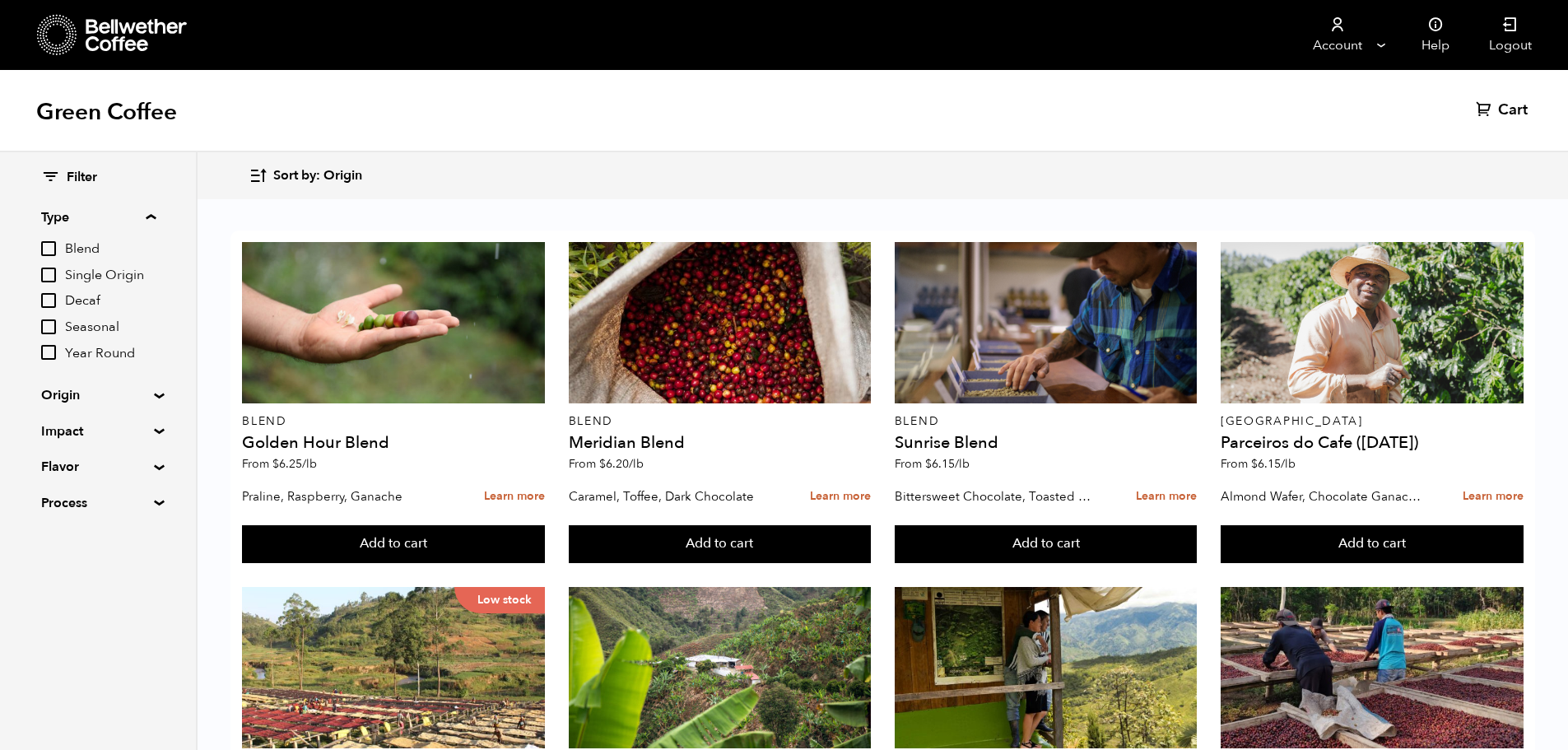
click at [50, 280] on input "Single Origin" at bounding box center [49, 274] width 14 height 14
checkbox input "true"
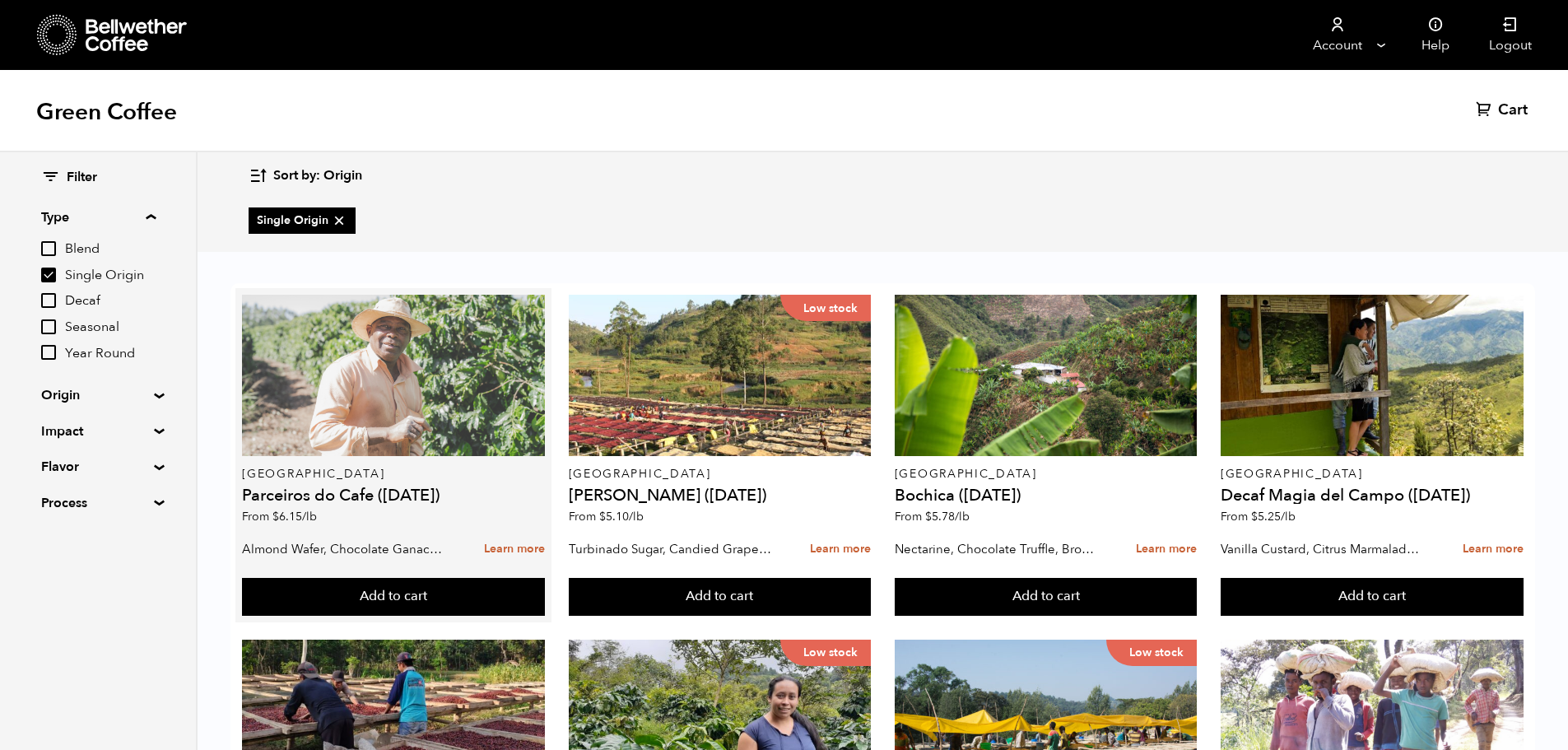
click at [355, 423] on div at bounding box center [393, 375] width 303 height 161
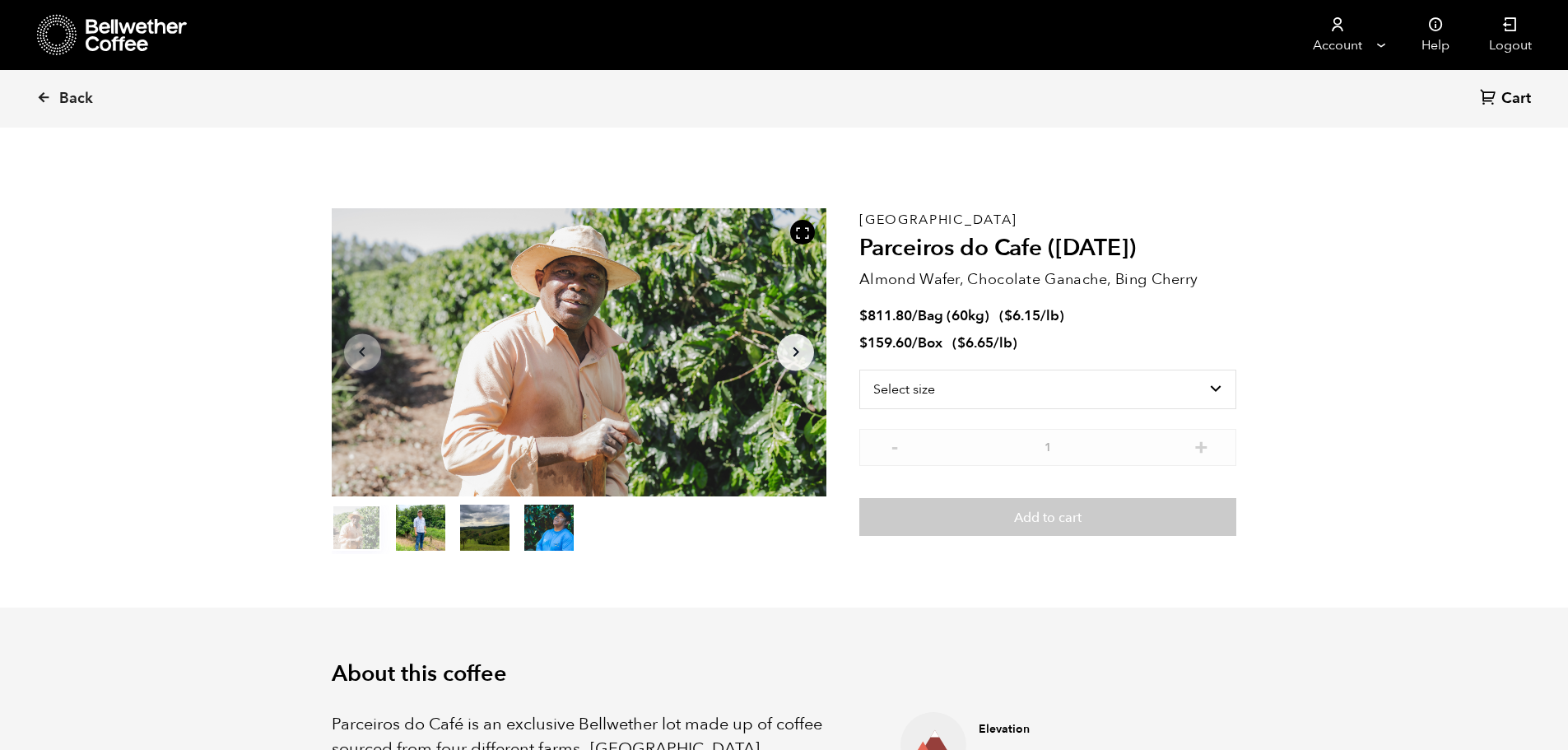
scroll to position [716, 877]
click at [1143, 391] on select "Select size Bag (60kg) (132 lbs) Box (24 lbs)" at bounding box center [1047, 389] width 377 height 40
select select "bag-3"
click at [860, 370] on select "Select size Bag (60kg) (132 lbs) Box (24 lbs)" at bounding box center [1047, 389] width 377 height 40
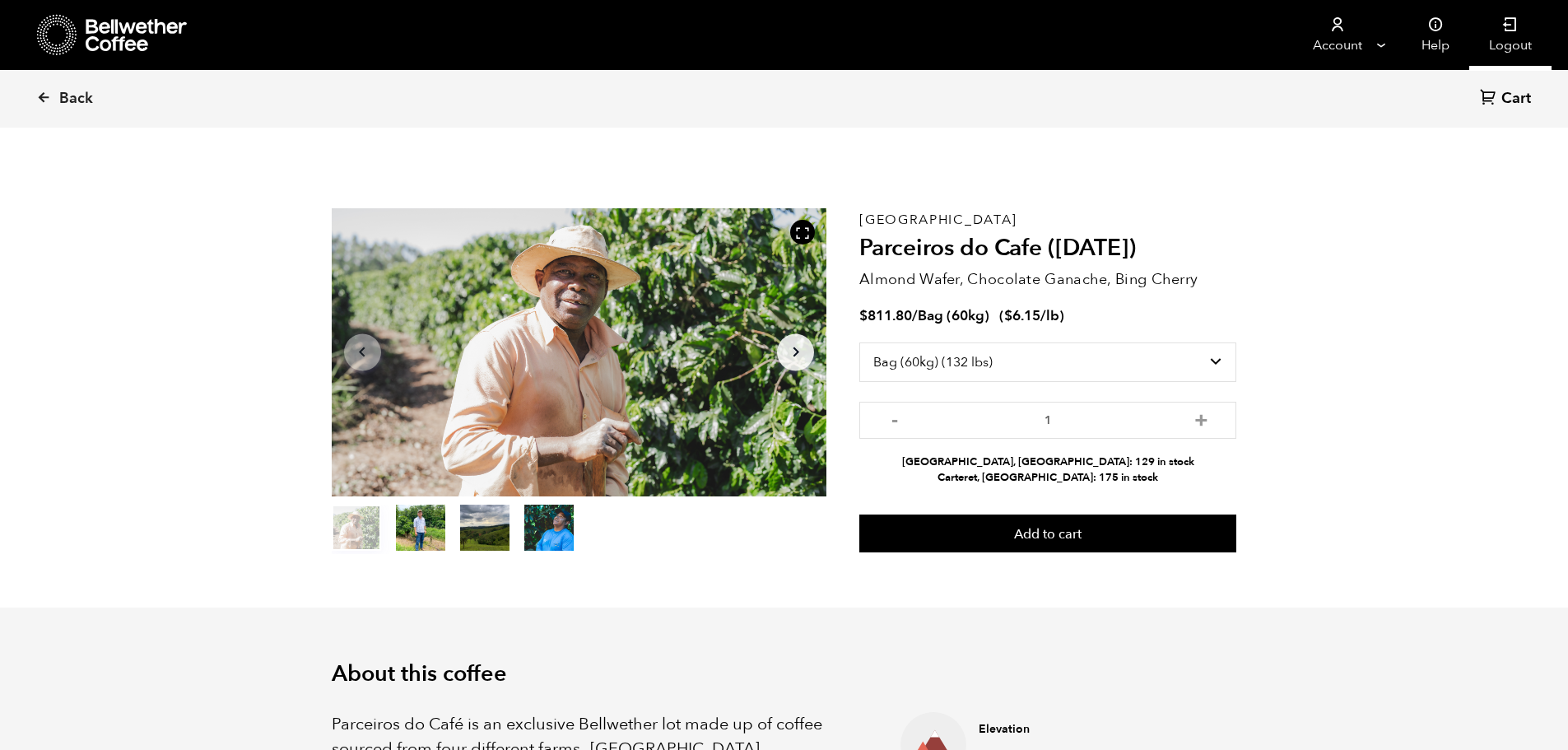
click at [1517, 29] on icon at bounding box center [1510, 24] width 16 height 16
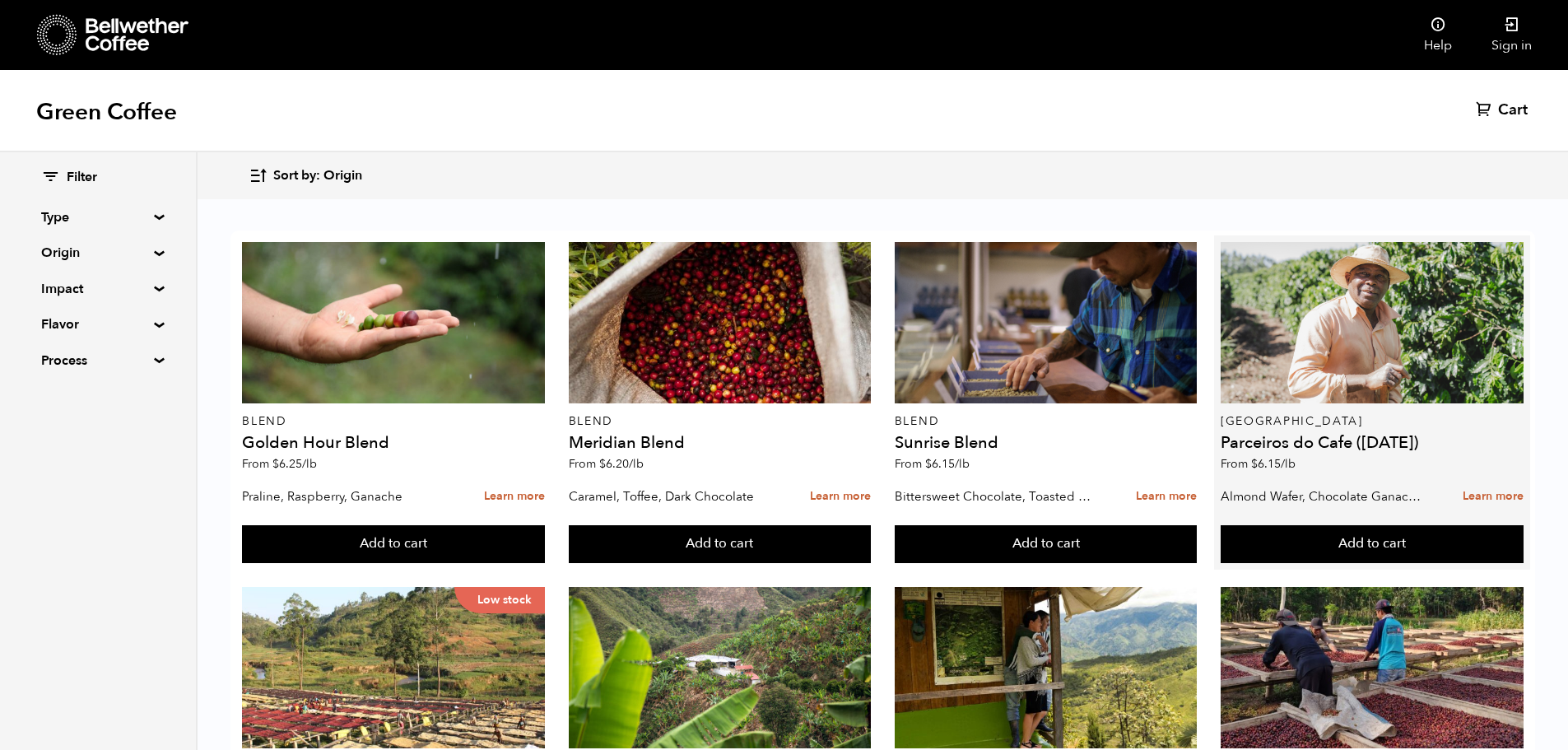
click at [1301, 439] on h4 "Parceiros do Cafe ([DATE])" at bounding box center [1371, 442] width 303 height 16
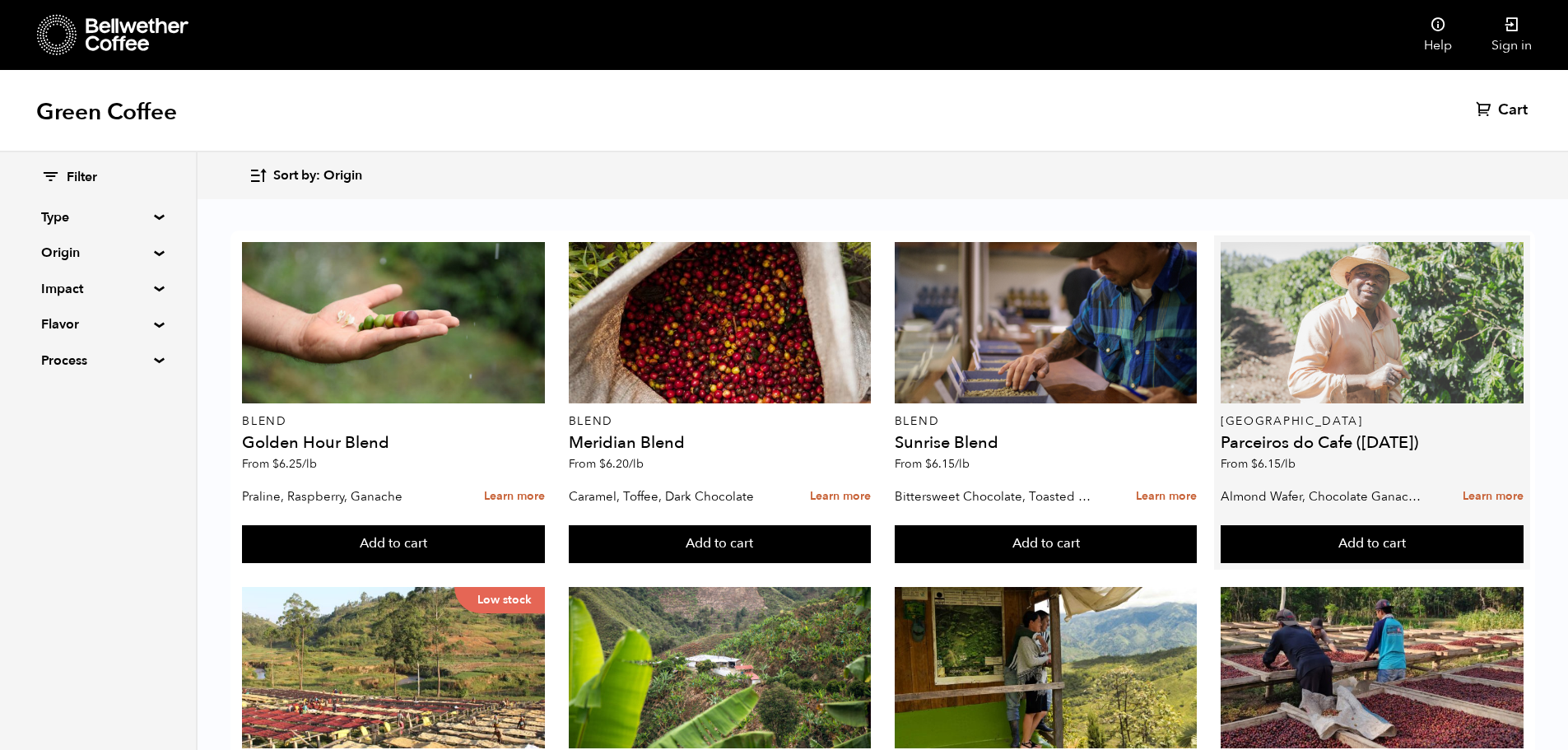
click at [1305, 364] on div at bounding box center [1371, 322] width 303 height 161
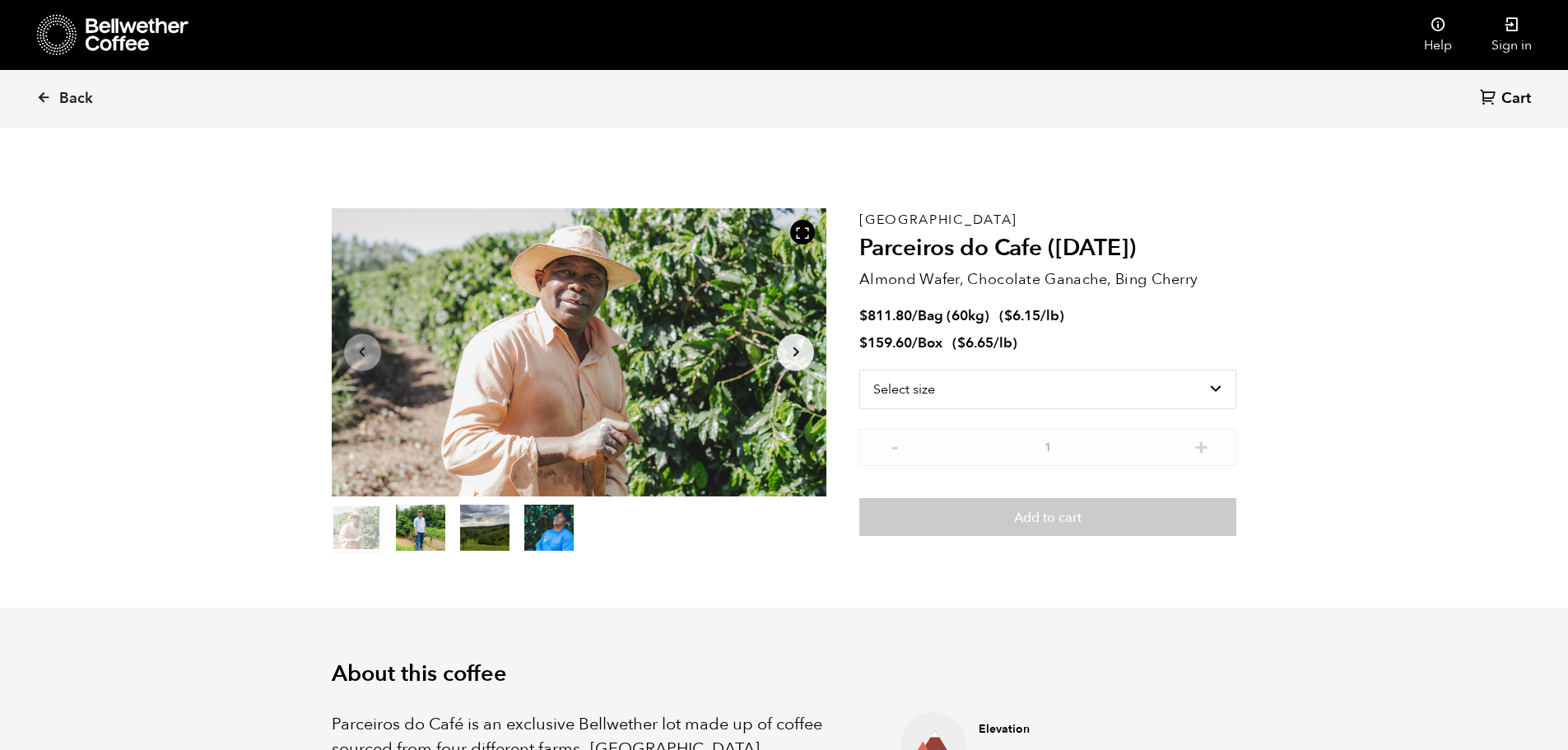
scroll to position [716, 877]
click at [1172, 392] on select "Select size Bag (60kg) (132 lbs) Box (24 lbs)" at bounding box center [1047, 389] width 377 height 40
select select "bag-3"
click at [860, 370] on select "Select size Bag (60kg) (132 lbs) Box (24 lbs)" at bounding box center [1047, 389] width 377 height 40
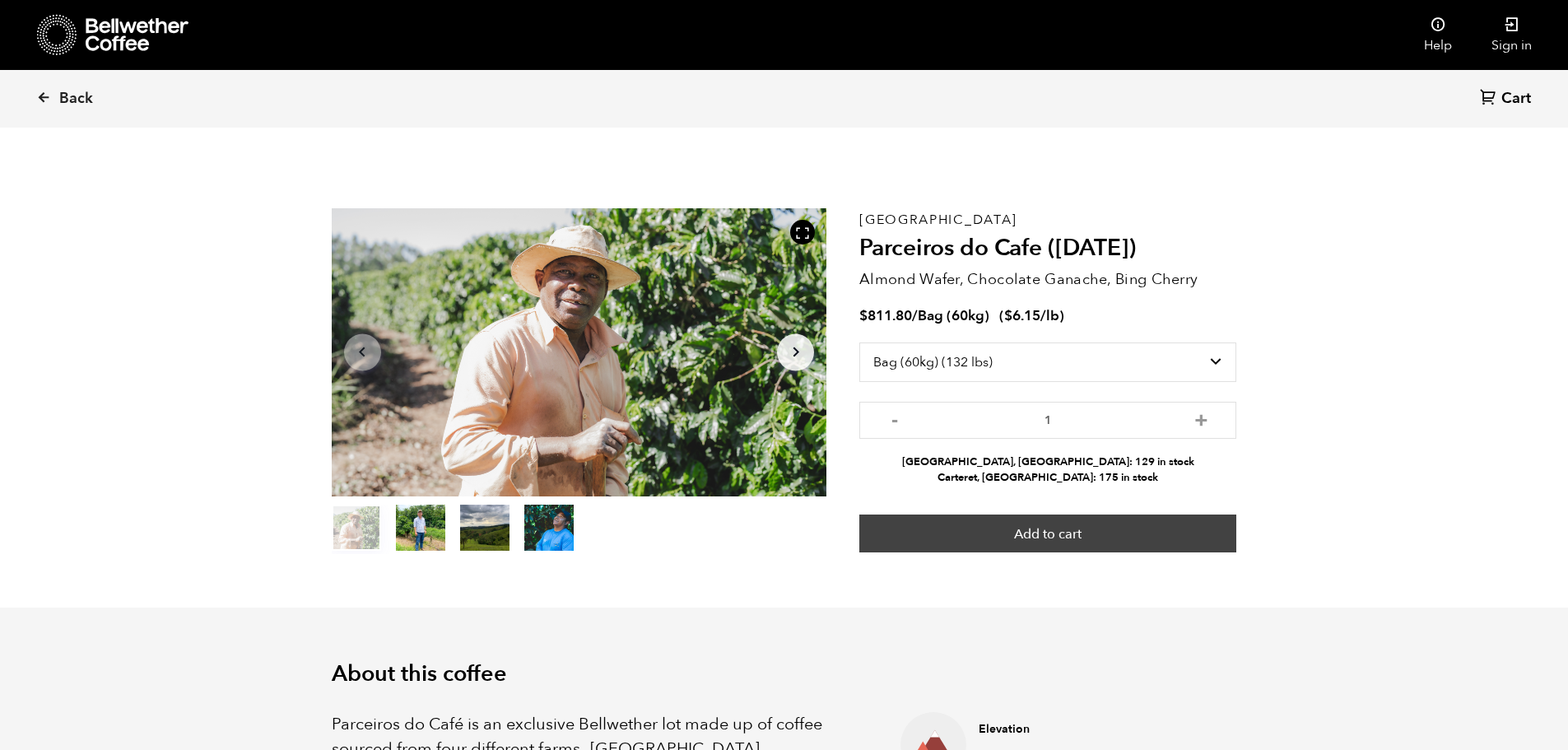
click at [995, 537] on button "Add to cart" at bounding box center [1047, 533] width 377 height 38
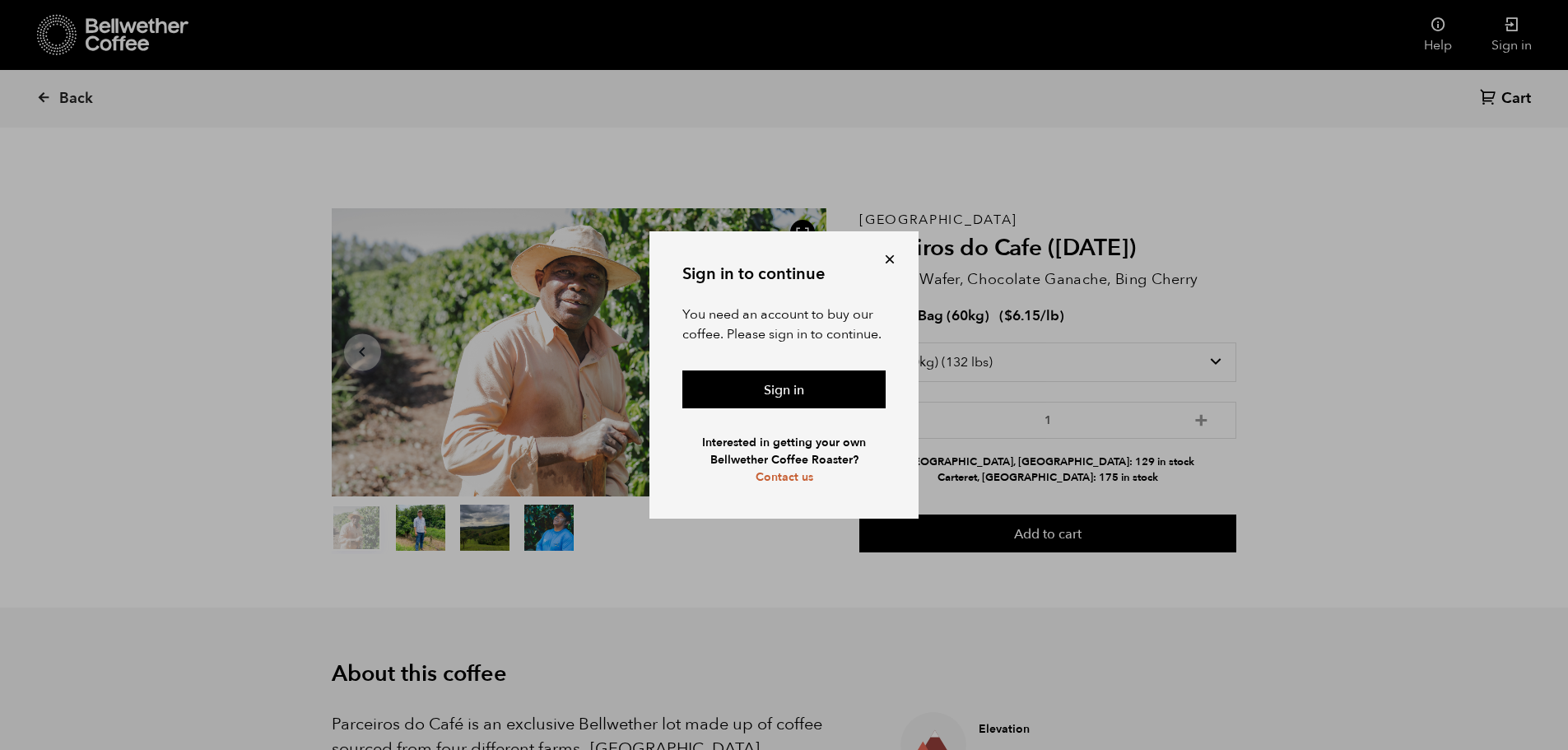
click at [886, 255] on button at bounding box center [889, 259] width 16 height 16
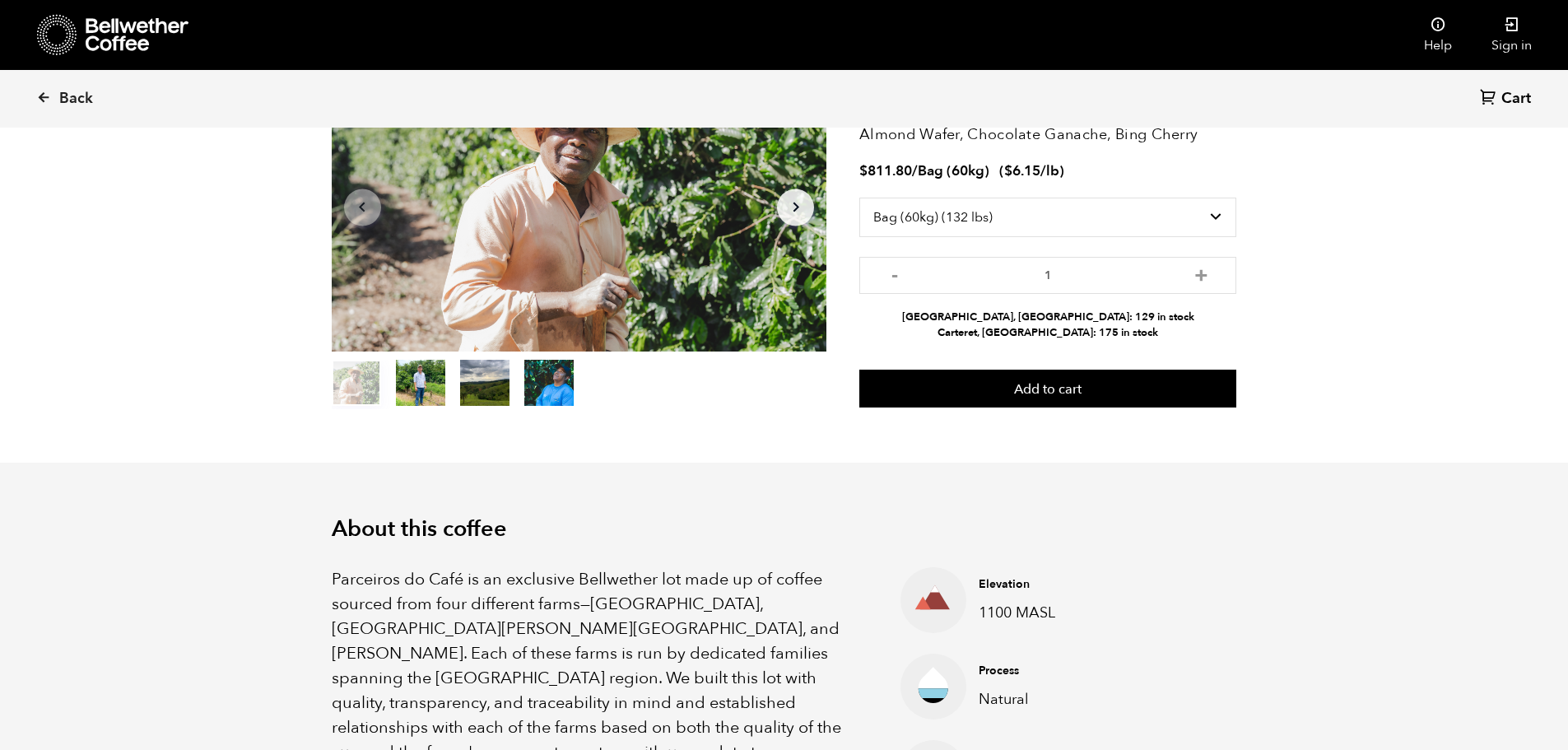
scroll to position [83, 0]
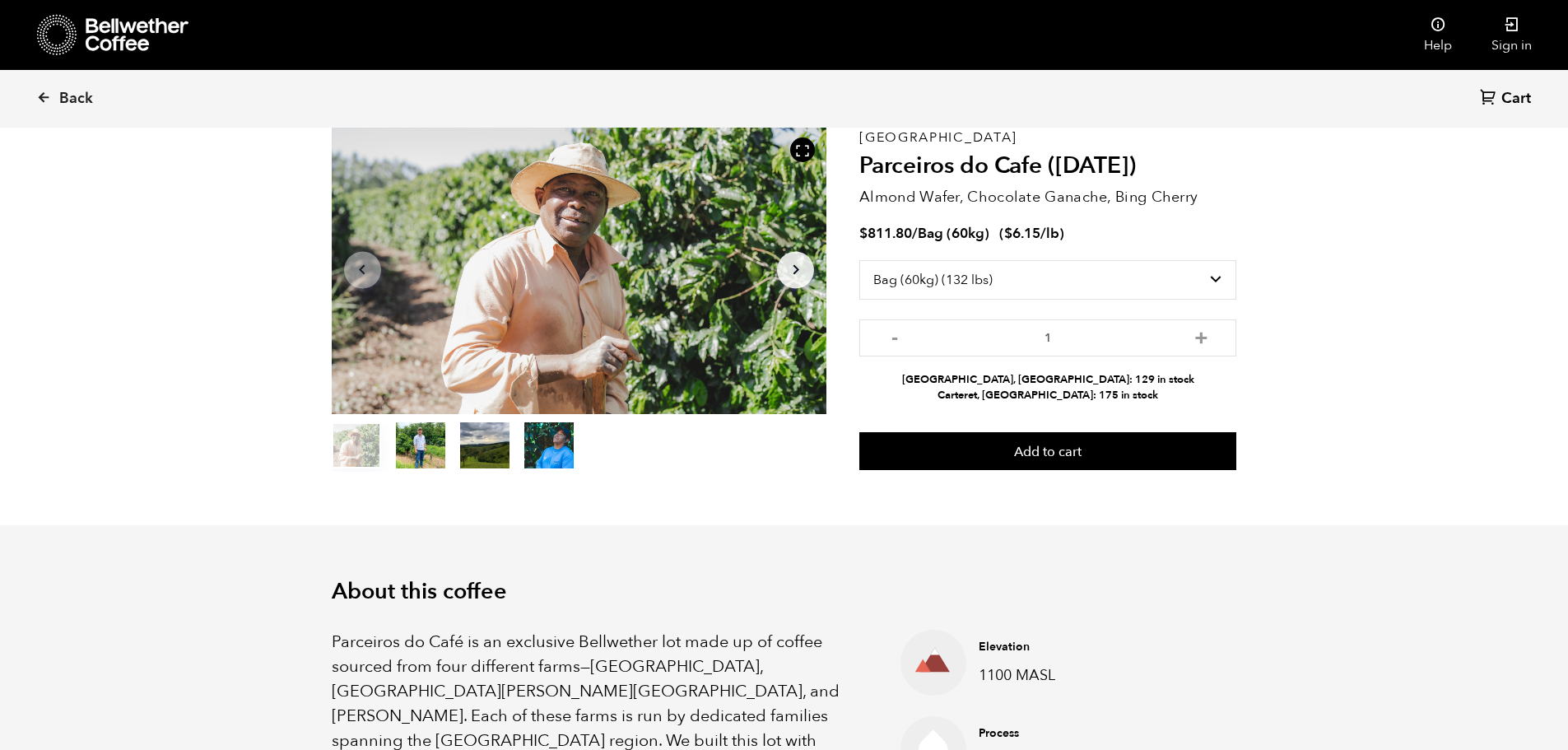
click at [131, 33] on icon at bounding box center [137, 34] width 102 height 33
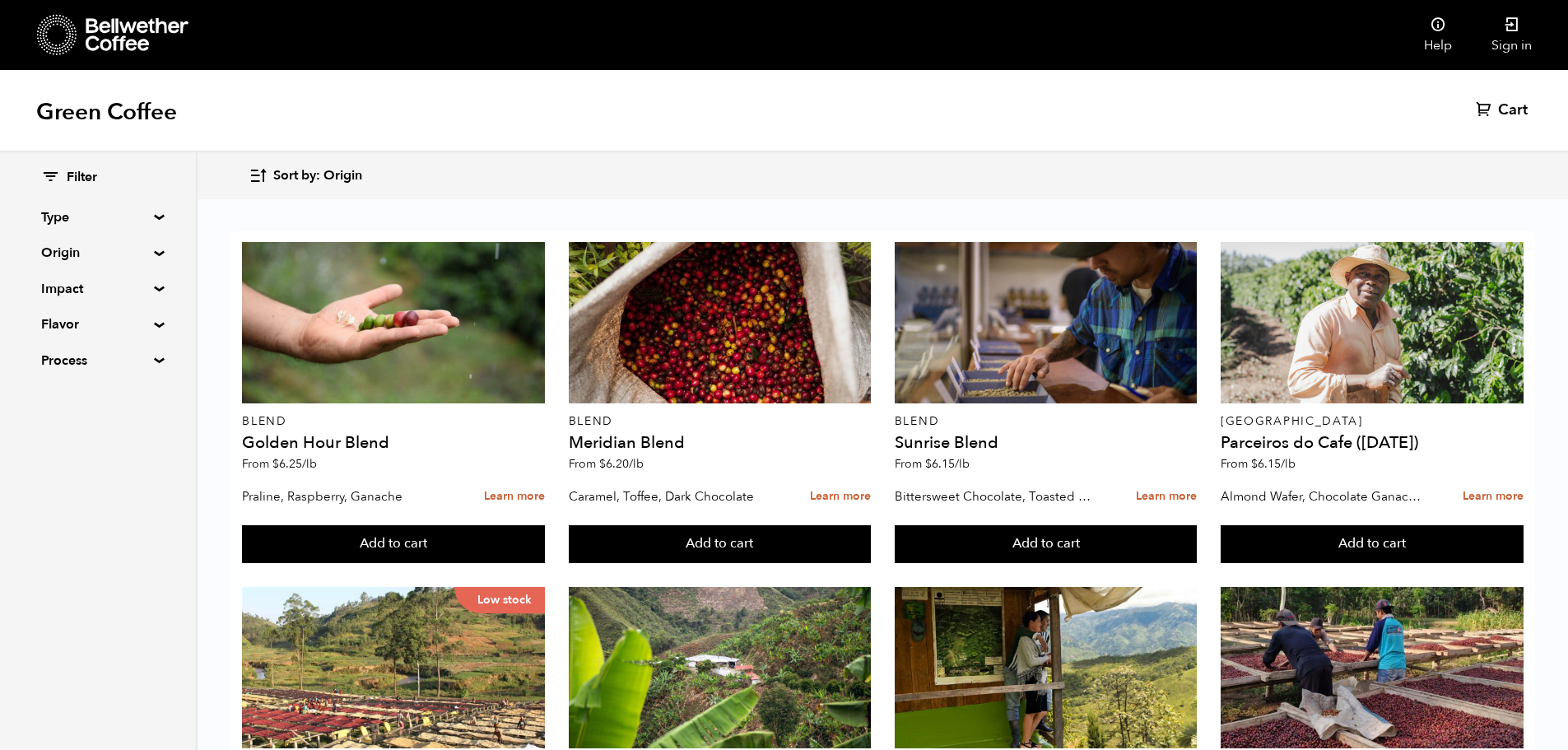
click at [155, 253] on summary "Origin" at bounding box center [98, 253] width 113 height 20
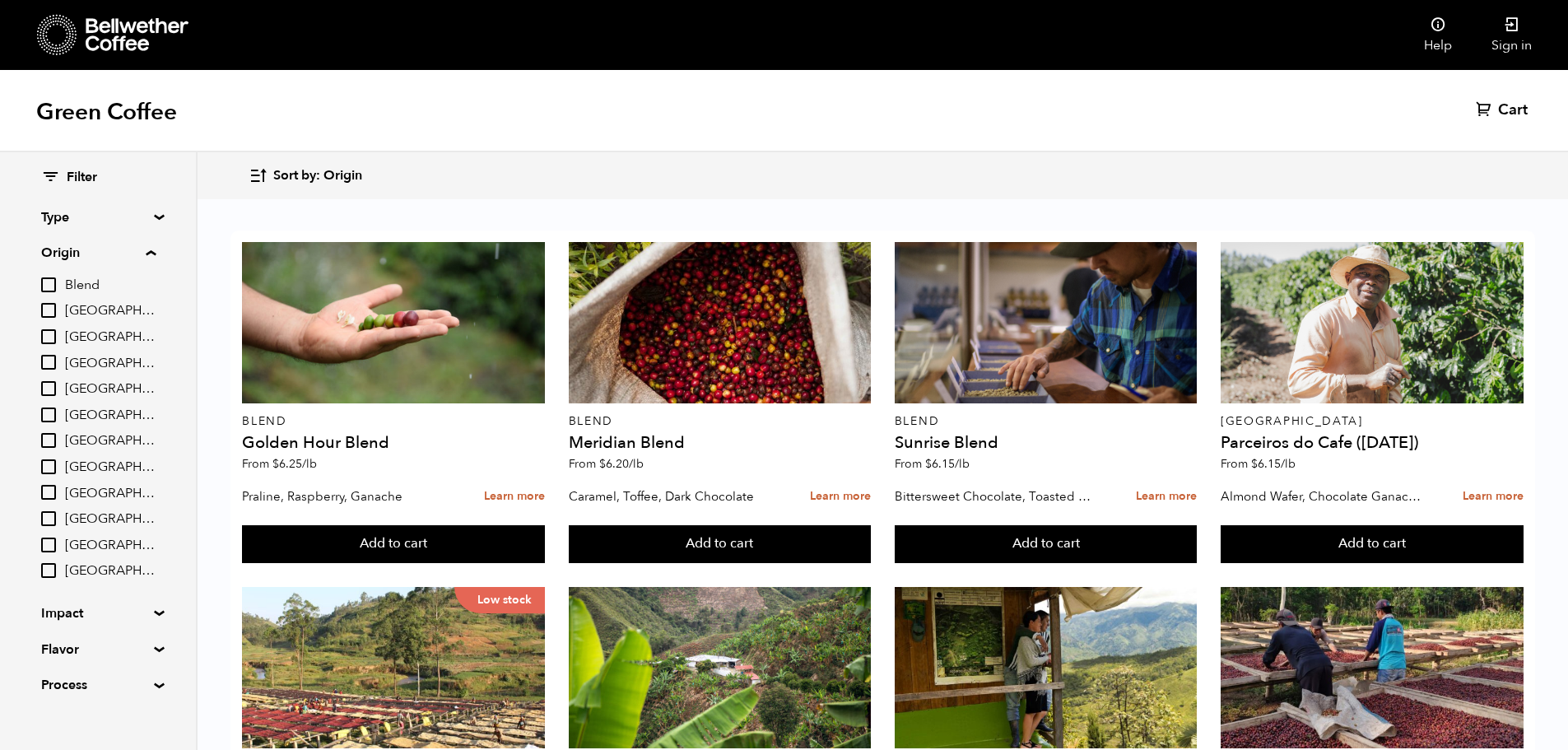
click at [154, 211] on div "Filter Type Blend Single Origin Decaf Seasonal Year Round Origin Blend Brazil B…" at bounding box center [98, 432] width 196 height 559
click at [147, 218] on summary "Type" at bounding box center [98, 218] width 113 height 20
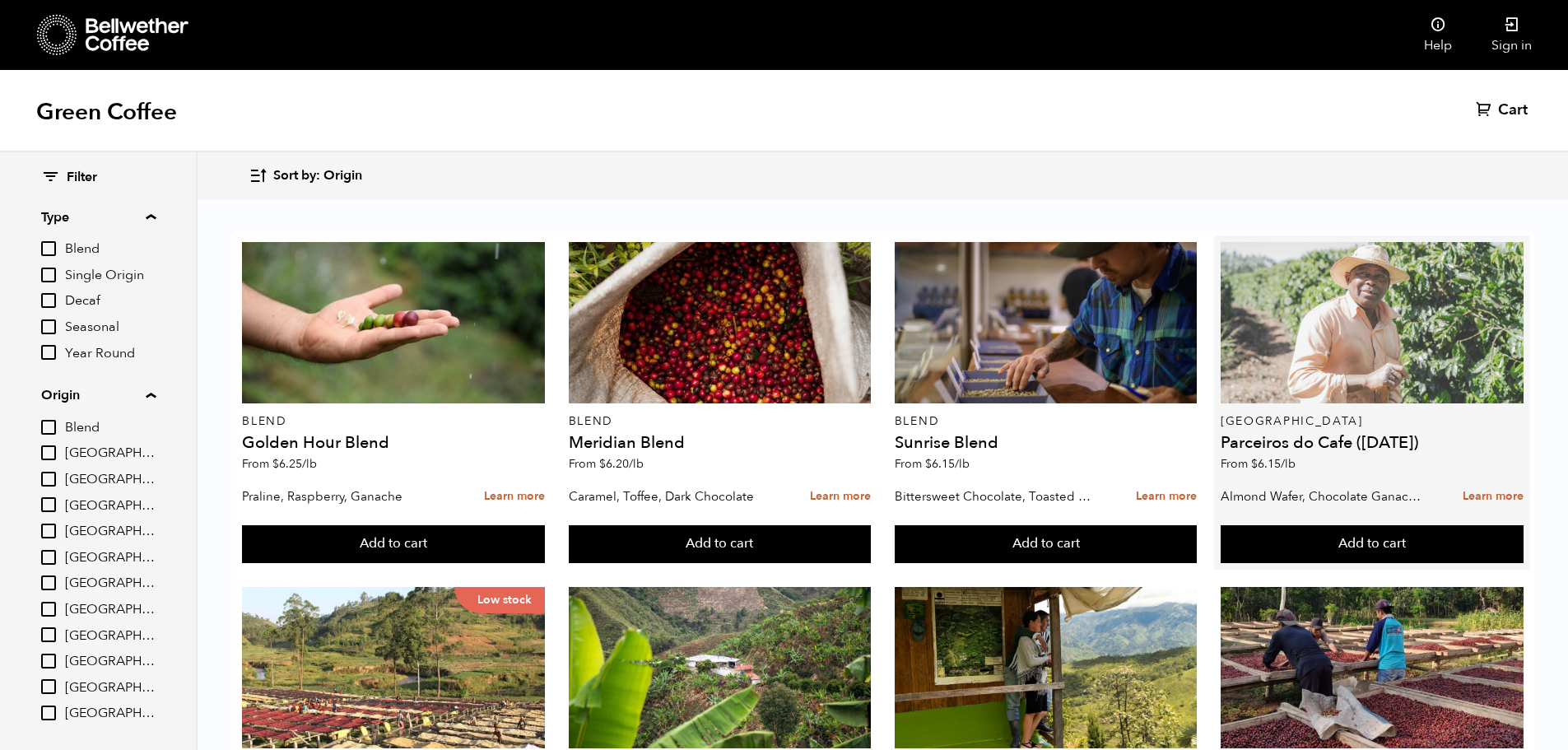
click at [1332, 374] on div at bounding box center [1371, 322] width 303 height 161
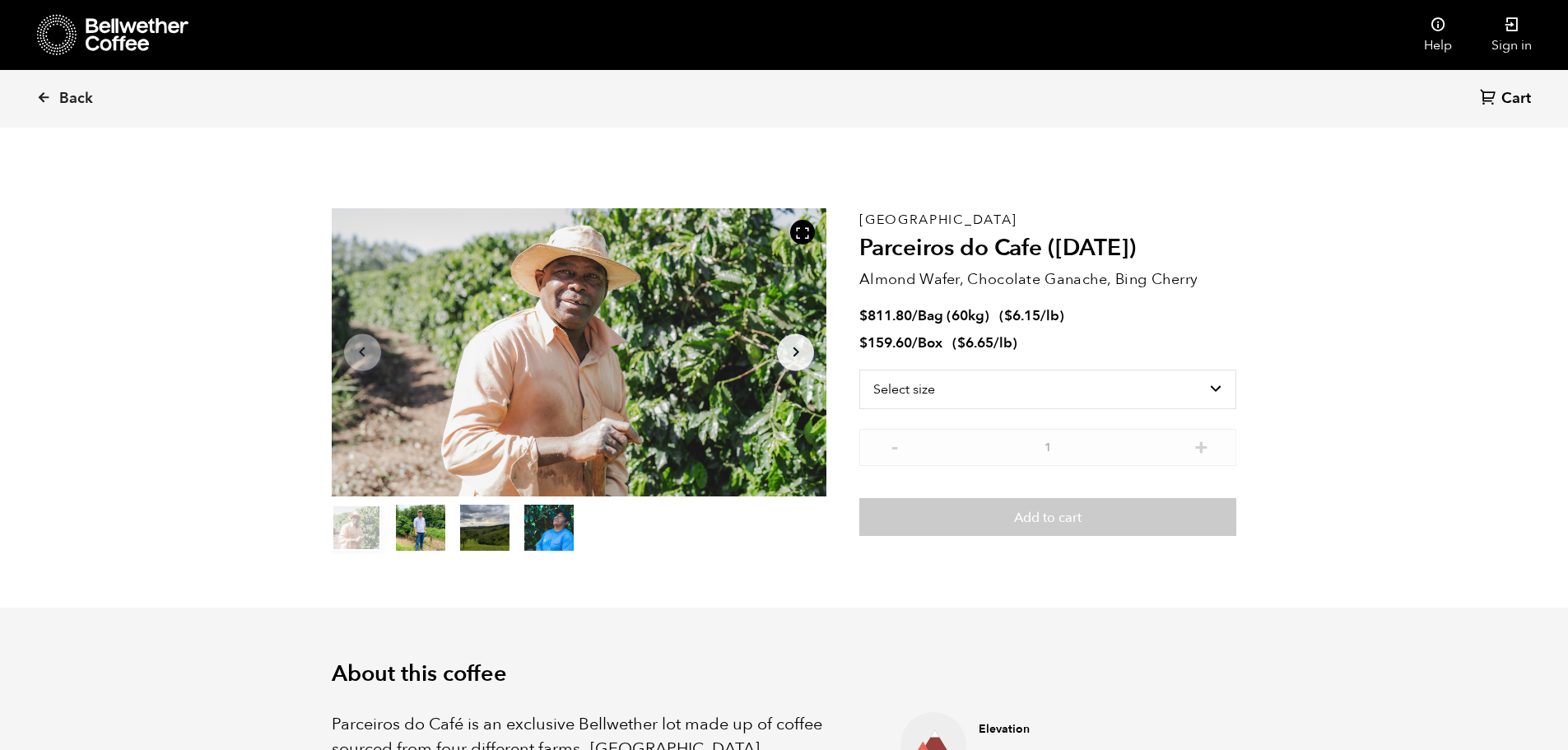
scroll to position [716, 877]
click at [958, 378] on select "Select size Bag (60kg) (132 lbs) Box (24 lbs)" at bounding box center [1047, 389] width 377 height 40
select select "box"
click at [860, 370] on select "Select size Bag (60kg) (132 lbs) Box (24 lbs)" at bounding box center [1047, 389] width 377 height 40
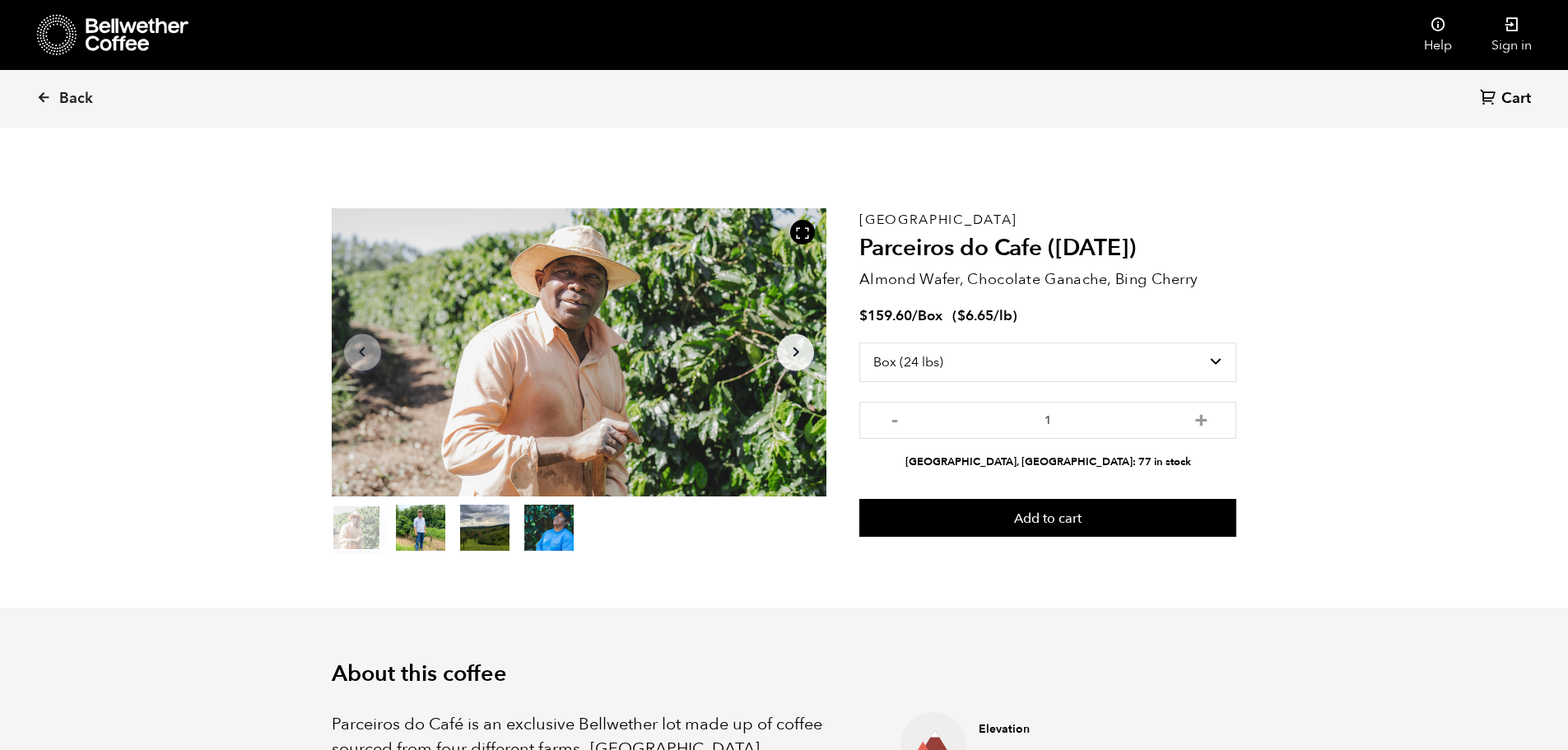
click at [1213, 364] on select "Select size Bag (60kg) (132 lbs) Box (24 lbs)" at bounding box center [1047, 362] width 377 height 40
click at [424, 528] on button "item 1" at bounding box center [420, 531] width 49 height 46
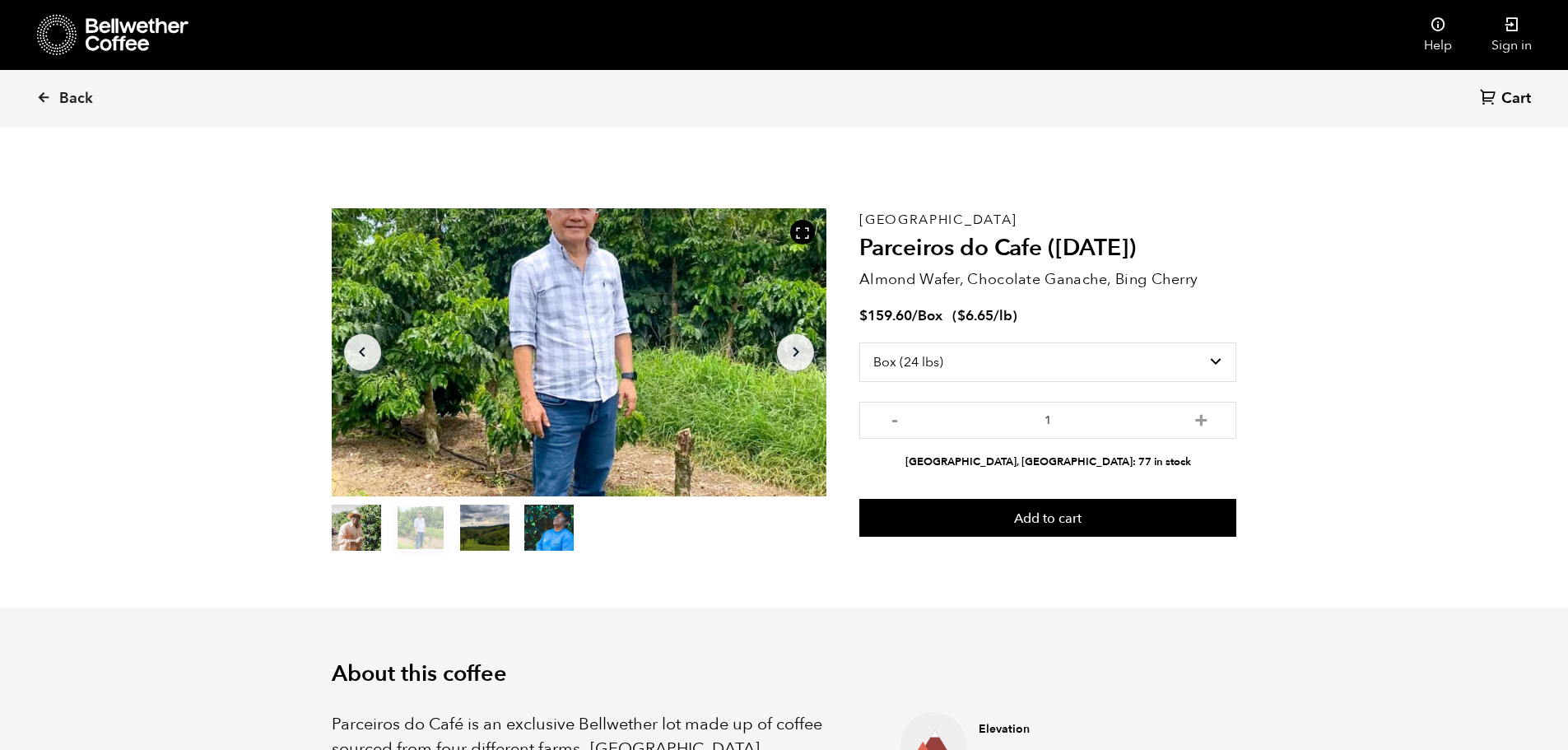
click at [405, 540] on button "item 1" at bounding box center [420, 531] width 49 height 46
click at [468, 535] on button "item 2" at bounding box center [485, 531] width 49 height 46
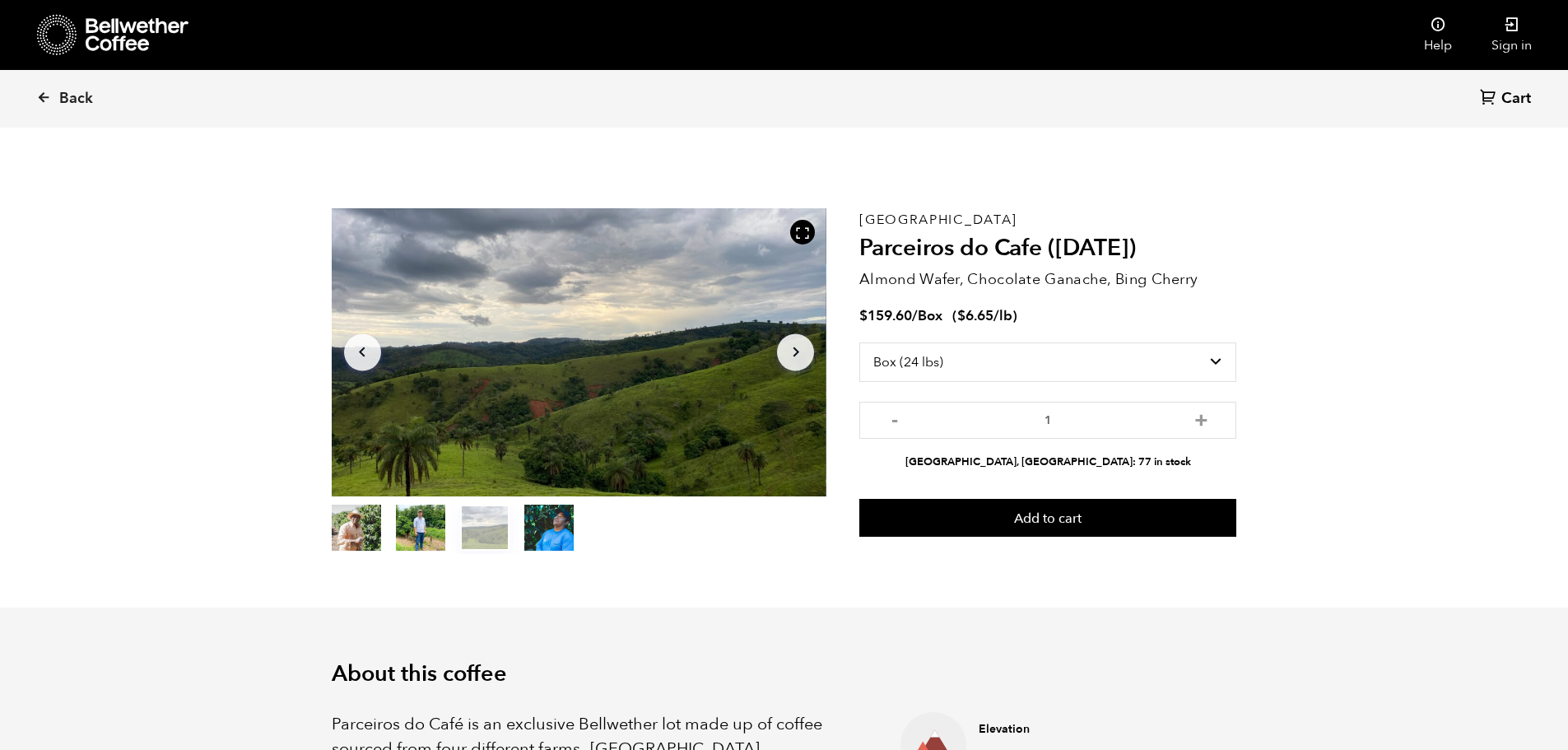
click at [556, 530] on button "item 3" at bounding box center [548, 531] width 49 height 46
